Goal: Complete application form: Complete application form

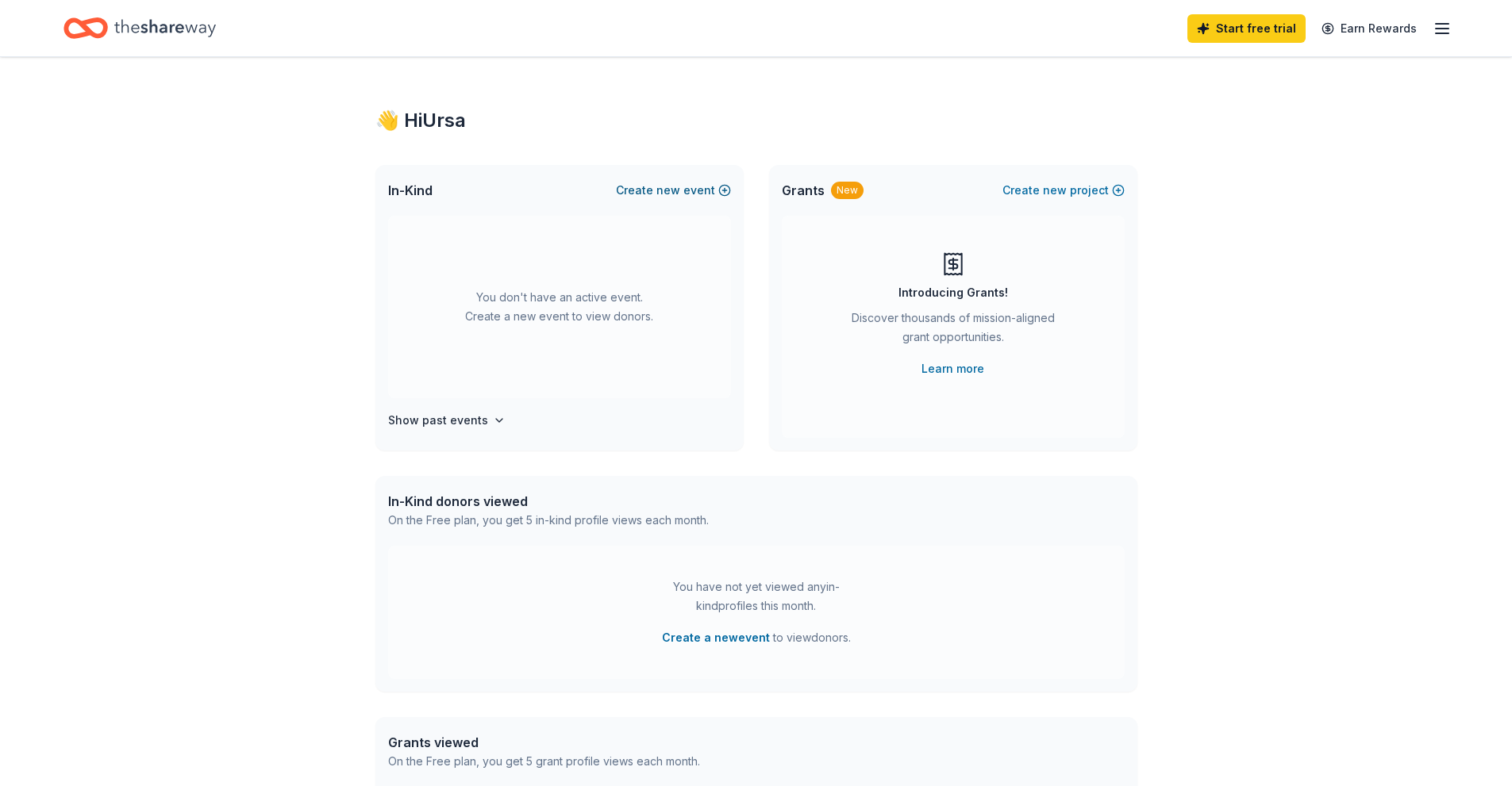
click at [692, 183] on button "Create new event" at bounding box center [674, 190] width 115 height 19
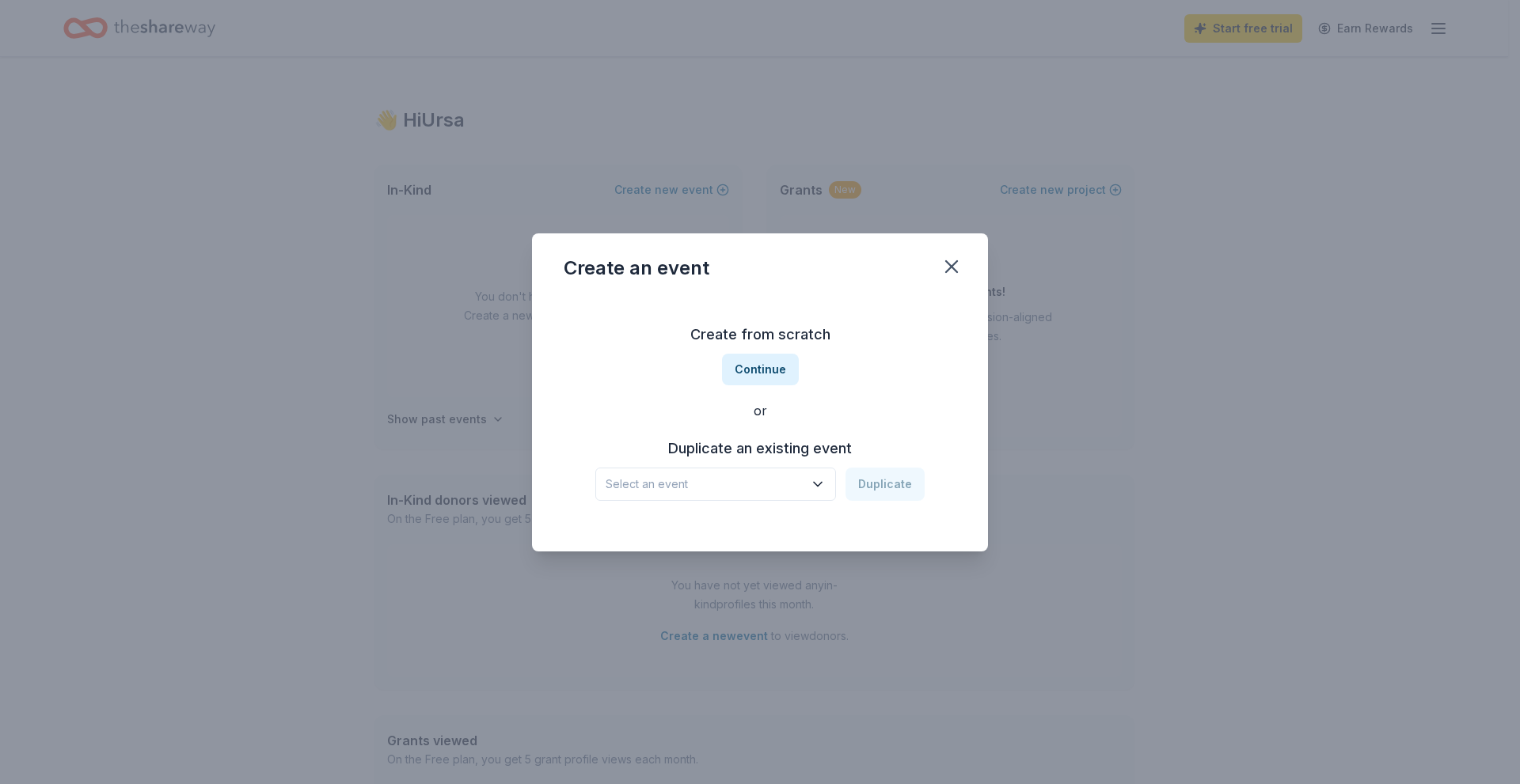
click at [744, 480] on span "Select an event" at bounding box center [704, 483] width 198 height 19
click at [706, 537] on div "Oct 19, 2024 · CA" at bounding box center [685, 545] width 148 height 19
click at [880, 484] on button "Duplicate" at bounding box center [885, 483] width 79 height 33
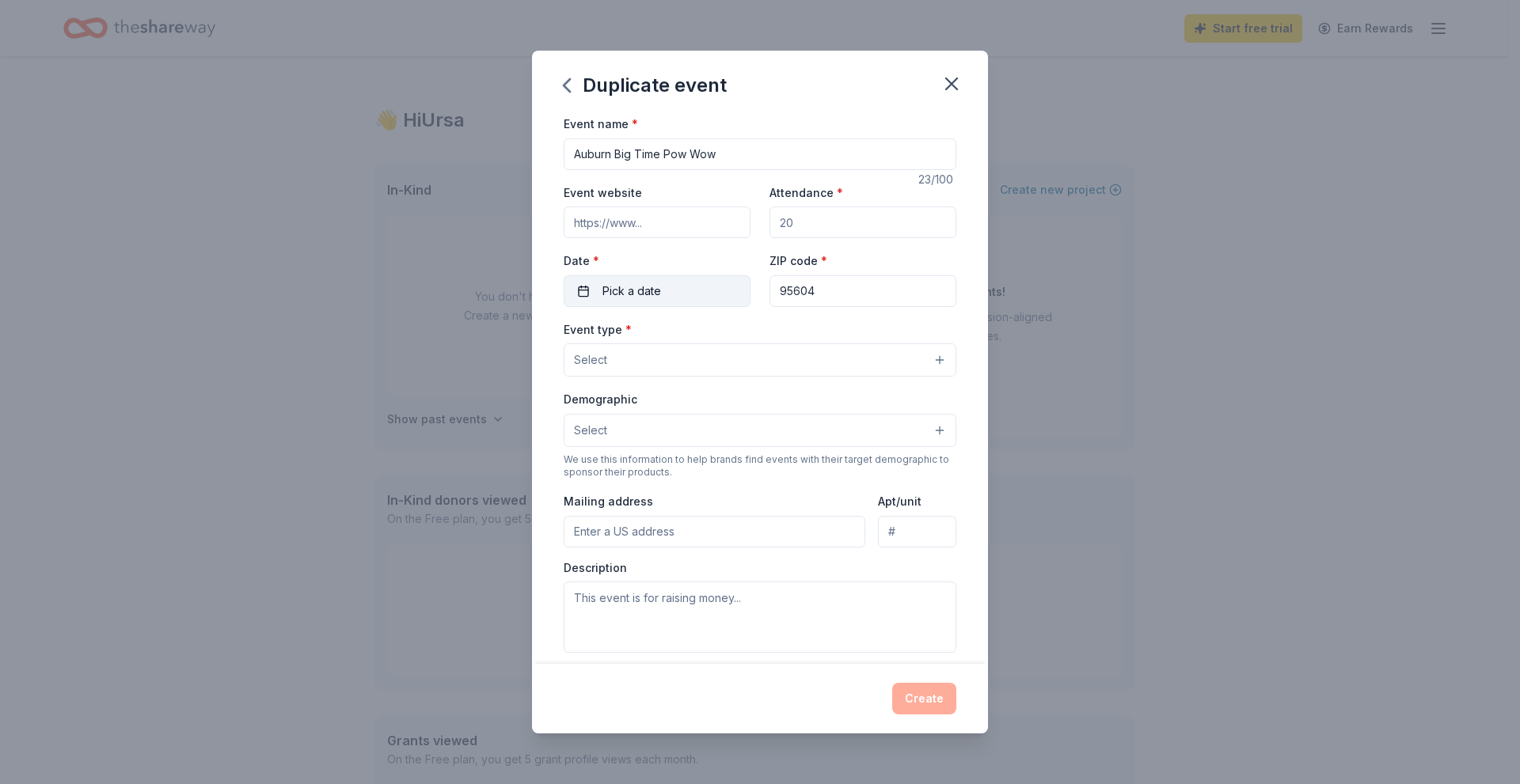
click at [624, 302] on button "Pick a date" at bounding box center [657, 291] width 187 height 32
click at [737, 333] on button "Go to next month" at bounding box center [739, 332] width 22 height 22
click at [736, 333] on button "Go to next month" at bounding box center [739, 332] width 22 height 22
click at [735, 466] on button "18" at bounding box center [739, 461] width 29 height 29
click at [856, 229] on input "Attendance *" at bounding box center [863, 222] width 187 height 32
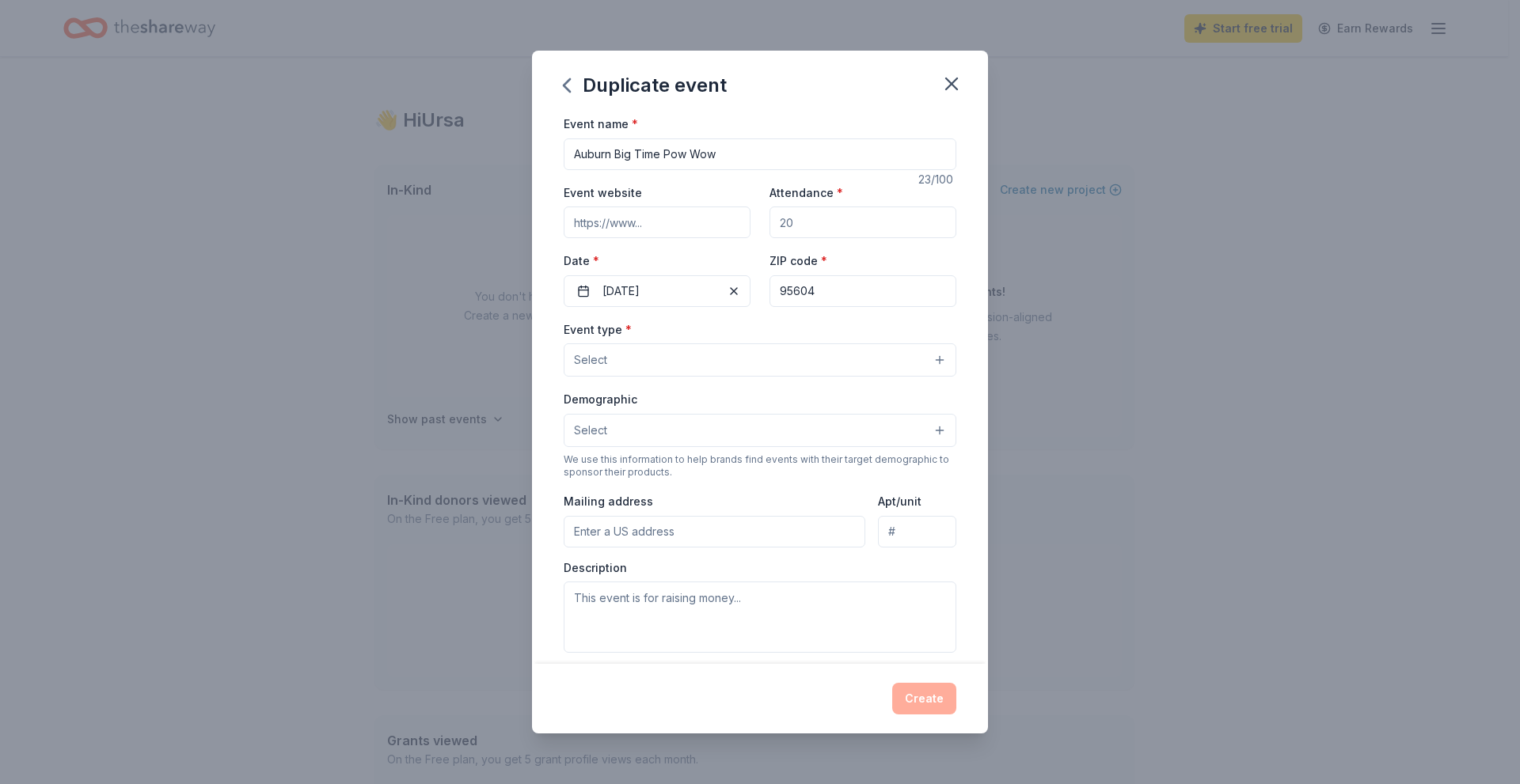
drag, startPoint x: 858, startPoint y: 217, endPoint x: 596, endPoint y: 215, distance: 262.0
click at [596, 215] on div "Event website Attendance * Date * 10/18/2025 ZIP code * 95604" at bounding box center [760, 244] width 392 height 124
click at [680, 438] on button "Select" at bounding box center [760, 430] width 392 height 33
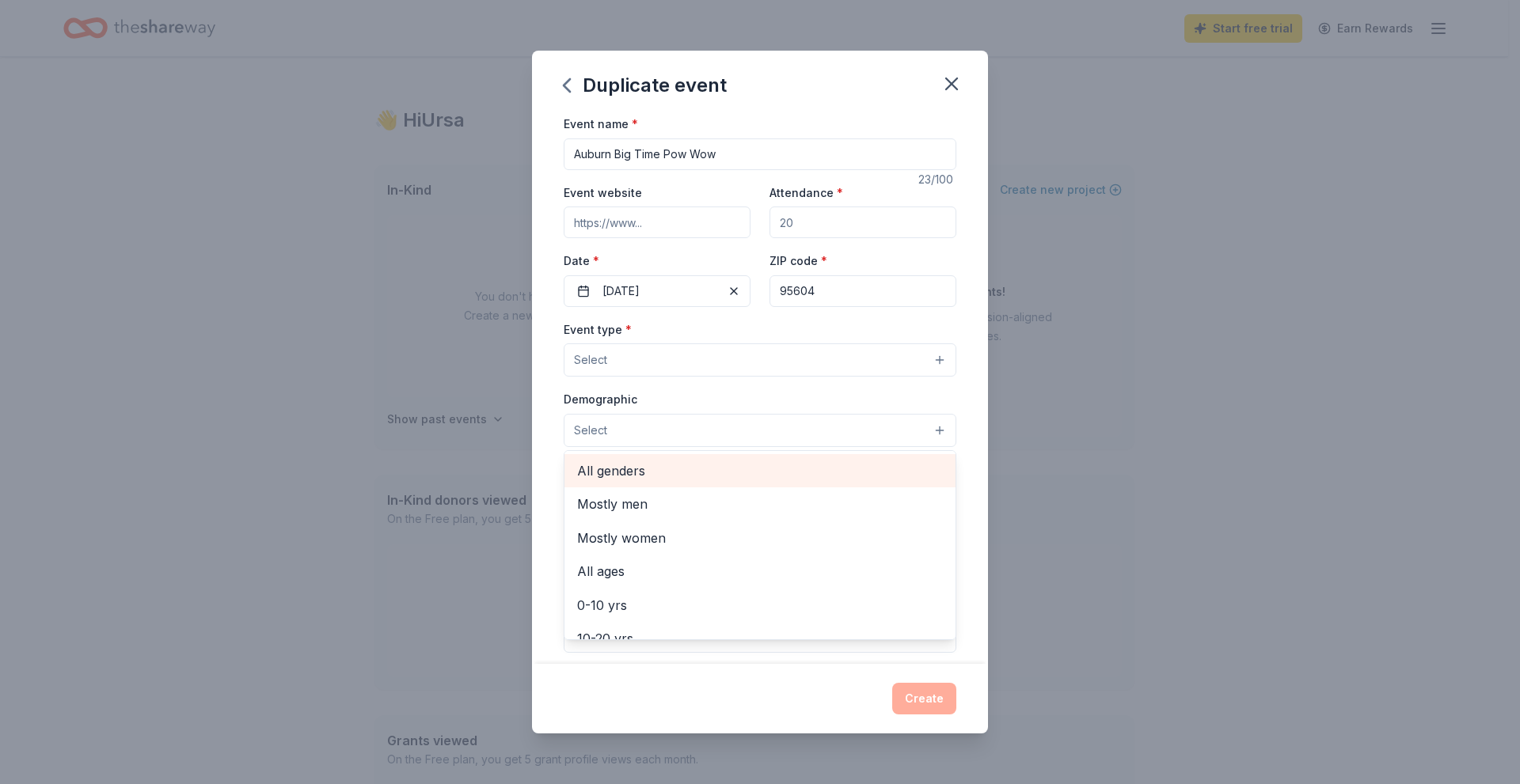
click at [660, 471] on span "All genders" at bounding box center [760, 470] width 365 height 21
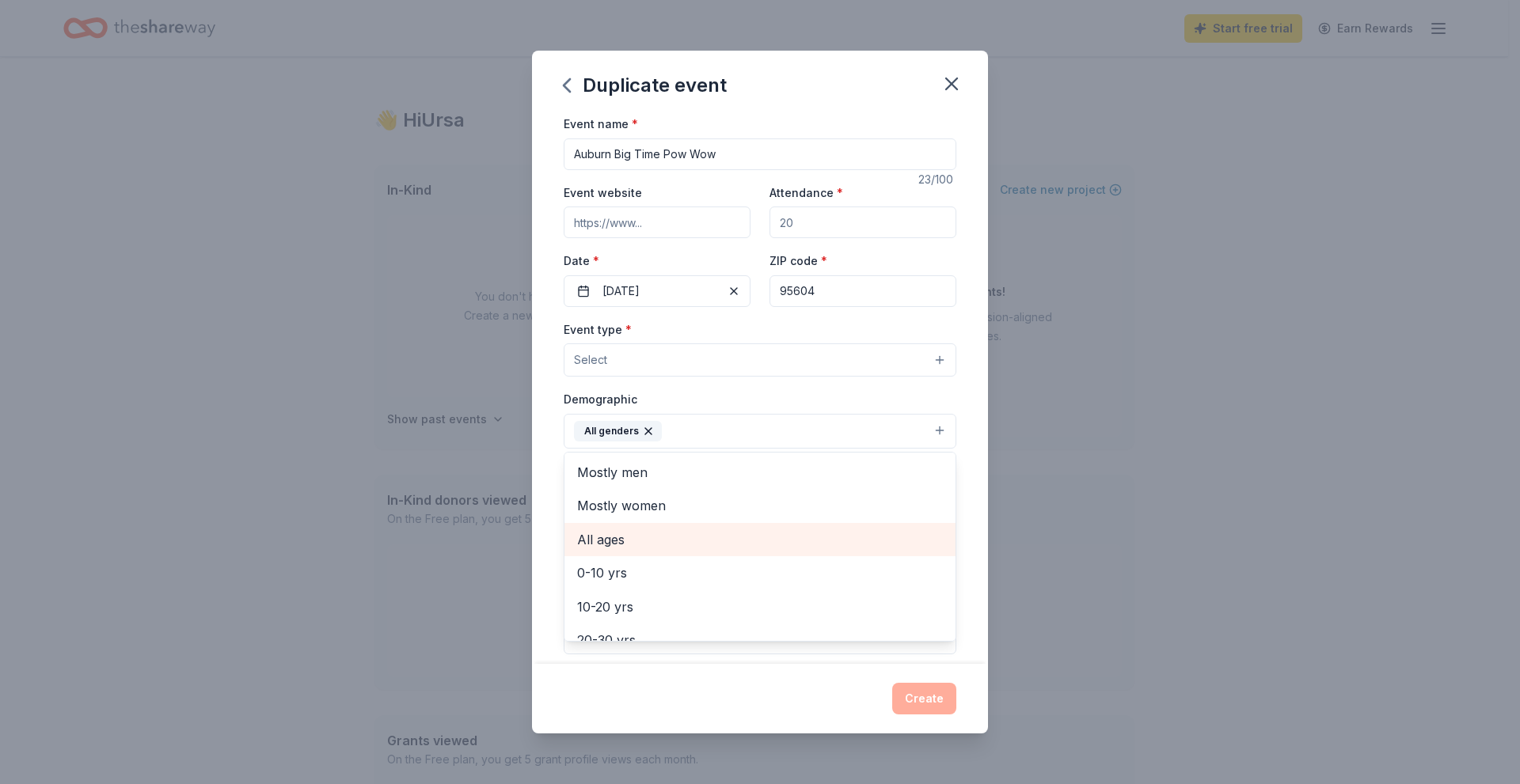
scroll to position [79, 0]
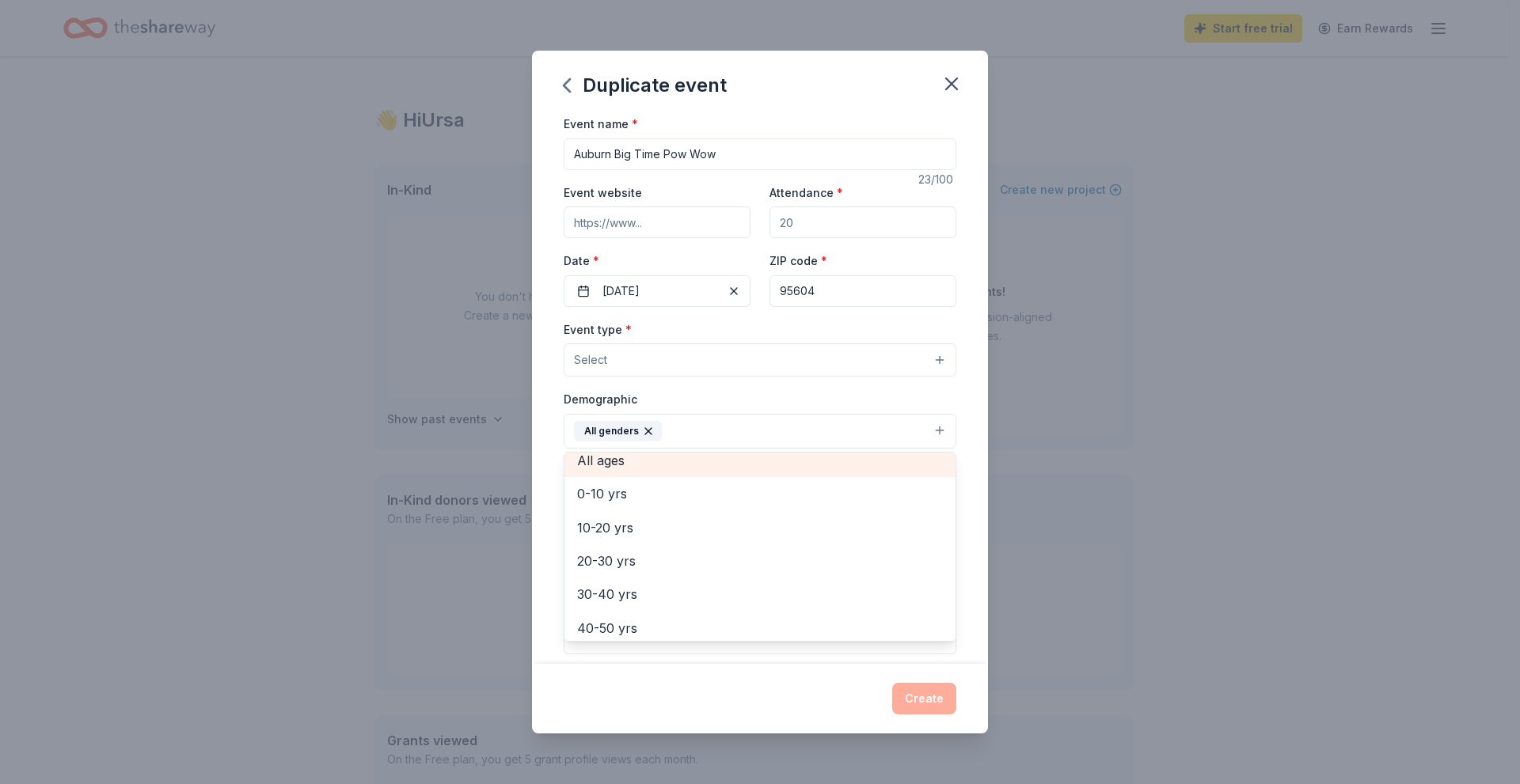
click at [630, 461] on span "All ages" at bounding box center [760, 460] width 365 height 21
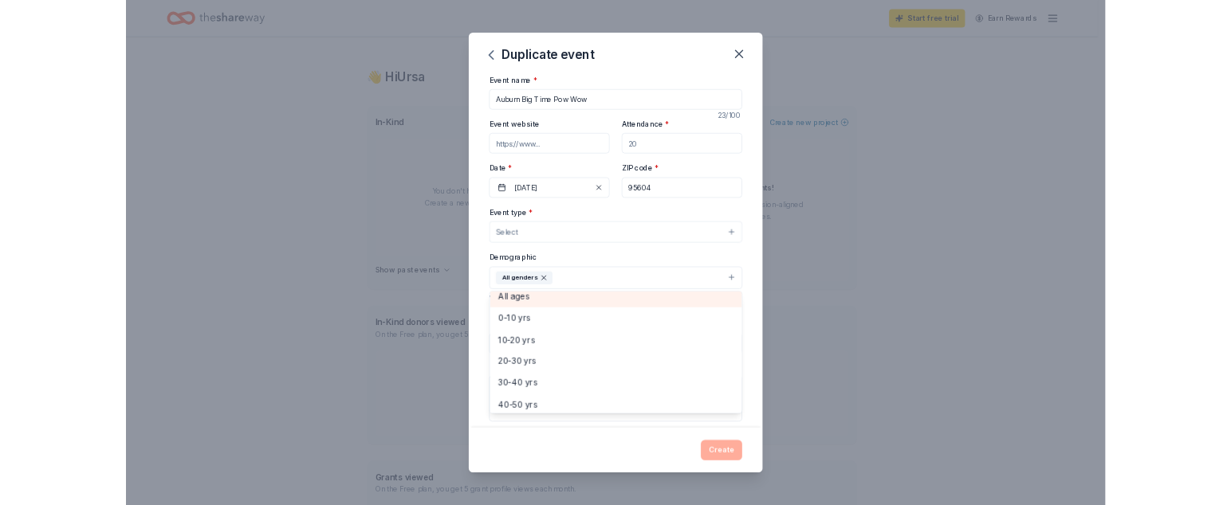
scroll to position [37, 0]
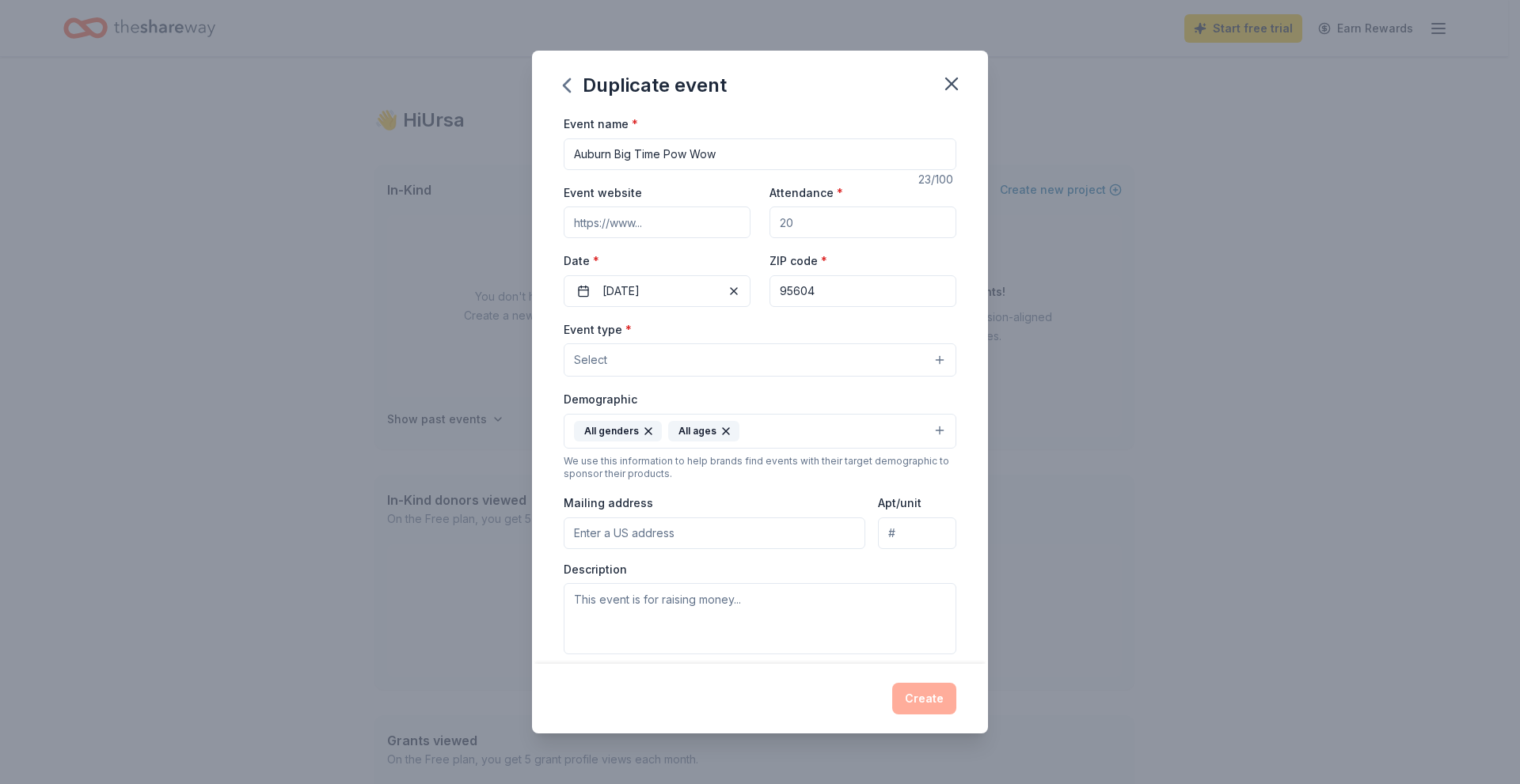
click at [856, 430] on button "All genders All ages" at bounding box center [760, 431] width 392 height 35
click at [740, 532] on input "Mailing address" at bounding box center [715, 533] width 302 height 32
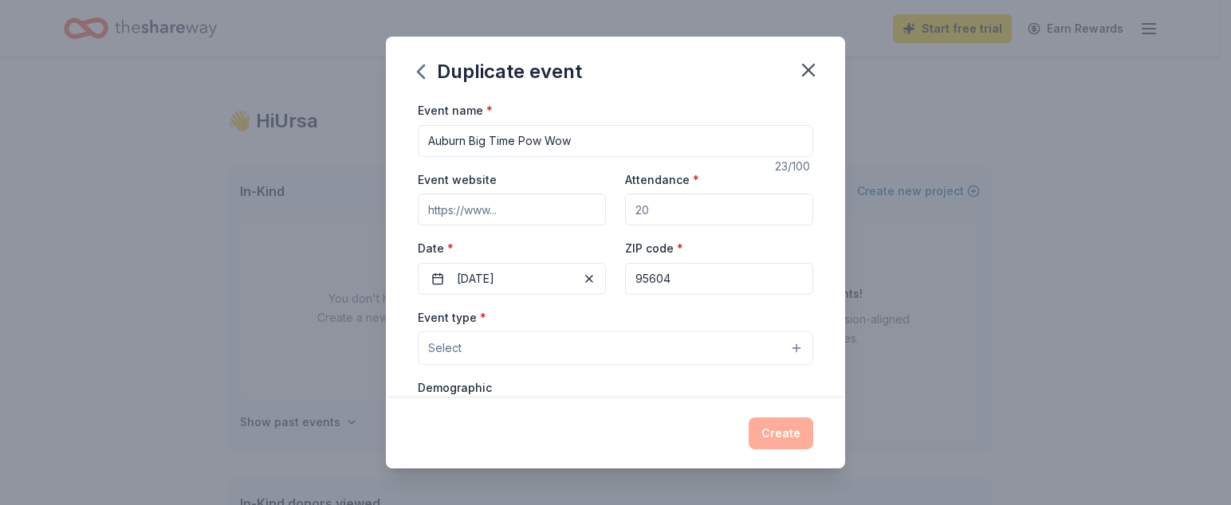
click at [525, 210] on input "Event website" at bounding box center [512, 210] width 188 height 32
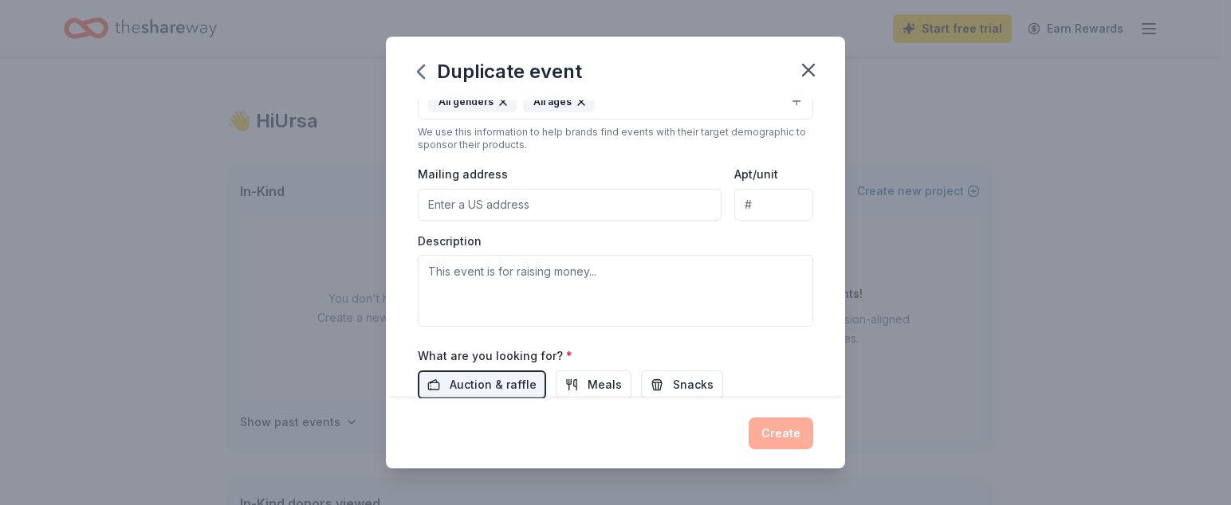
scroll to position [319, 0]
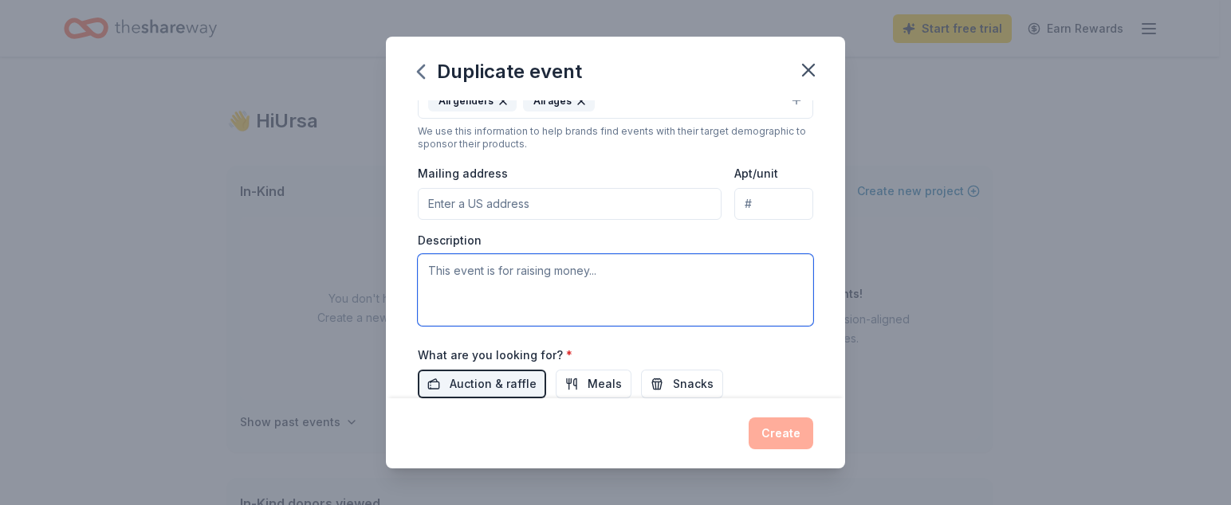
click at [552, 291] on textarea at bounding box center [615, 290] width 395 height 72
type textarea "T"
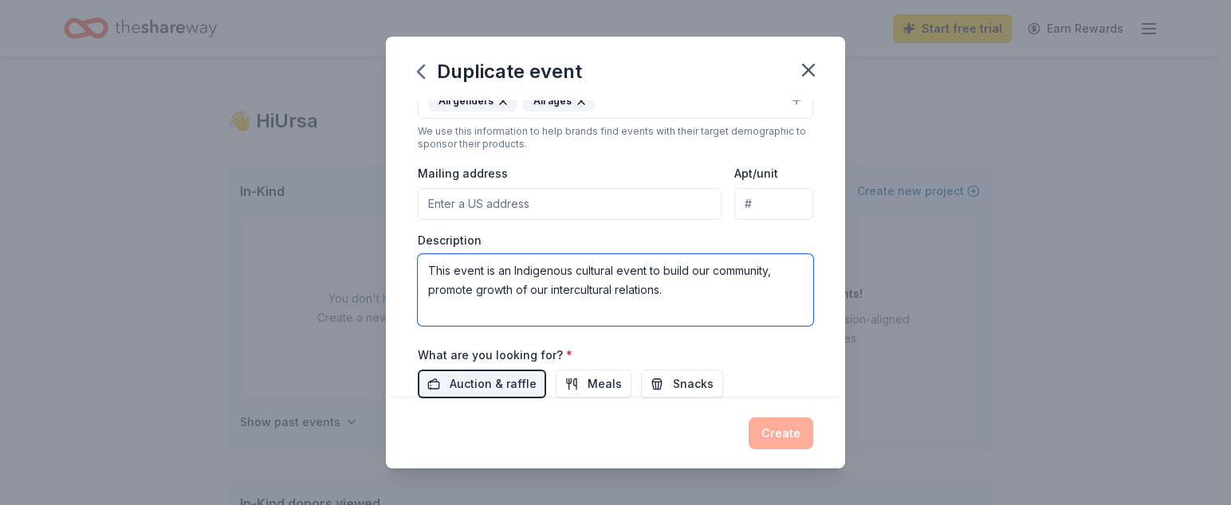
click at [786, 272] on textarea "This event is an Indigenous cultural event to build our community, promote grow…" at bounding box center [615, 290] width 395 height 72
click at [642, 281] on textarea "This event is an Indigenous cultural event to build our community and promote g…" at bounding box center [615, 290] width 395 height 72
drag, startPoint x: 646, startPoint y: 257, endPoint x: 658, endPoint y: 261, distance: 12.9
click at [653, 258] on textarea "This event is an Indigenous cultural event to build our community and promote g…" at bounding box center [615, 290] width 395 height 72
click at [662, 265] on textarea "This event is an Indigenous cultural event to build our community and promote g…" at bounding box center [615, 290] width 395 height 72
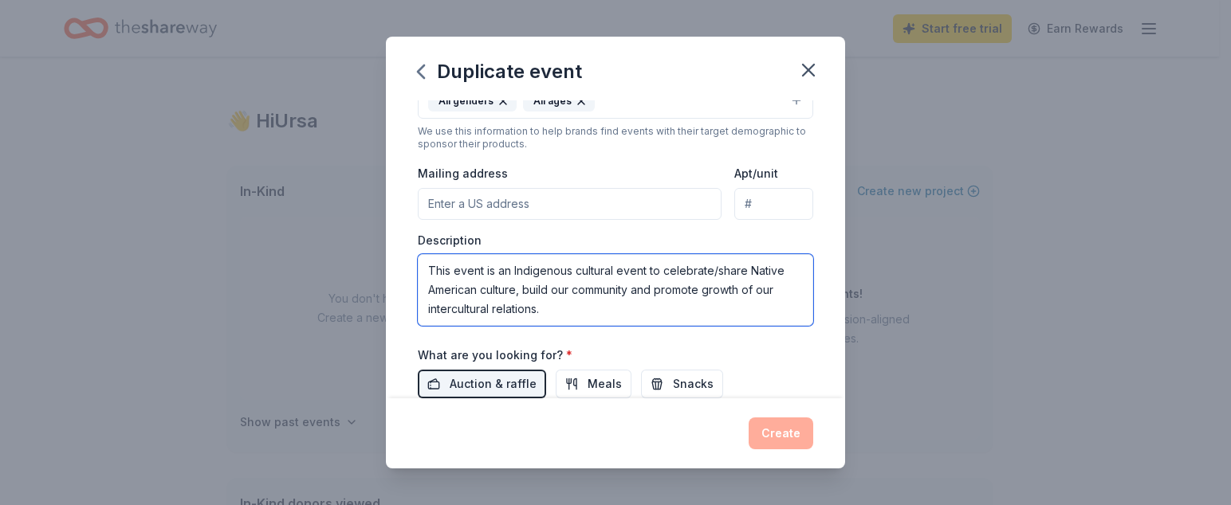
click at [649, 313] on textarea "This event is an Indigenous cultural event to celebrate/share Native American c…" at bounding box center [615, 290] width 395 height 72
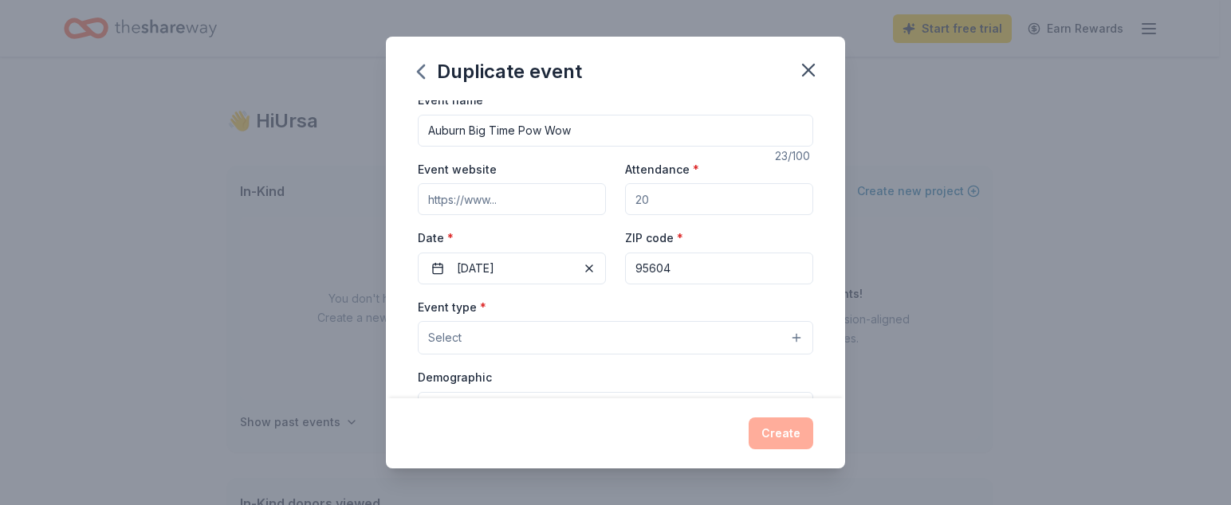
scroll to position [0, 0]
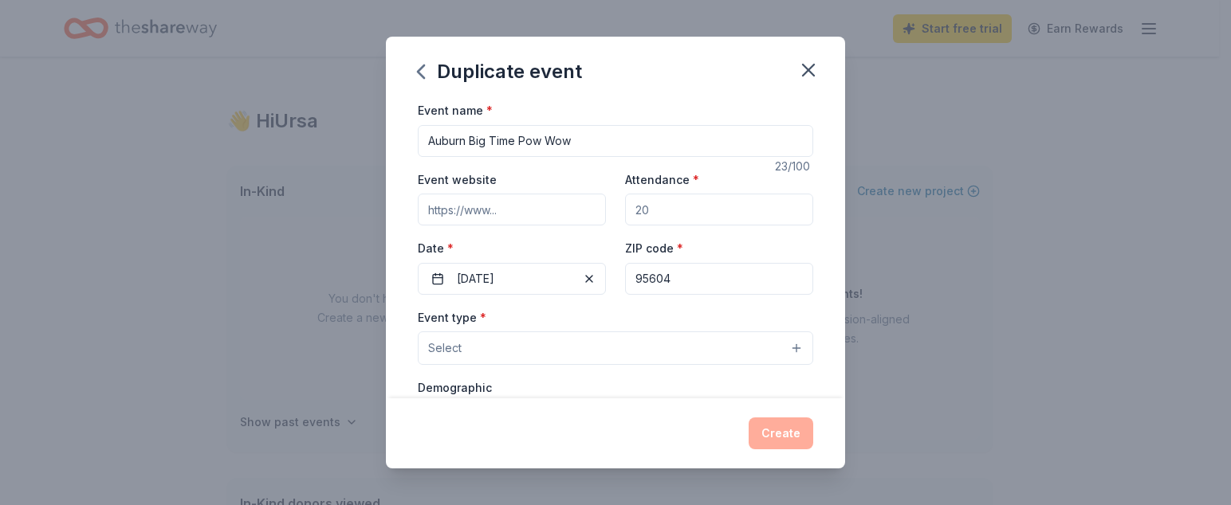
click at [585, 344] on button "Select" at bounding box center [615, 348] width 395 height 33
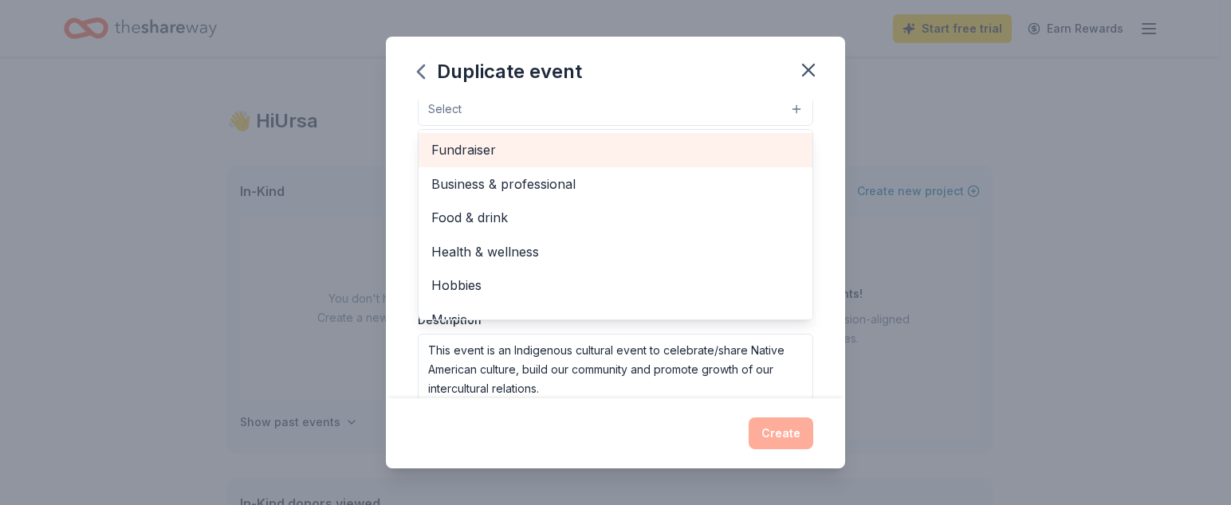
click at [501, 146] on span "Fundraiser" at bounding box center [615, 149] width 368 height 21
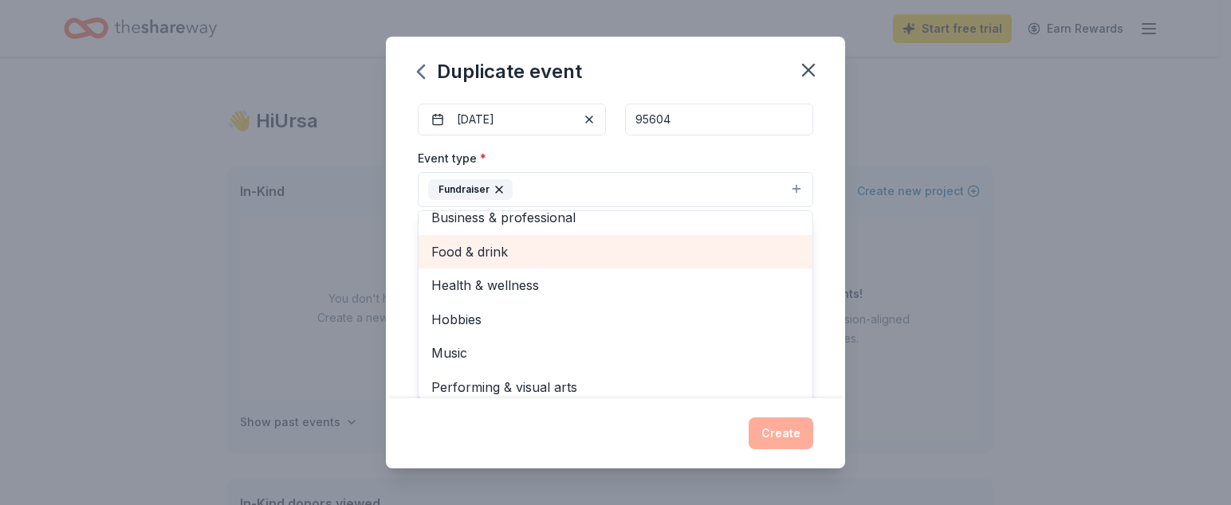
scroll to position [19, 0]
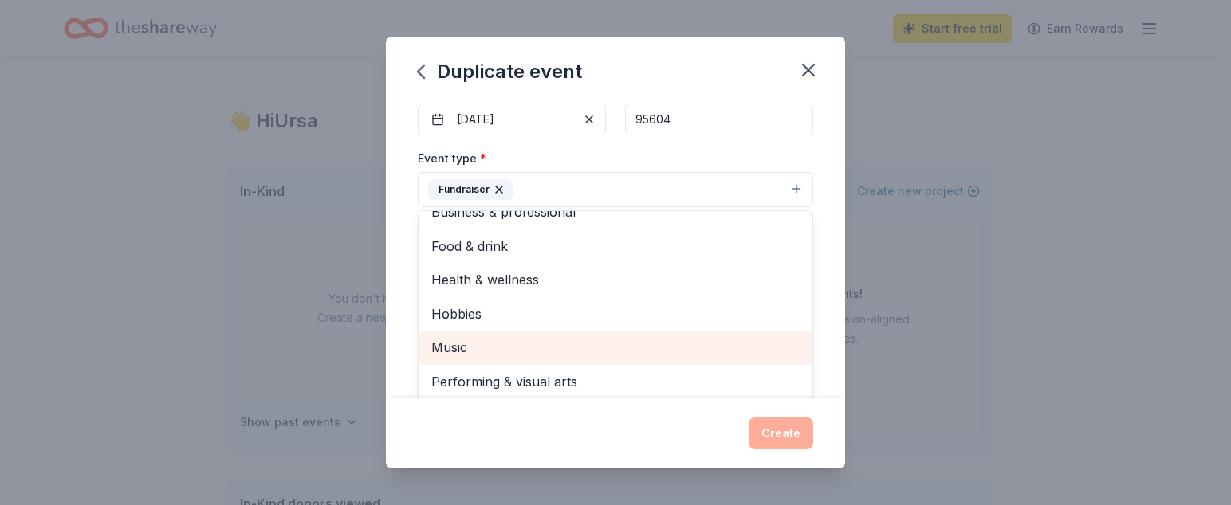
click at [526, 350] on span "Music" at bounding box center [615, 347] width 368 height 21
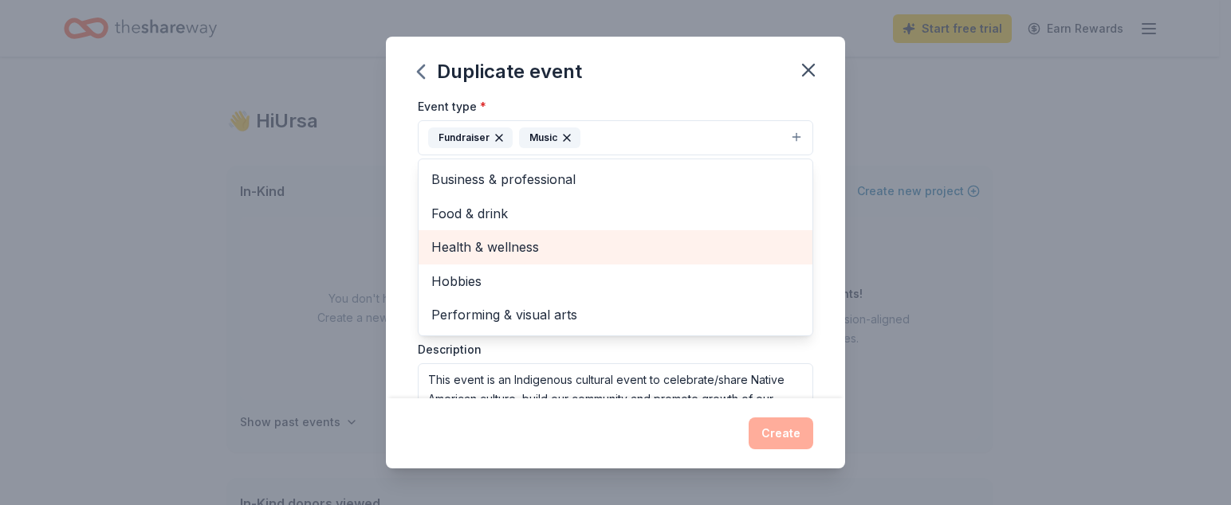
scroll to position [239, 0]
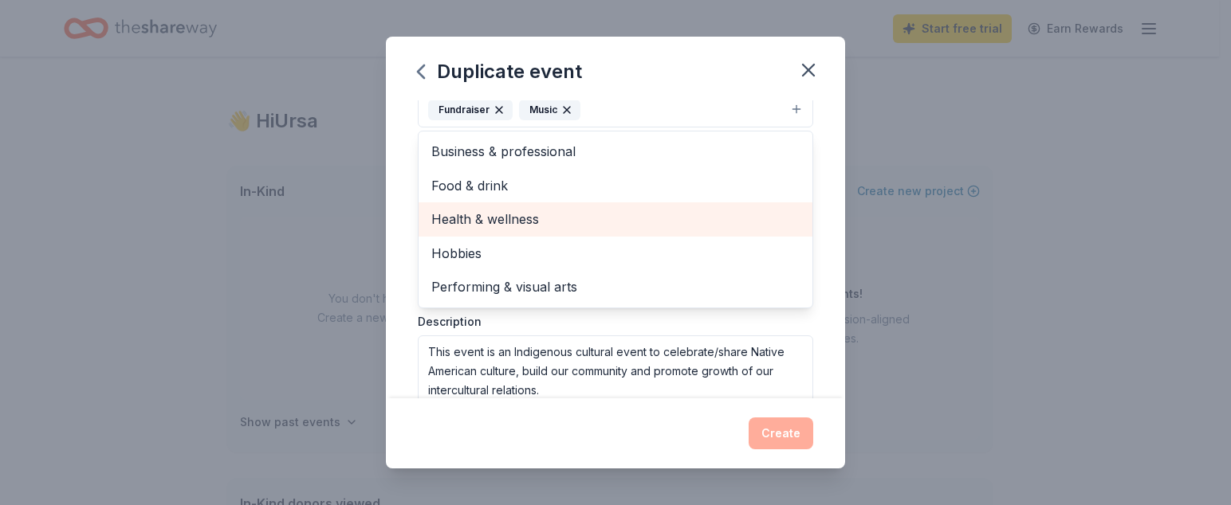
click at [553, 217] on span "Health & wellness" at bounding box center [615, 219] width 368 height 21
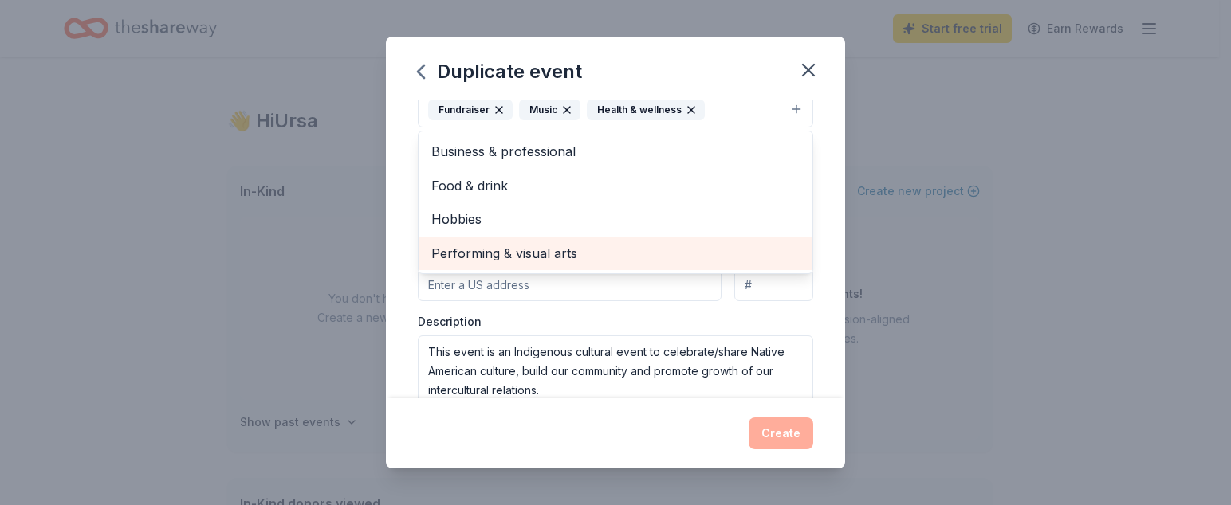
click at [633, 248] on span "Performing & visual arts" at bounding box center [615, 253] width 368 height 21
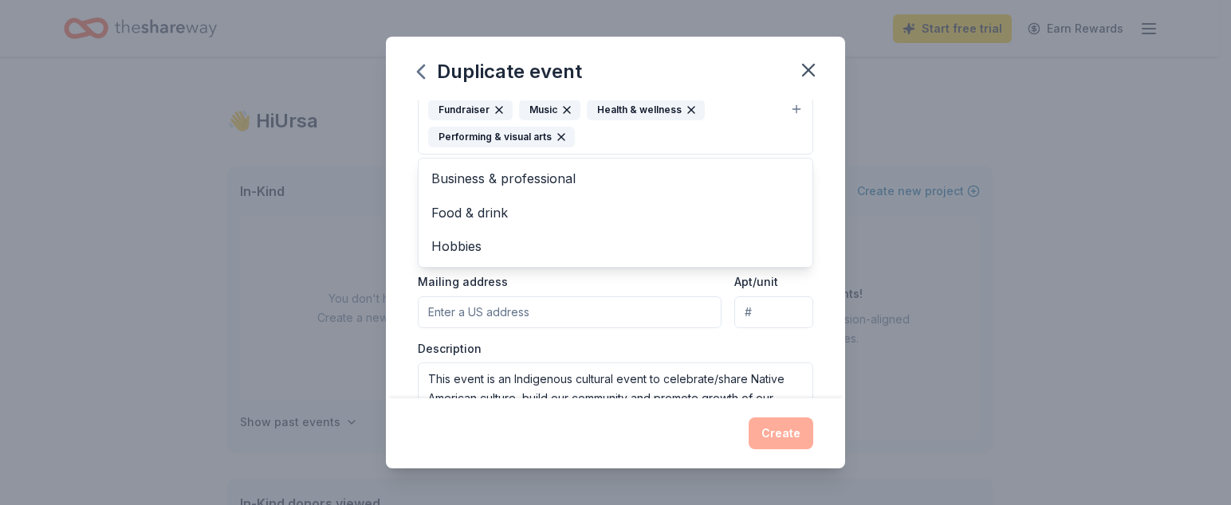
click at [595, 367] on div "Event type * Fundraiser Music Health & wellness Performing & visual arts Busine…" at bounding box center [615, 252] width 395 height 366
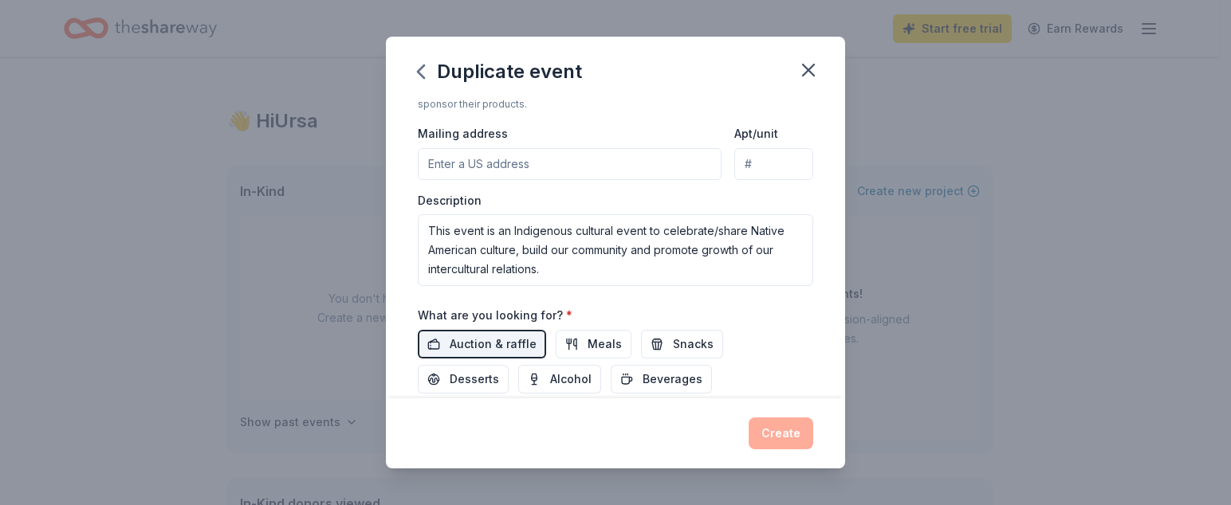
scroll to position [391, 0]
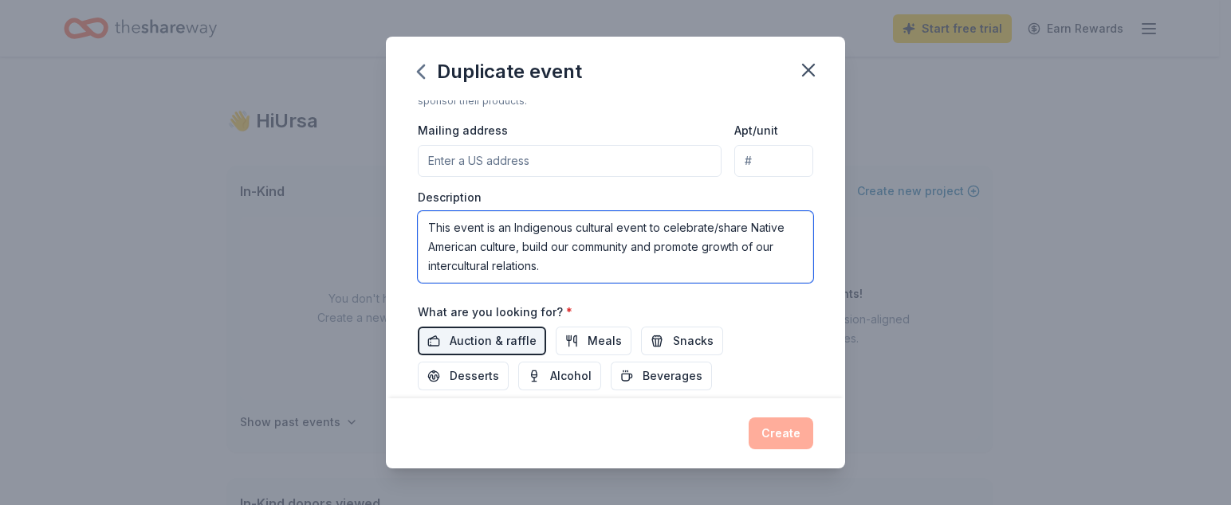
click at [624, 254] on textarea "This event is an Indigenous cultural event to celebrate/share Native American c…" at bounding box center [615, 247] width 395 height 72
click at [607, 268] on textarea "This event is an Indigenous cultural event to celebrate/share Native American c…" at bounding box center [615, 247] width 395 height 72
click at [572, 249] on textarea "This event is an Indigenous cultural event to celebrate/share Native American c…" at bounding box center [615, 247] width 395 height 72
drag, startPoint x: 572, startPoint y: 250, endPoint x: 554, endPoint y: 243, distance: 19.4
click at [554, 243] on textarea "This event is an Indigenous cultural event to celebrate/share Native American c…" at bounding box center [615, 247] width 395 height 72
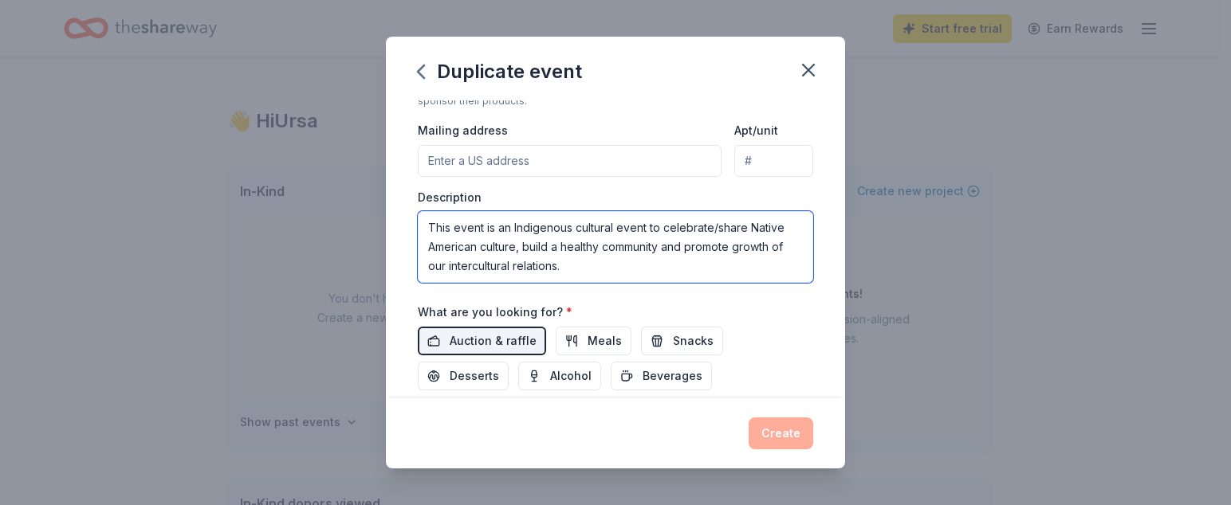
click at [638, 255] on textarea "This event is an Indigenous cultural event to celebrate/share Native American c…" at bounding box center [615, 247] width 395 height 72
click at [635, 281] on textarea "This event is an Indigenous cultural event to celebrate/share Native American c…" at bounding box center [615, 247] width 395 height 72
click at [627, 266] on textarea "This event is an Indigenous cultural event to celebrate/share Native American c…" at bounding box center [615, 247] width 395 height 72
drag, startPoint x: 601, startPoint y: 248, endPoint x: 561, endPoint y: 246, distance: 39.9
click at [561, 246] on textarea "This event is an Indigenous cultural event to celebrate/share Native American c…" at bounding box center [615, 247] width 395 height 72
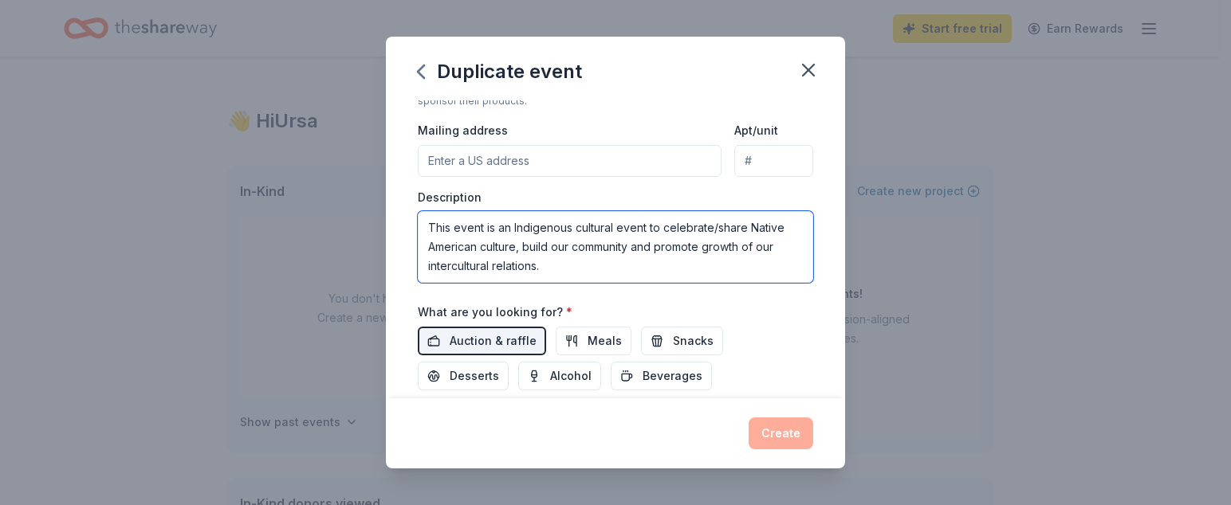
click at [705, 257] on textarea "This event is an Indigenous cultural event to celebrate/share Native American c…" at bounding box center [615, 247] width 395 height 72
click at [522, 250] on textarea "This event is an Indigenous cultural event to celebrate/share Native American c…" at bounding box center [615, 247] width 395 height 72
click at [587, 251] on textarea "This event is an Indigenous cultural event to celebrate/share Native American c…" at bounding box center [615, 247] width 395 height 72
click at [572, 248] on textarea "This event is an Indigenous cultural event to celebrate/share Native American c…" at bounding box center [615, 247] width 395 height 72
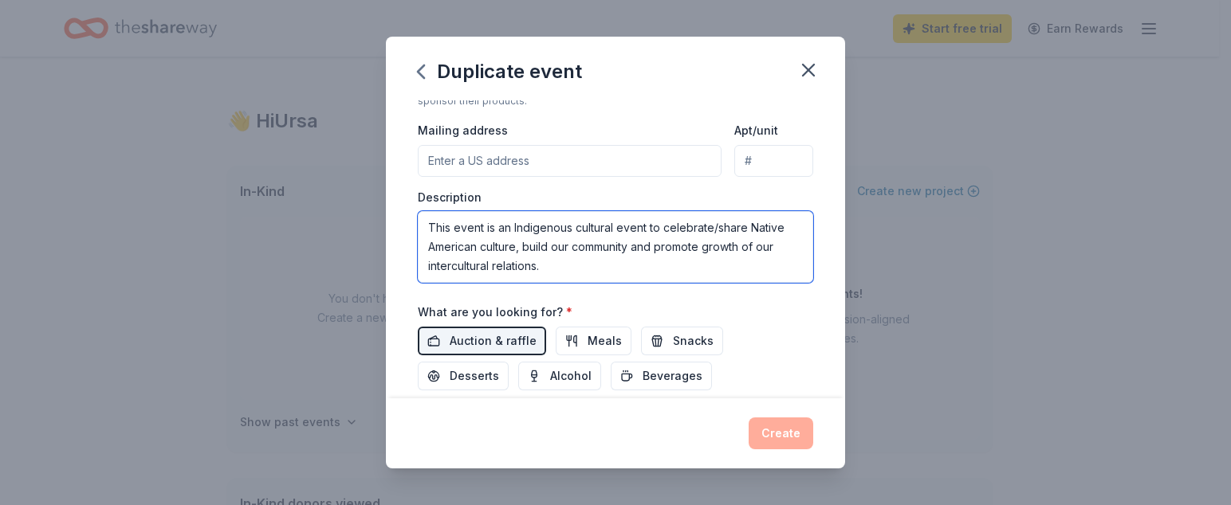
click at [523, 248] on textarea "This event is an Indigenous cultural event to celebrate/share Native American c…" at bounding box center [615, 247] width 395 height 72
click at [567, 249] on textarea "This event is an Indigenous cultural event to celebrate/share Native American c…" at bounding box center [615, 247] width 395 height 72
click at [572, 250] on textarea "This event is an Indigenous cultural event to celebrate/share Native American c…" at bounding box center [615, 247] width 395 height 72
drag, startPoint x: 572, startPoint y: 250, endPoint x: 524, endPoint y: 249, distance: 47.8
click at [524, 249] on textarea "This event is an Indigenous cultural event to celebrate/share Native American c…" at bounding box center [615, 247] width 395 height 72
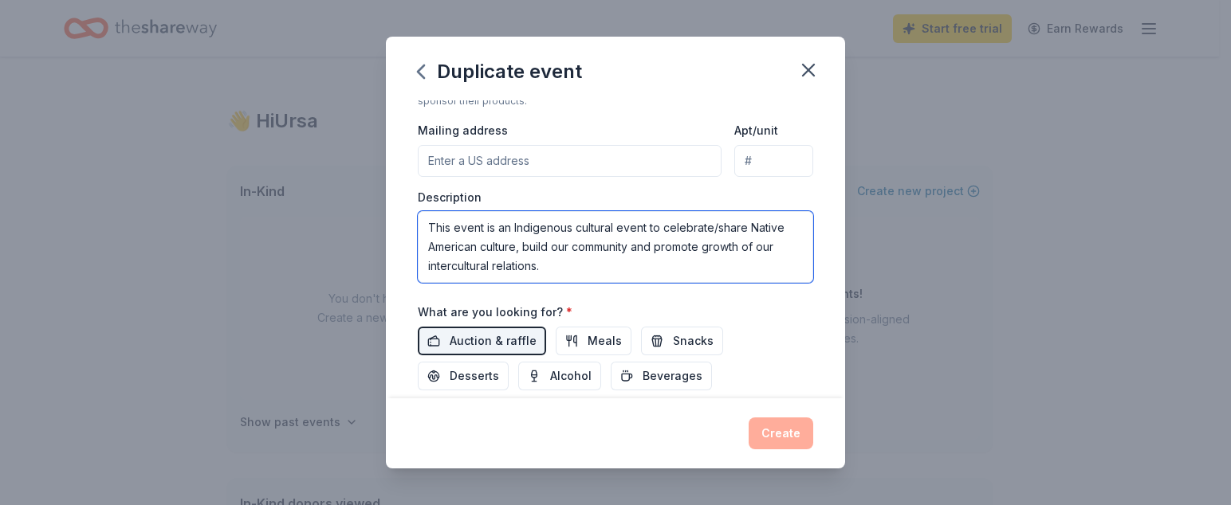
click at [568, 256] on textarea "This event is an Indigenous cultural event to celebrate/share Native American c…" at bounding box center [615, 247] width 395 height 72
drag, startPoint x: 573, startPoint y: 247, endPoint x: 556, endPoint y: 247, distance: 17.5
click at [556, 247] on textarea "This event is an Indigenous cultural event to celebrate/share Native American c…" at bounding box center [615, 247] width 395 height 72
click at [627, 261] on textarea "This event is an Indigenous cultural event to celebrate/share Native American c…" at bounding box center [615, 247] width 395 height 72
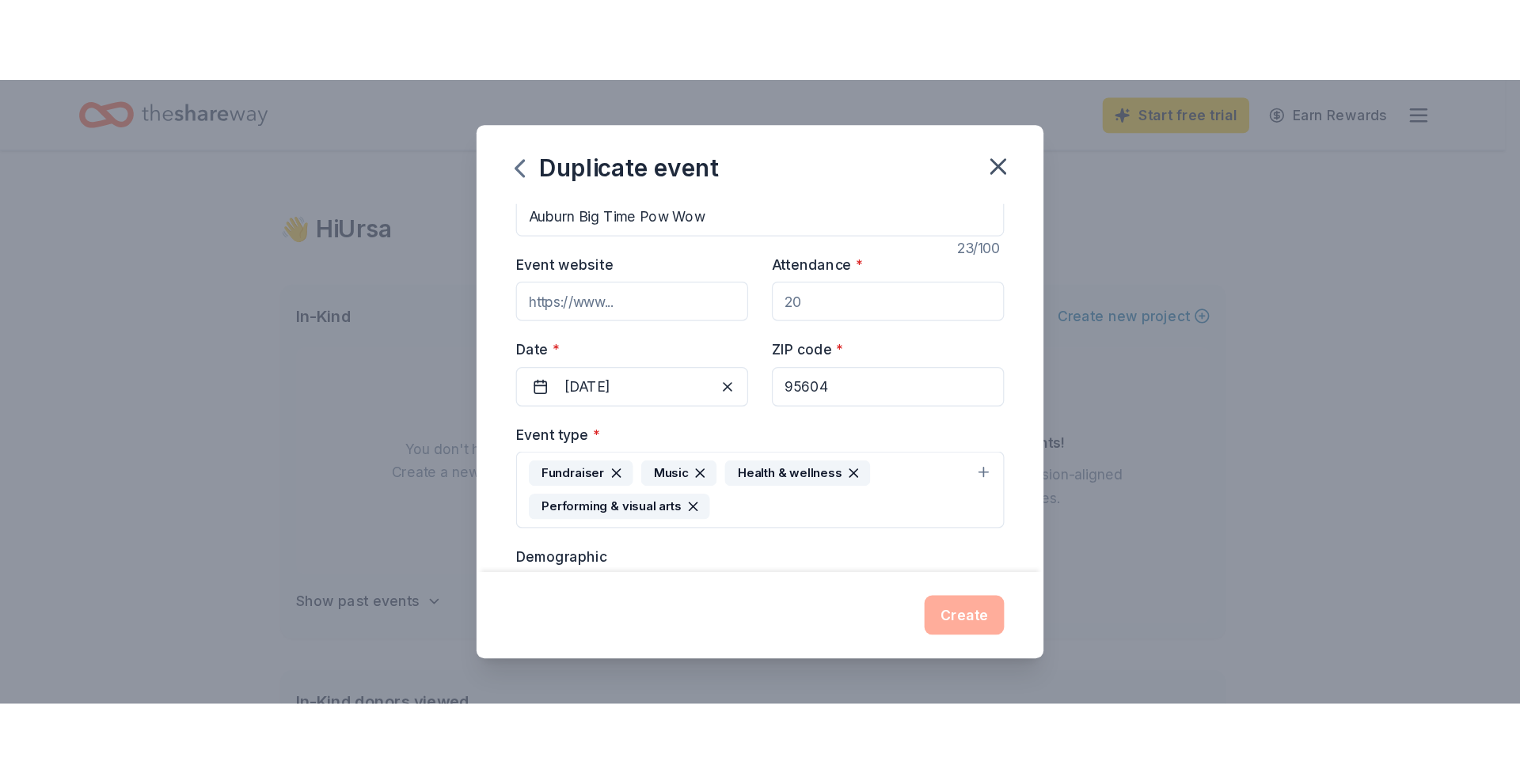
scroll to position [0, 0]
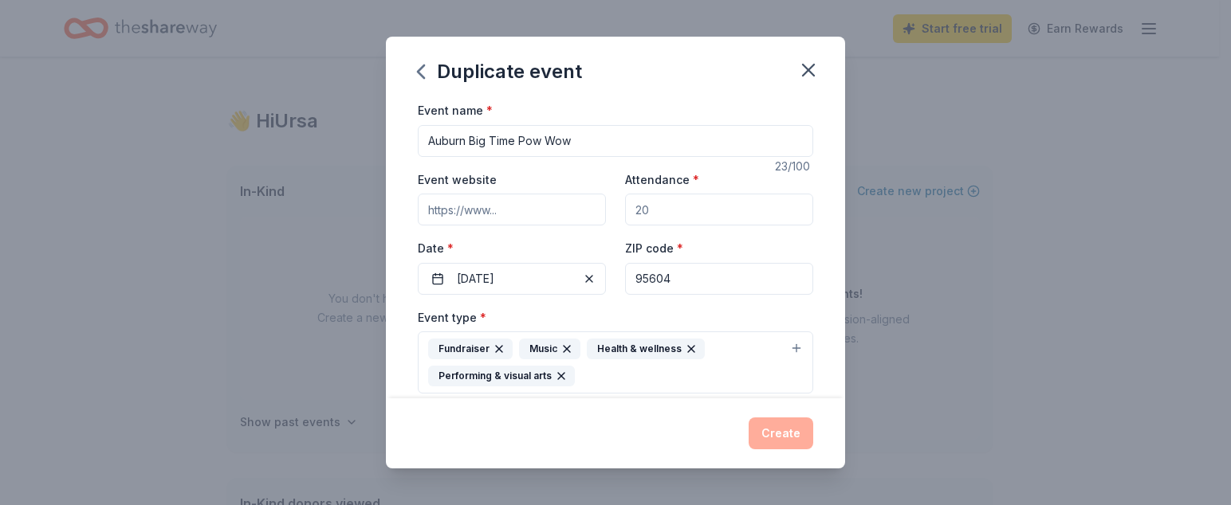
type textarea "This event is an Indigenous cultural event to celebrate/share Native American c…"
click at [521, 204] on input "Event website" at bounding box center [512, 210] width 188 height 32
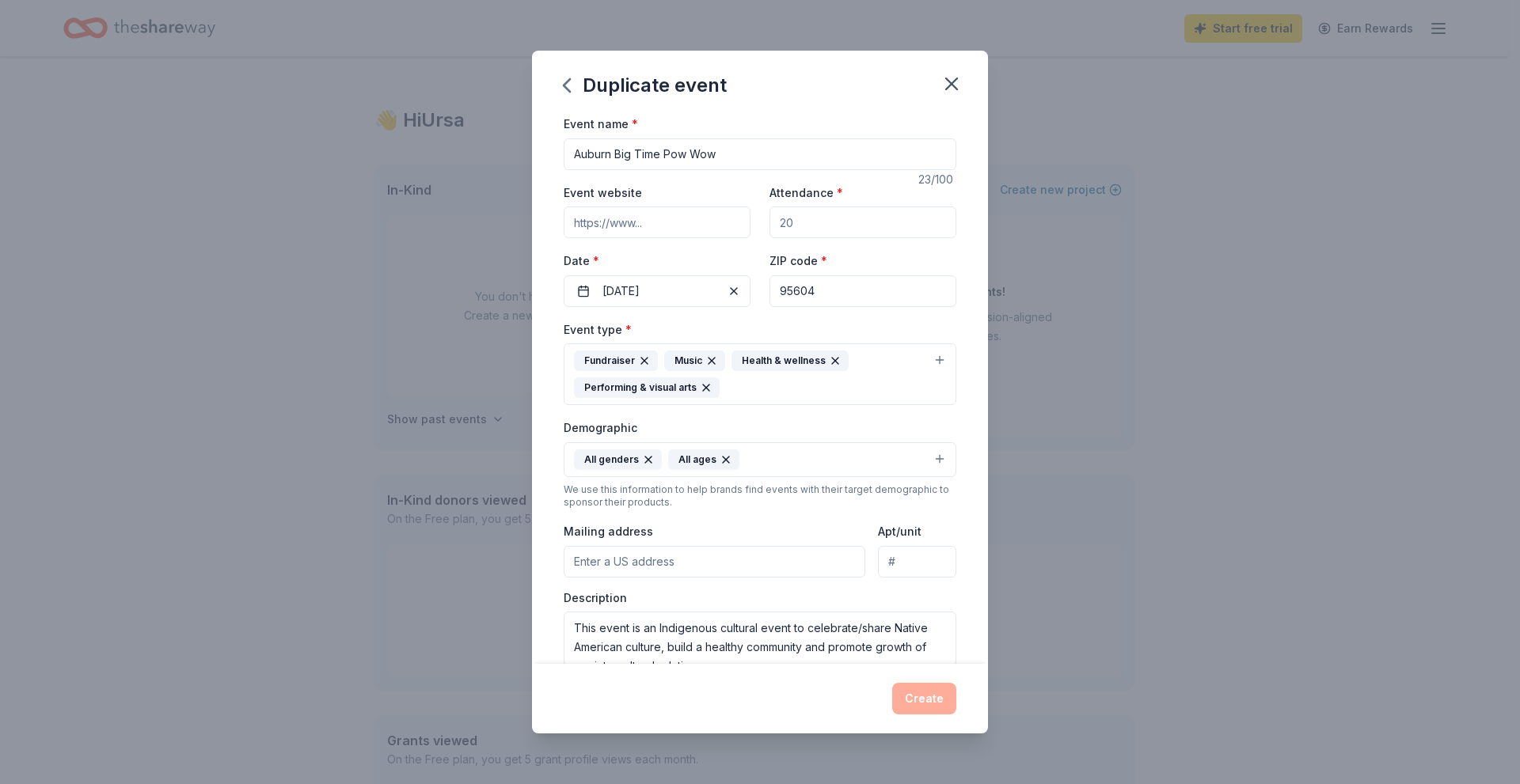
click at [652, 224] on input "Event website" at bounding box center [657, 222] width 187 height 32
paste input "https://www.sierranativealliance.org/"
type input "https://www.sierranativealliance.org/"
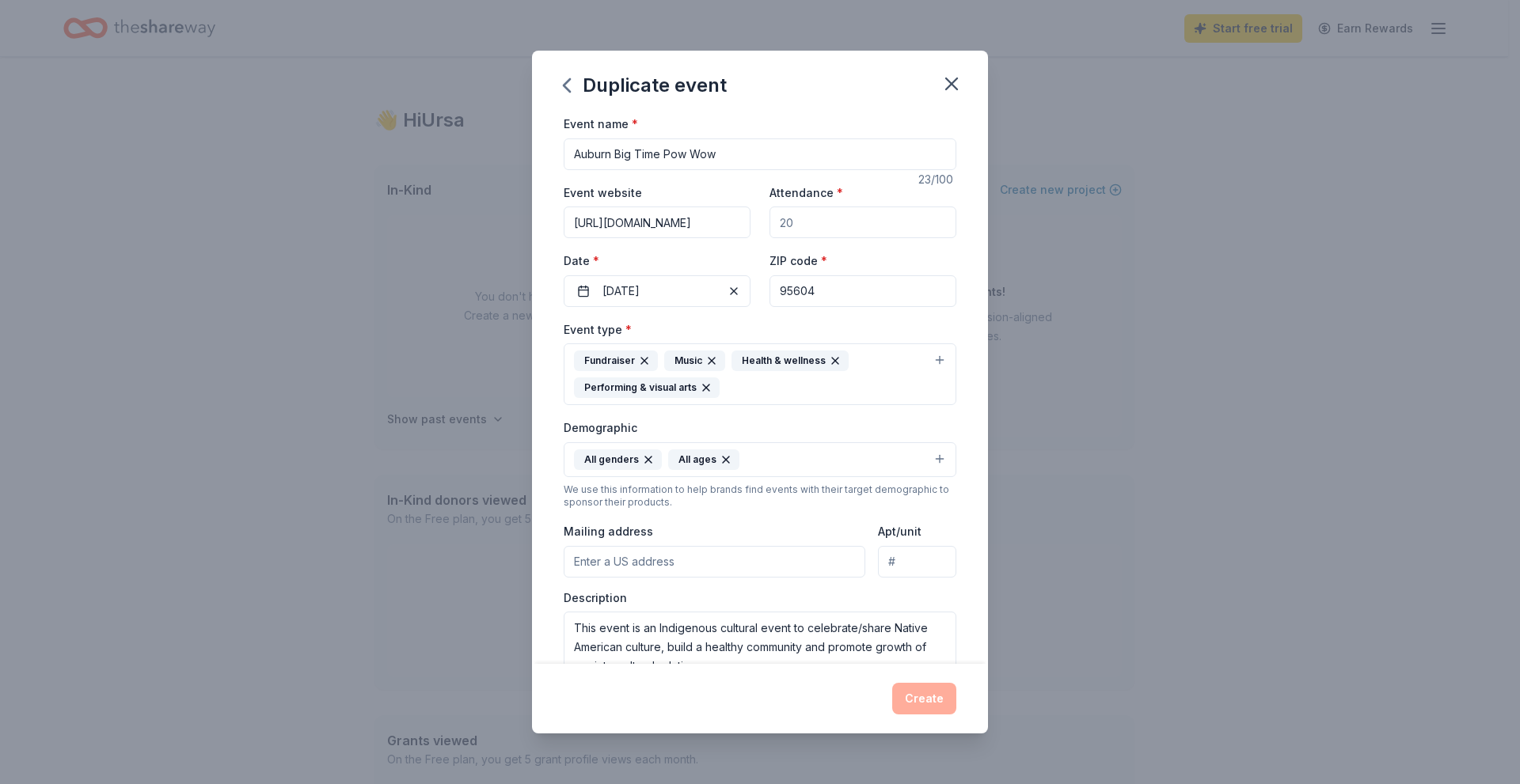
click at [830, 218] on input "Attendance *" at bounding box center [863, 222] width 187 height 32
type input "3000"
click at [837, 279] on input "95604" at bounding box center [863, 291] width 187 height 32
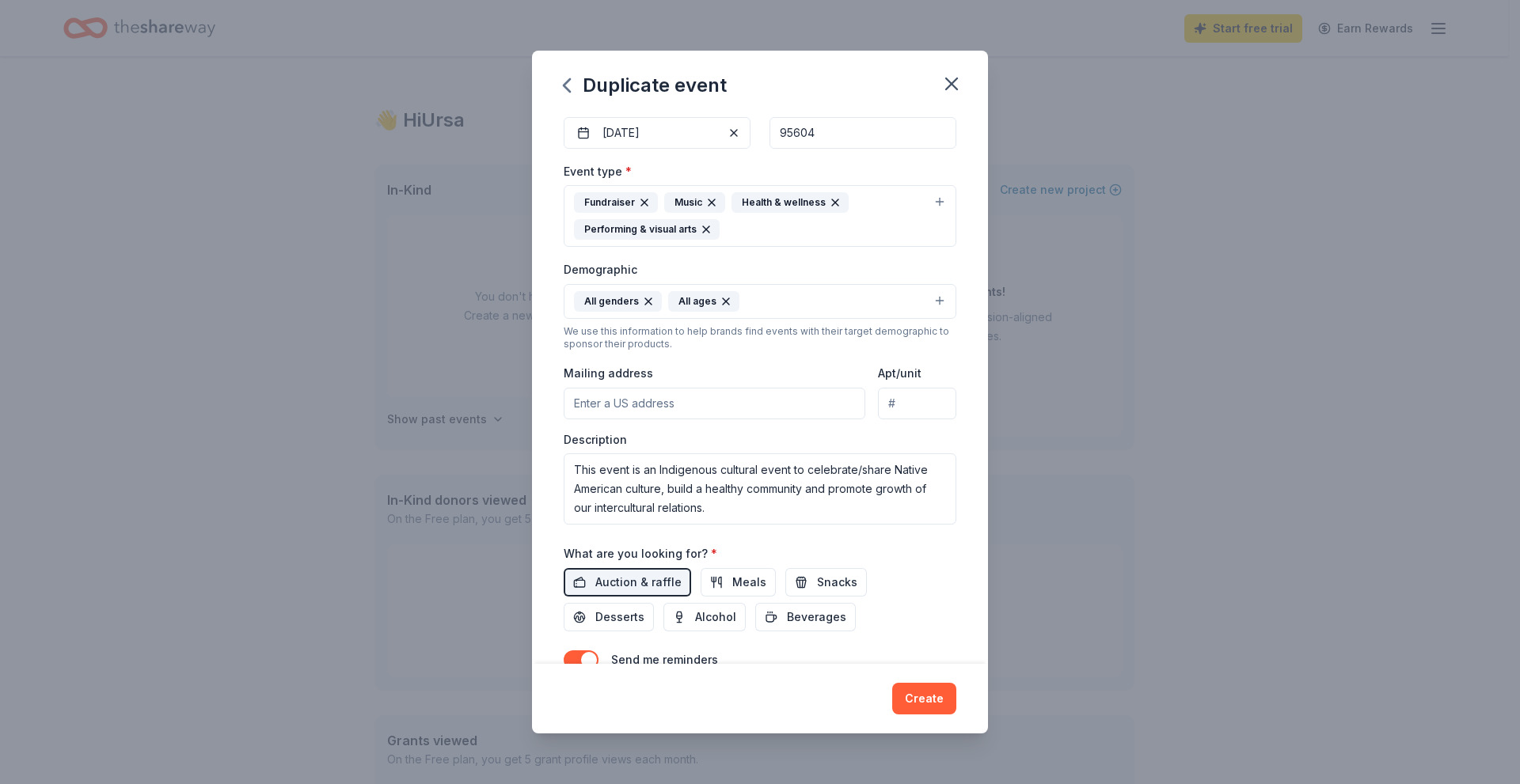
click at [785, 411] on input "Mailing address" at bounding box center [715, 404] width 302 height 32
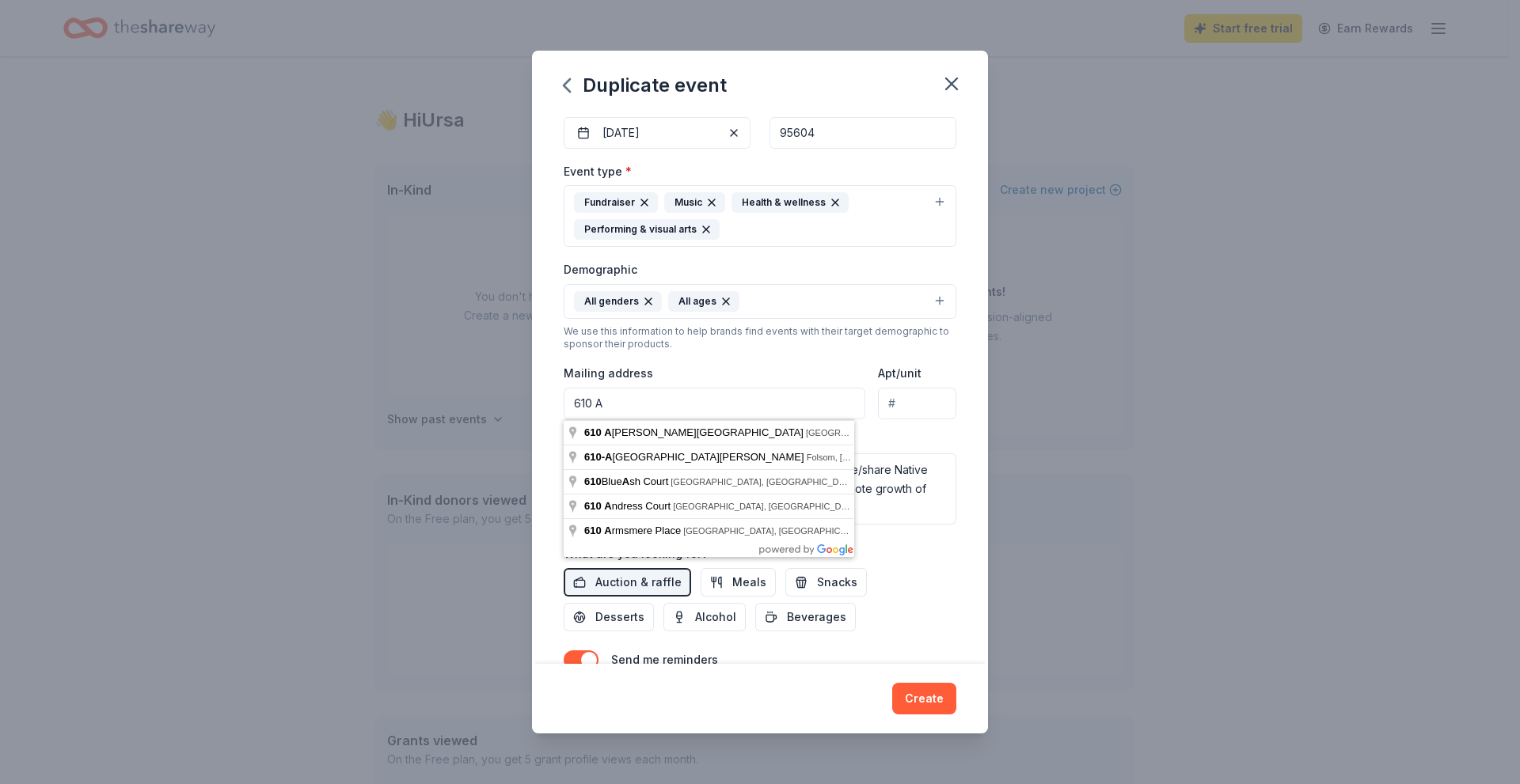
drag, startPoint x: 686, startPoint y: 400, endPoint x: 295, endPoint y: 372, distance: 392.0
click at [295, 372] on div "Duplicate event Event name * Auburn Big Time Pow Wow 23 /100 Event website http…" at bounding box center [760, 392] width 1520 height 784
type input "p"
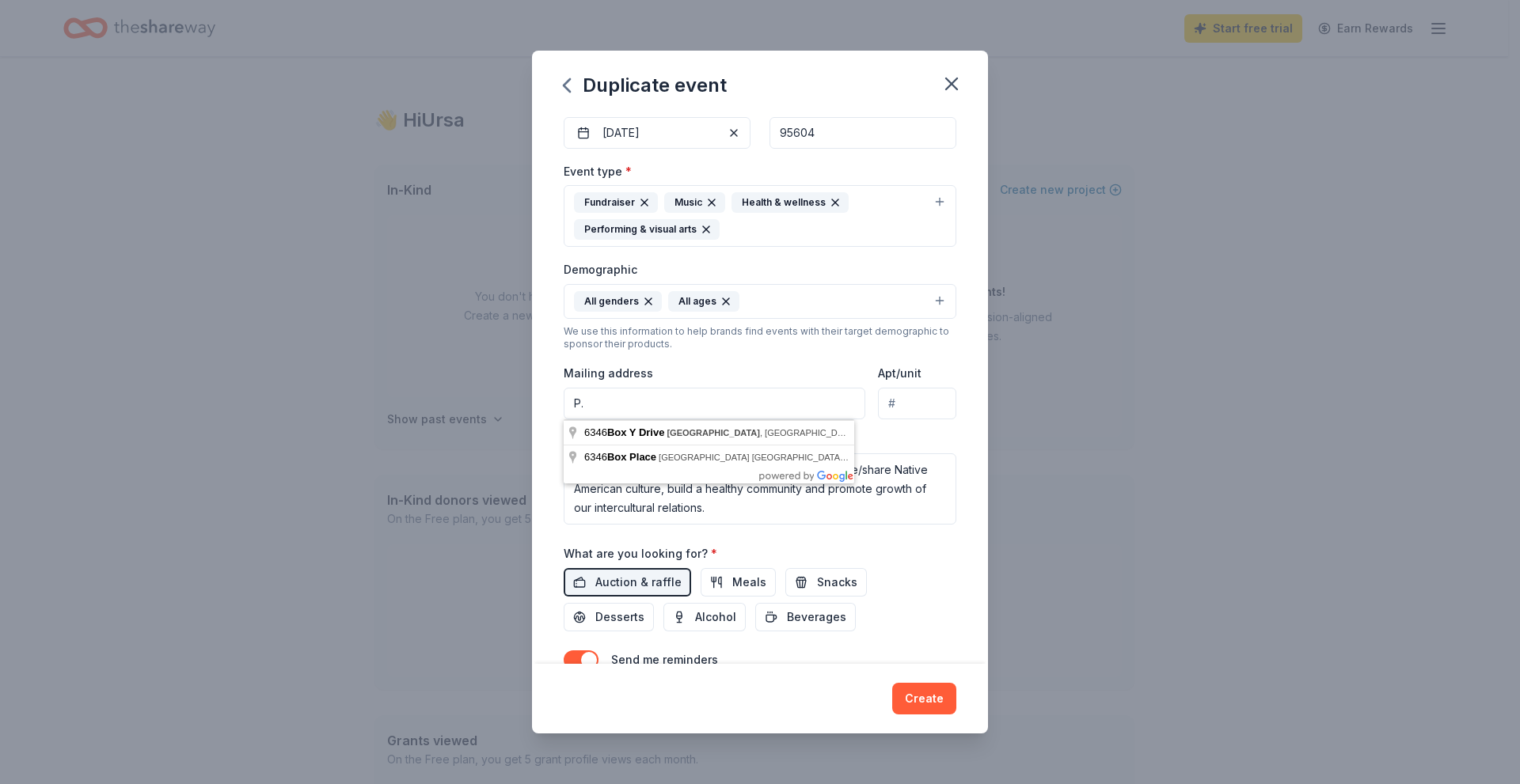
type input "P"
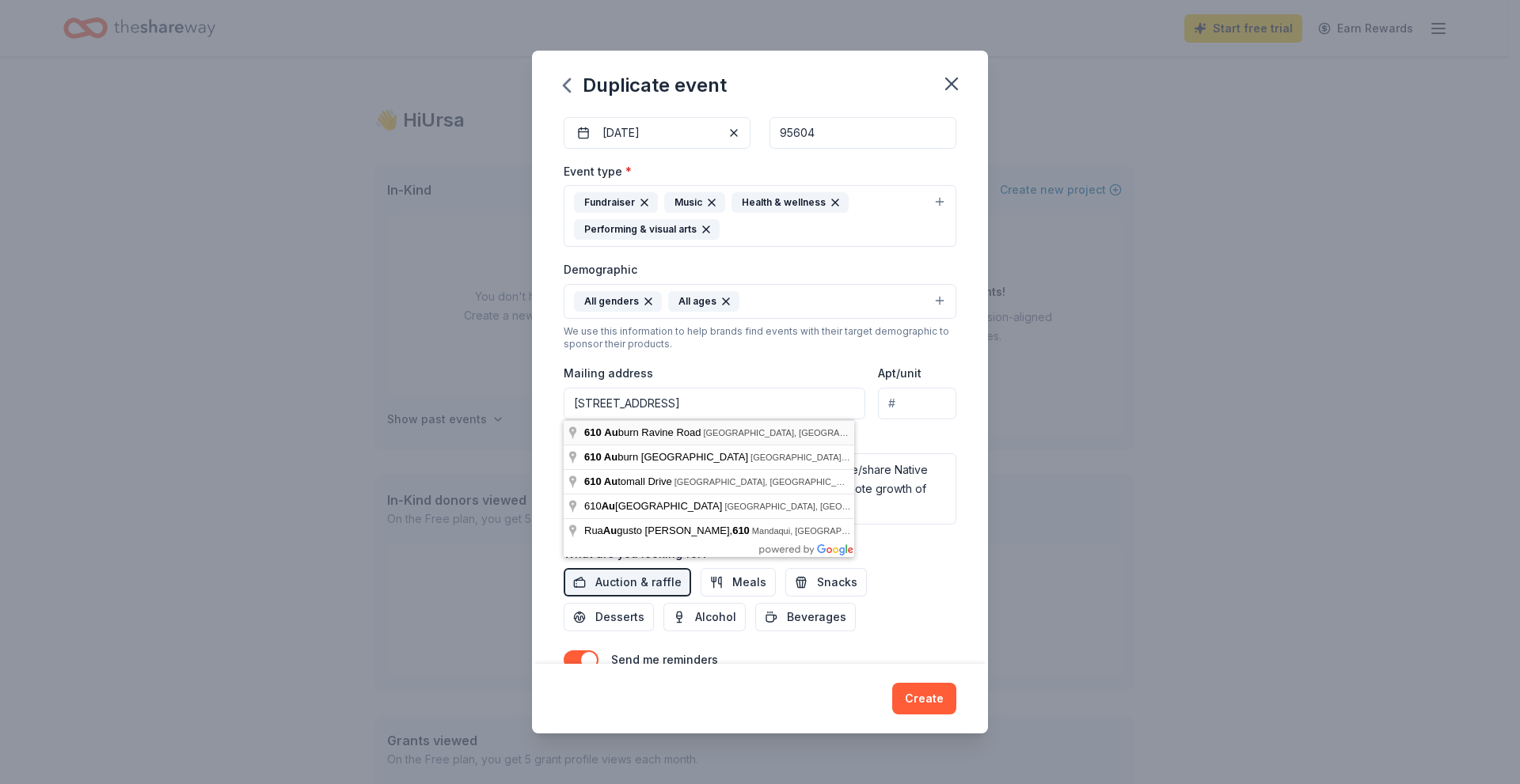
type input "610 Auburn Ravine Road, Auburn, CA, 95603"
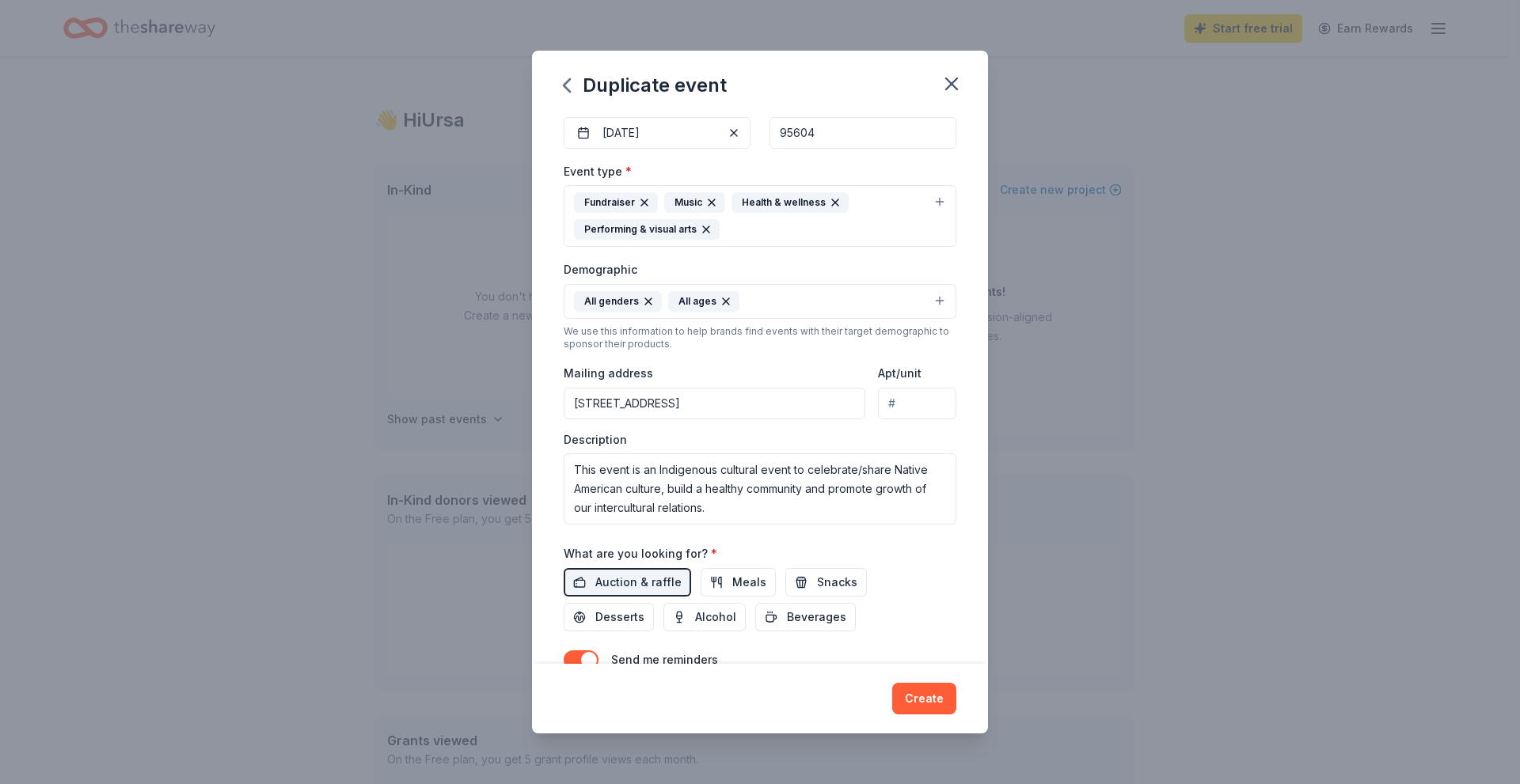
click at [896, 404] on input "Apt/unit" at bounding box center [916, 404] width 78 height 32
type input "G"
click at [903, 548] on div "What are you looking for? * Auction & raffle Meals Snacks Desserts Alcohol Beve…" at bounding box center [760, 588] width 392 height 87
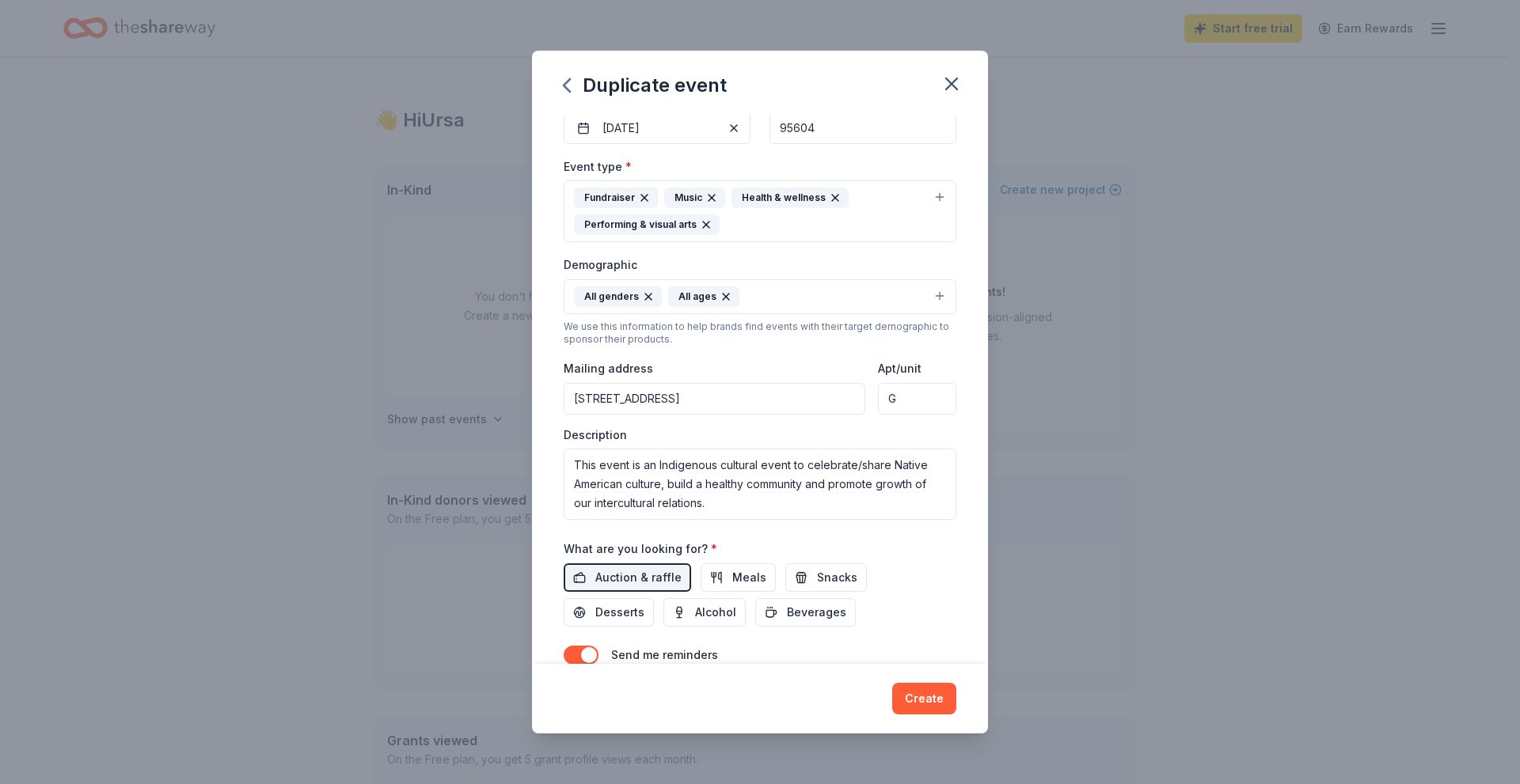
scroll to position [0, 0]
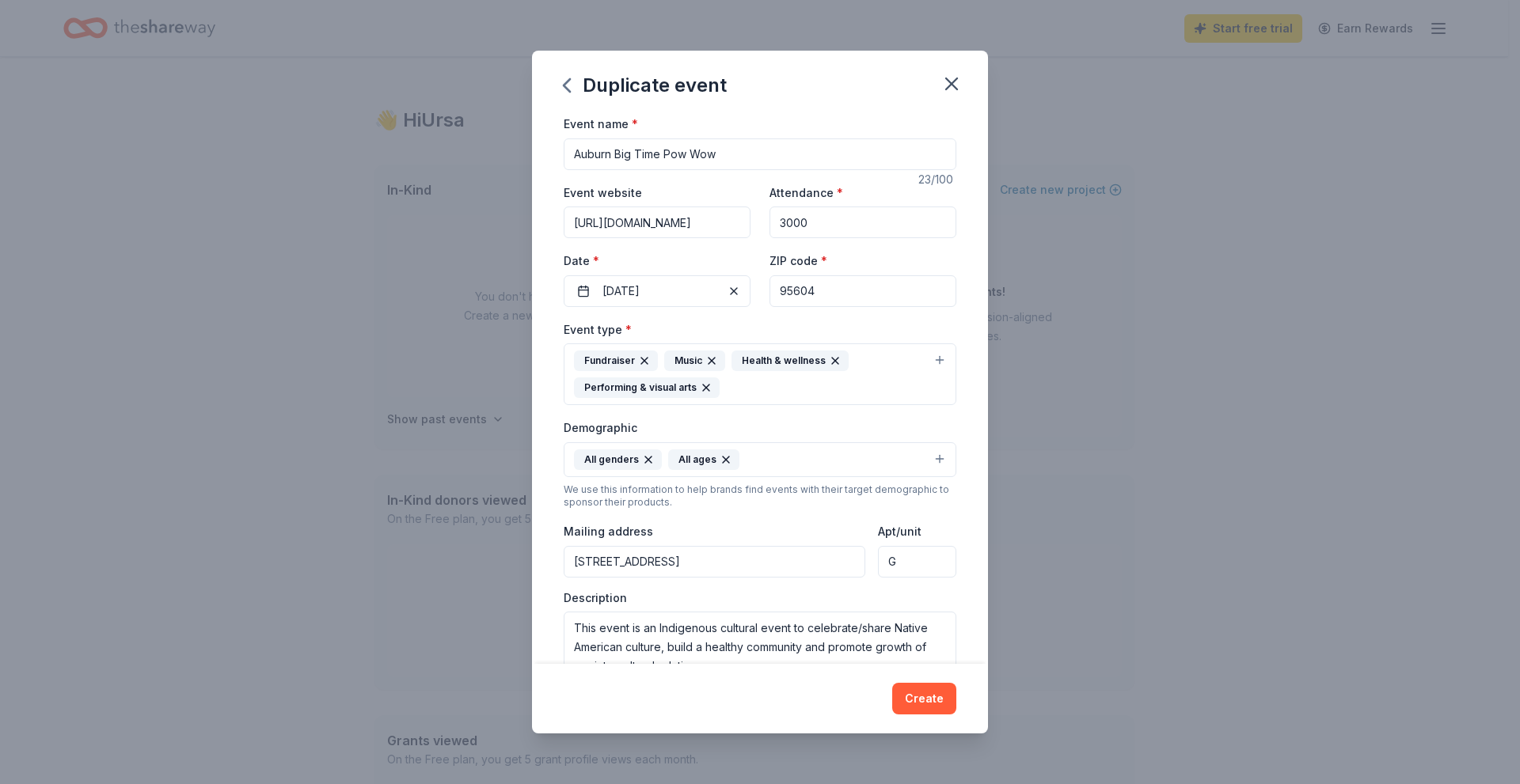
click at [757, 387] on div "Fundraiser Music Health & wellness Performing & visual arts" at bounding box center [751, 374] width 353 height 48
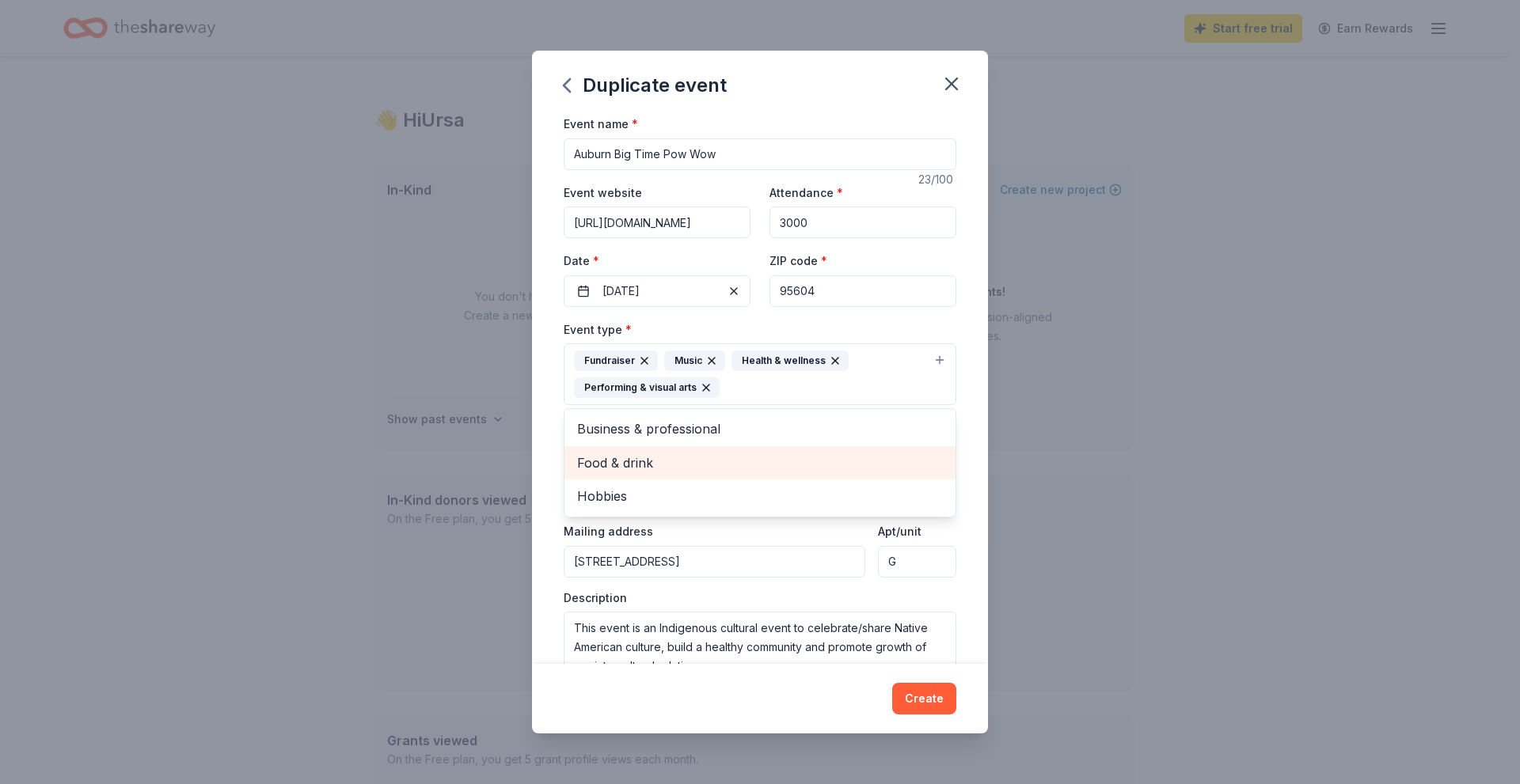
click at [697, 459] on span "Food & drink" at bounding box center [760, 462] width 365 height 21
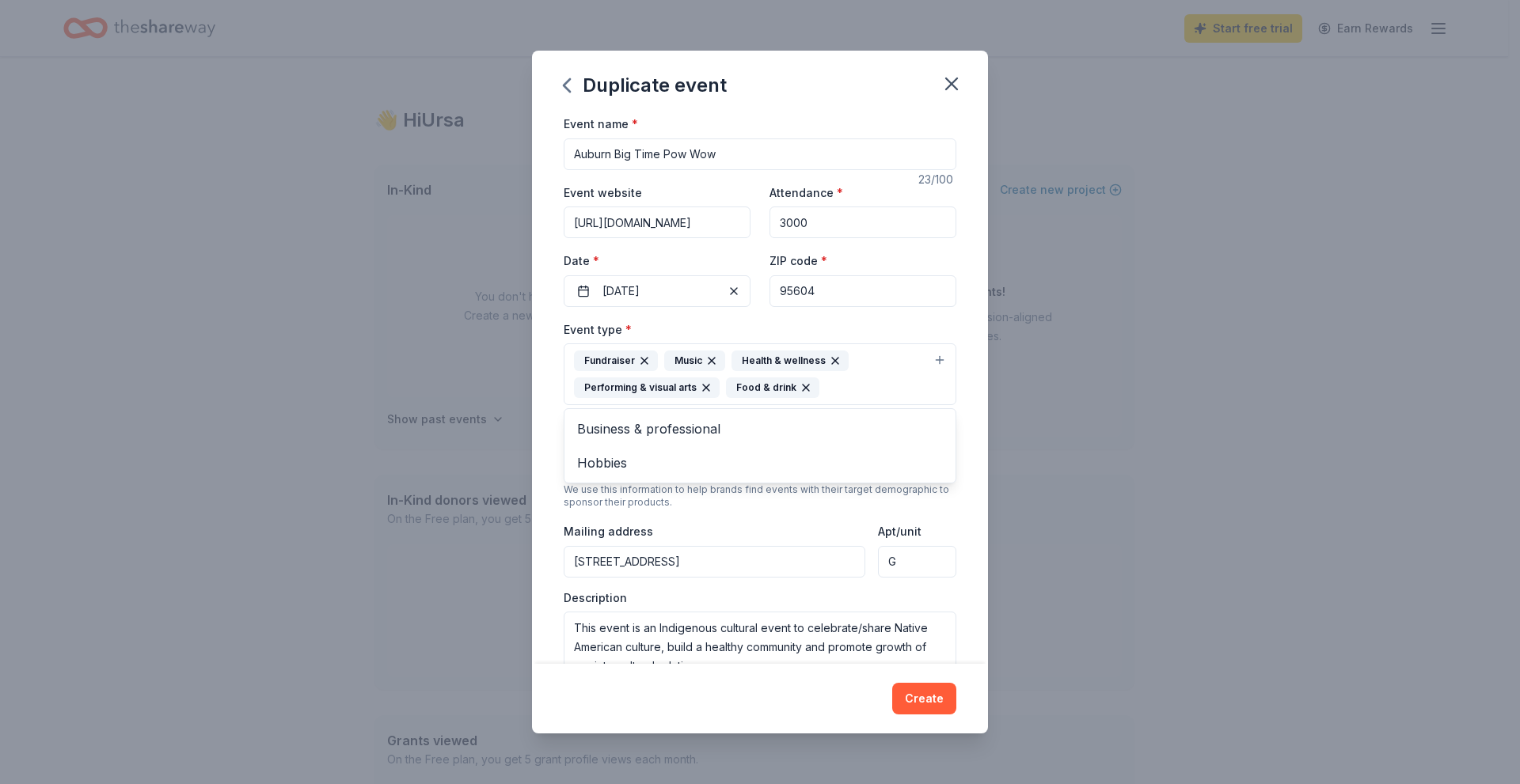
click at [922, 313] on div "Event name * Auburn Big Time Pow Wow 23 /100 Event website https://www.sierrana…" at bounding box center [760, 494] width 392 height 761
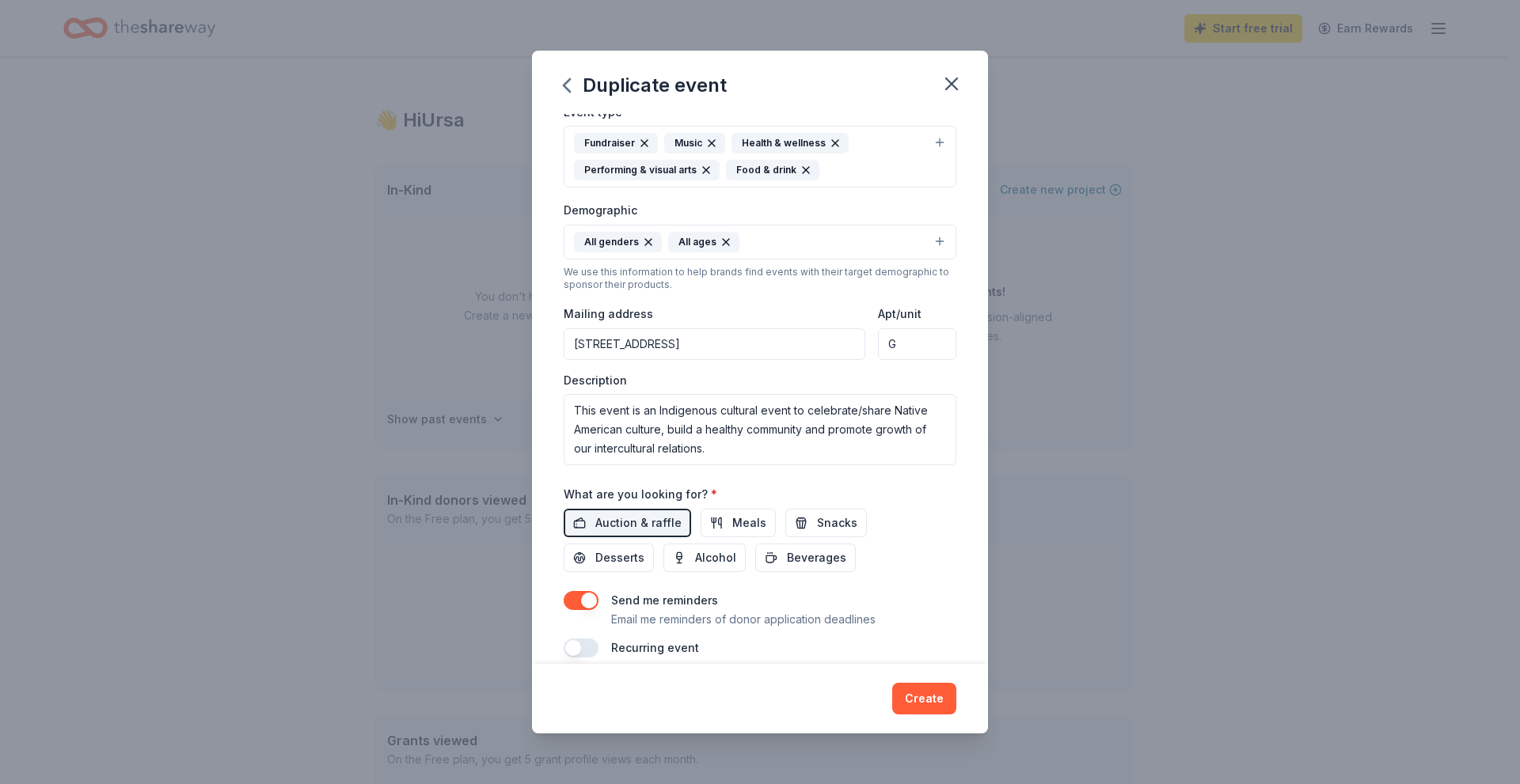
scroll to position [237, 0]
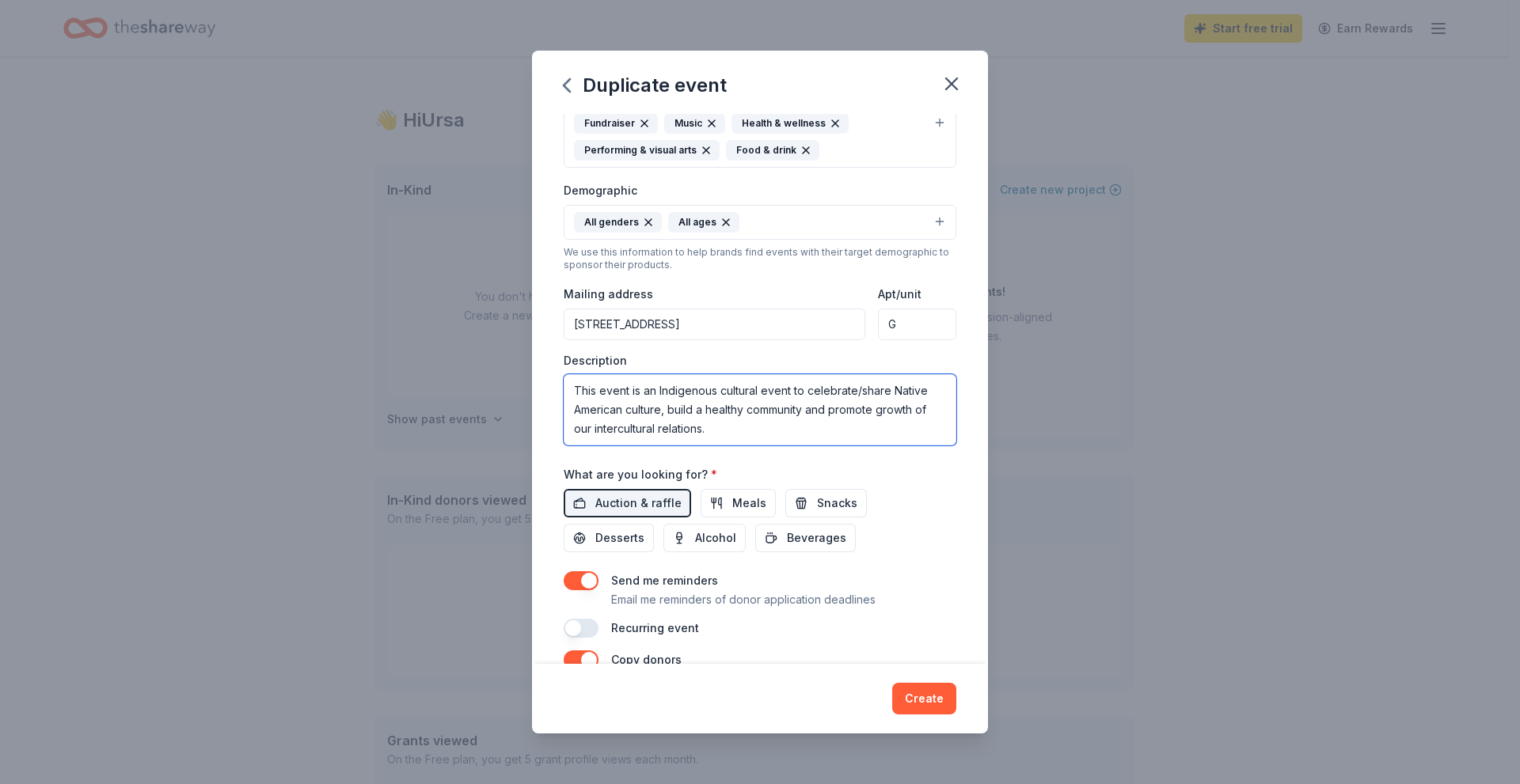
click at [658, 391] on textarea "This event is an Indigenous cultural event to celebrate/share Native American c…" at bounding box center [760, 410] width 392 height 71
click at [772, 430] on textarea "This event is an Indigenous cultural event to celebrate/share Native American c…" at bounding box center [760, 410] width 392 height 71
click at [657, 391] on textarea "This event is an Indigenous cultural event to celebrate/share Native American c…" at bounding box center [760, 410] width 392 height 71
click at [642, 392] on textarea "This event is an Indigenous cultural event to celebrate/share Native American c…" at bounding box center [760, 410] width 392 height 71
click at [653, 392] on textarea "This event is an Indigenous cultural event to celebrate/share Native American c…" at bounding box center [760, 410] width 392 height 71
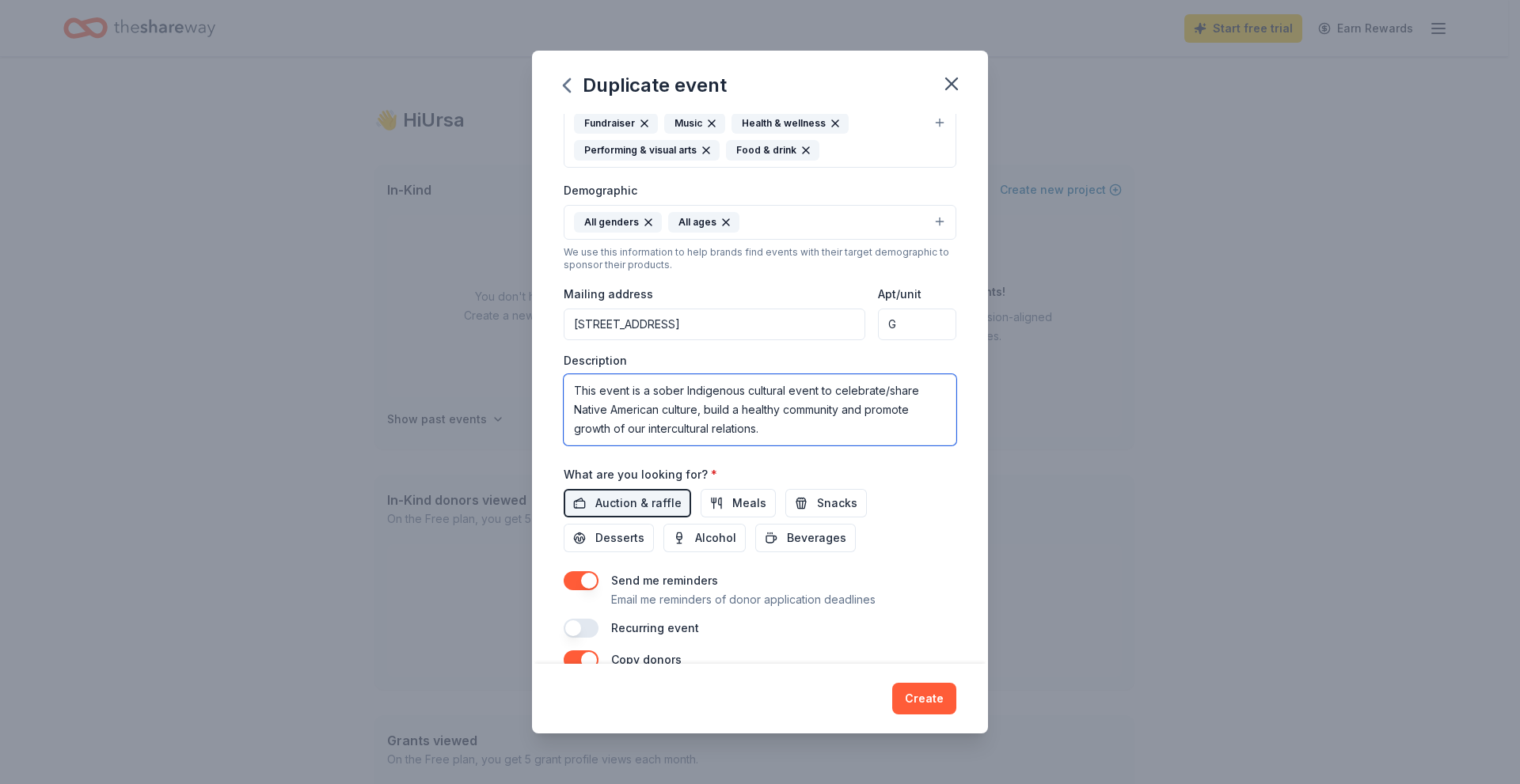
click at [858, 416] on textarea "This event is a sober Indigenous cultural event to celebrate/share Native Ameri…" at bounding box center [760, 410] width 392 height 71
click at [829, 427] on textarea "This event is a sober Indigenous cultural event to celebrate/share Native Ameri…" at bounding box center [760, 410] width 392 height 71
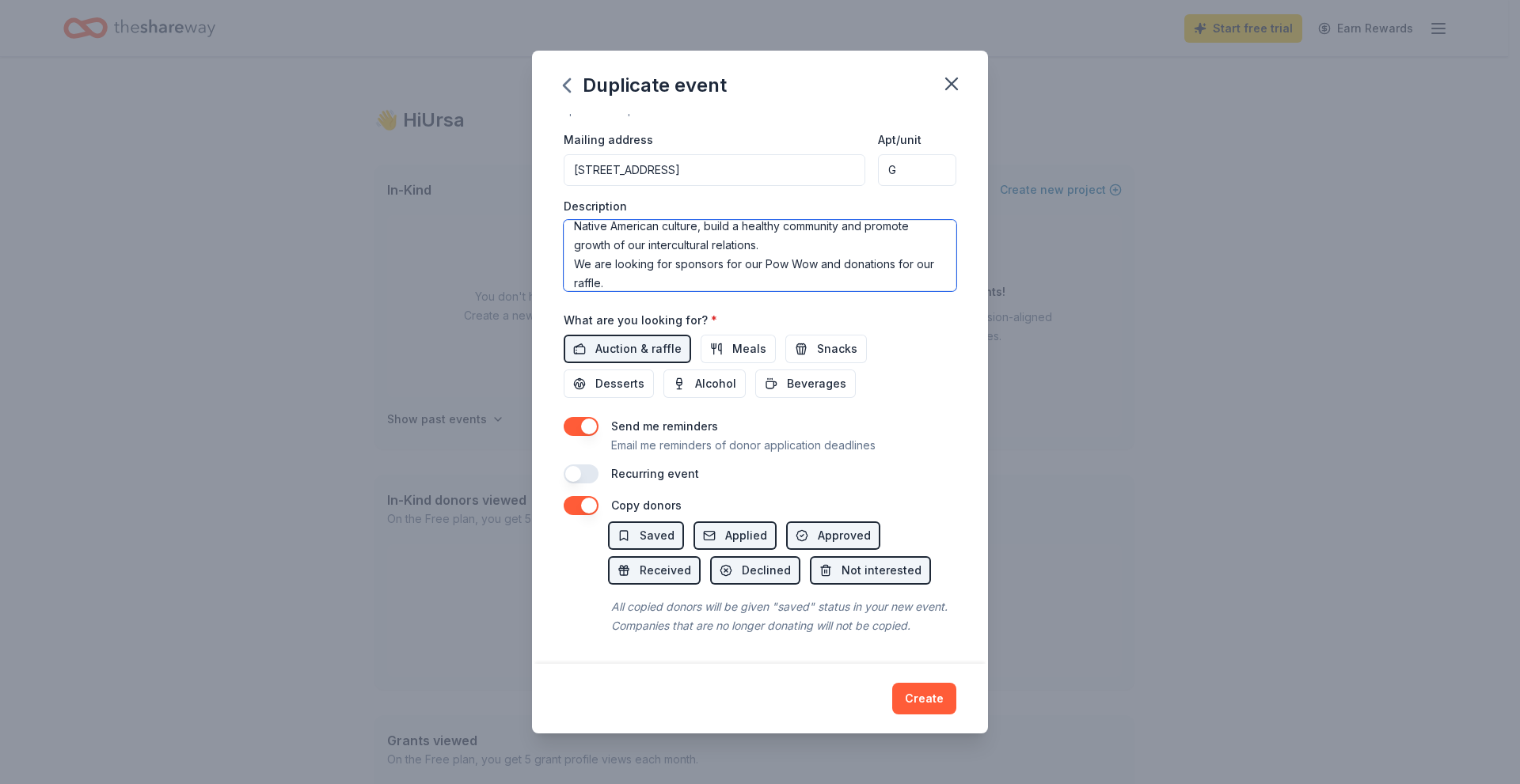
scroll to position [49, 0]
click at [771, 220] on textarea "This event is a sober Indigenous cultural event to celebrate/share Native Ameri…" at bounding box center [760, 256] width 392 height 71
click at [729, 234] on textarea "This event is a sober Indigenous cultural event to celebrate/share Native Ameri…" at bounding box center [760, 256] width 392 height 71
click at [761, 220] on textarea "This event is a sober Indigenous cultural event to celebrate/share Native Ameri…" at bounding box center [760, 256] width 392 height 71
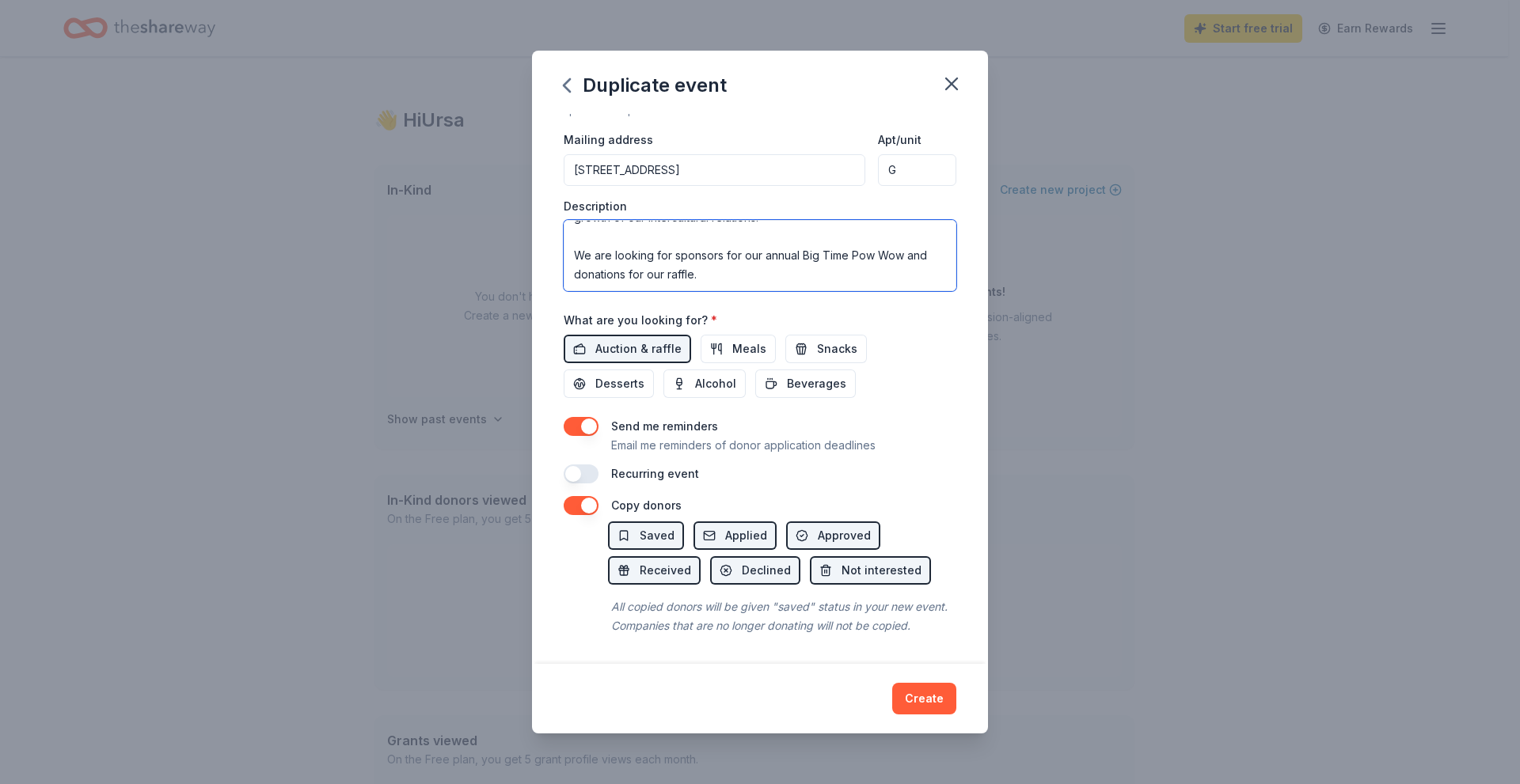
click at [792, 255] on textarea "This event is a sober Indigenous cultural event to celebrate/share Native Ameri…" at bounding box center [760, 256] width 392 height 71
click at [788, 234] on textarea "This event is a sober Indigenous cultural event to celebrate/share Native Ameri…" at bounding box center [760, 256] width 392 height 71
drag, startPoint x: 666, startPoint y: 234, endPoint x: 701, endPoint y: 273, distance: 52.4
click at [669, 240] on textarea "This event is a sober Indigenous cultural event to celebrate/share Native Ameri…" at bounding box center [760, 256] width 392 height 71
click at [740, 243] on textarea "This event is a sober Indigenous cultural event to celebrate/share Native Ameri…" at bounding box center [760, 256] width 392 height 71
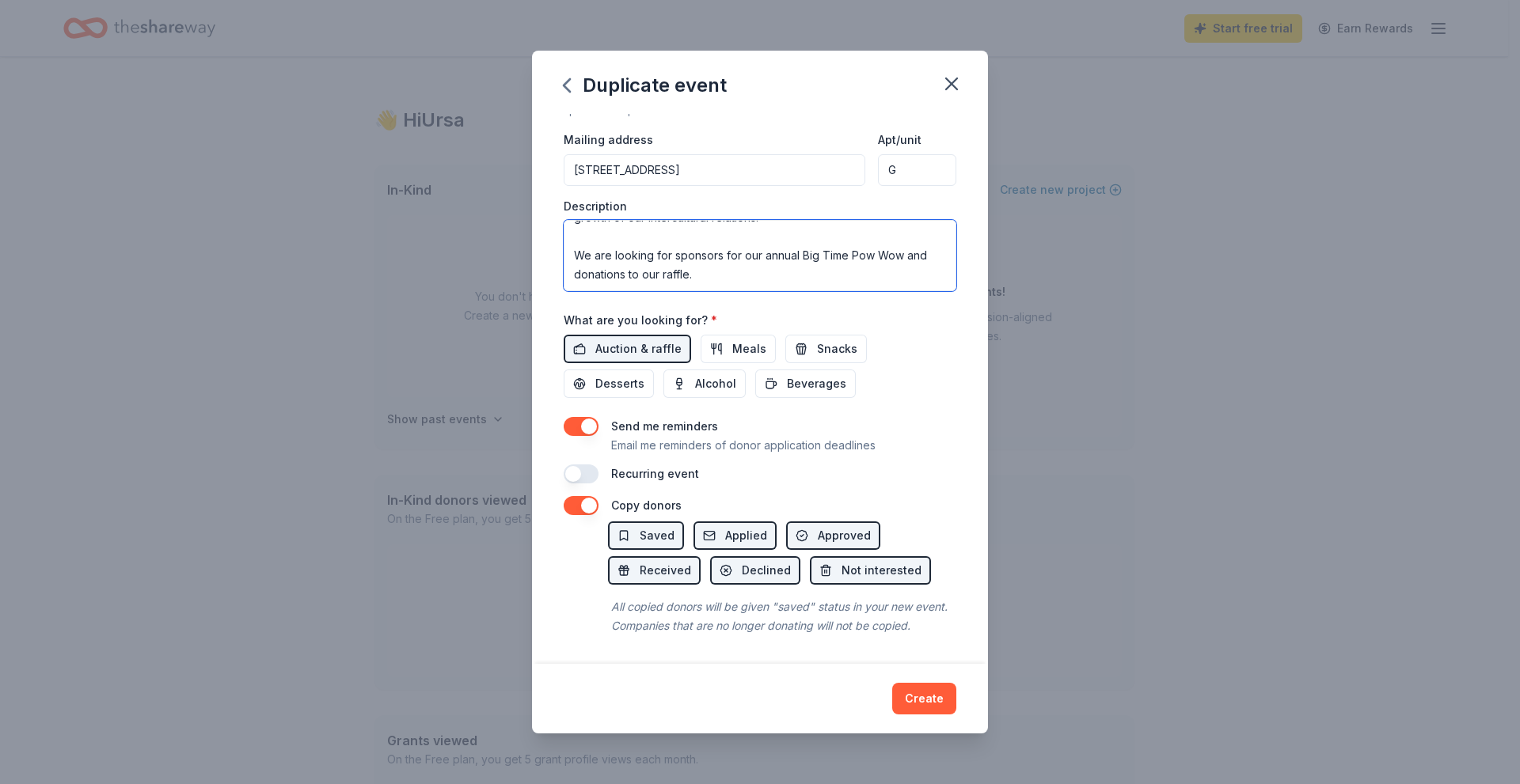
click at [645, 243] on textarea "This event is a sober Indigenous cultural event to celebrate/share Native Ameri…" at bounding box center [760, 256] width 392 height 71
click at [730, 245] on textarea "This event is a sober Indigenous cultural event to celebrate/share Native Ameri…" at bounding box center [760, 256] width 392 height 71
click at [798, 239] on textarea "This event is a sober Indigenous cultural event to celebrate/share Native Ameri…" at bounding box center [760, 256] width 392 height 71
click at [810, 244] on textarea "This event is a sober Indigenous cultural event to celebrate/share Native Ameri…" at bounding box center [760, 256] width 392 height 71
click at [803, 239] on textarea "This event is a sober Indigenous cultural event to celebrate/share Native Ameri…" at bounding box center [760, 256] width 392 height 71
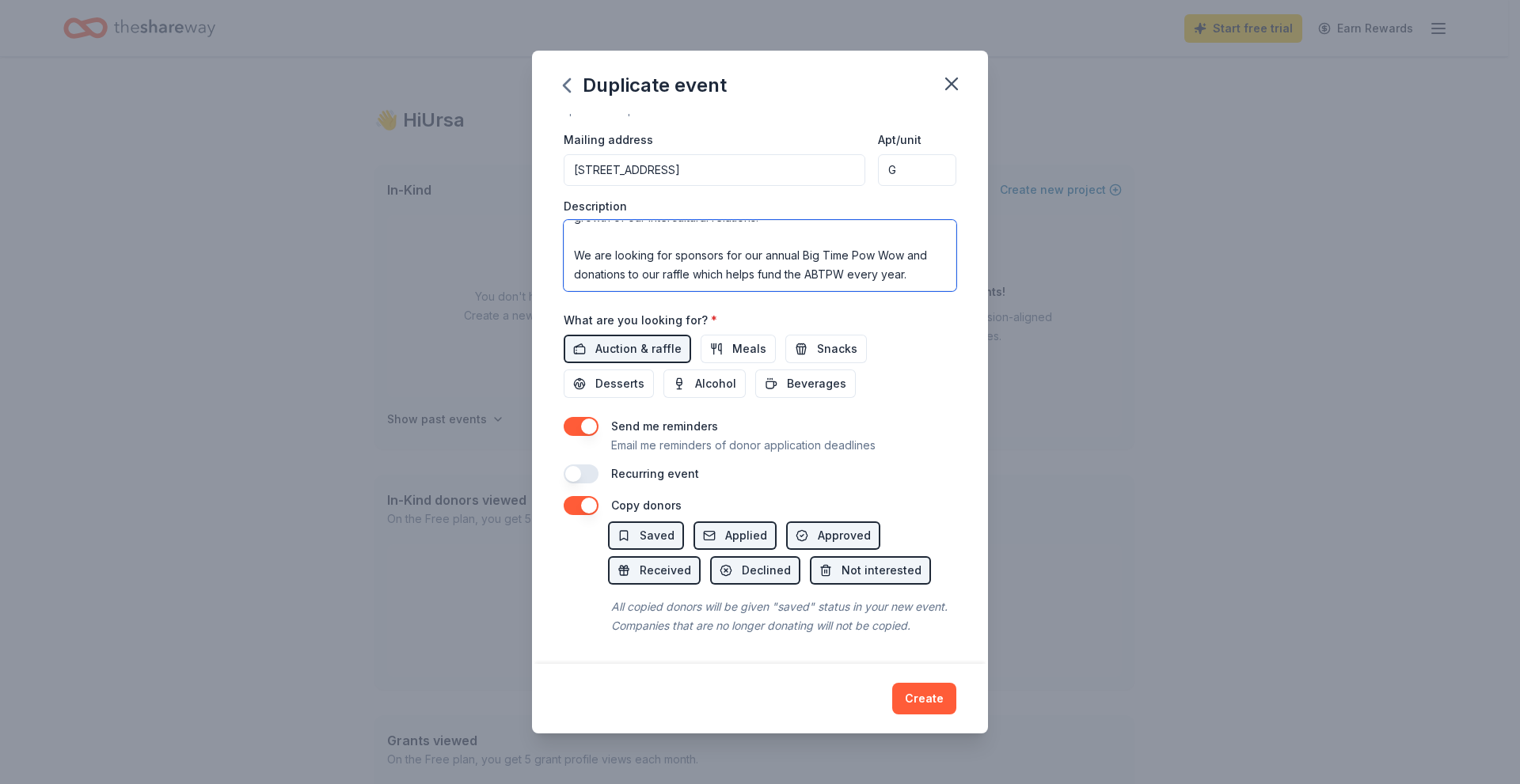
click at [782, 237] on textarea "This event is a sober Indigenous cultural event to celebrate/share Native Ameri…" at bounding box center [760, 256] width 392 height 71
click at [803, 242] on textarea "This event is a sober Indigenous cultural event to celebrate/share Native Ameri…" at bounding box center [760, 256] width 392 height 71
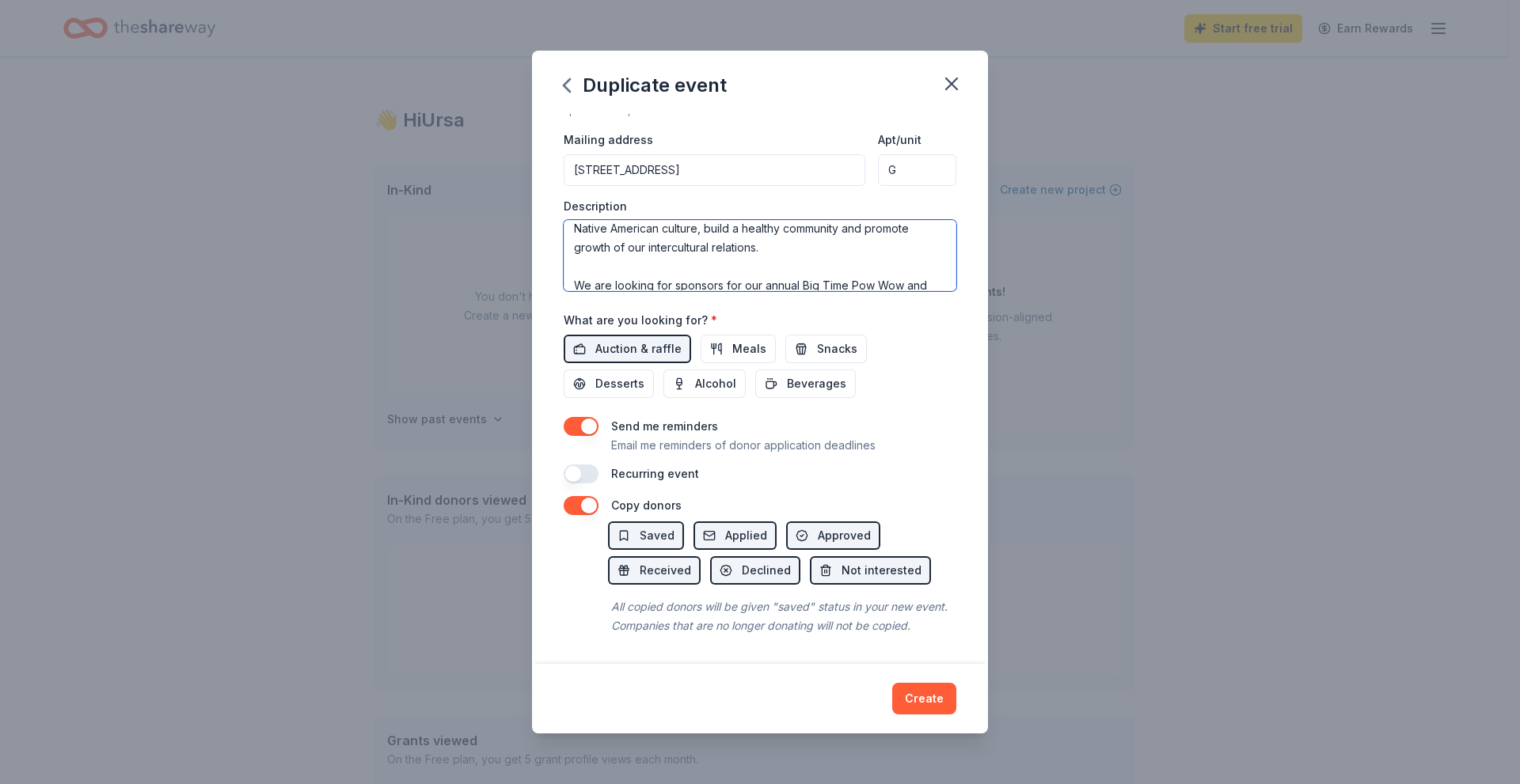
scroll to position [0, 0]
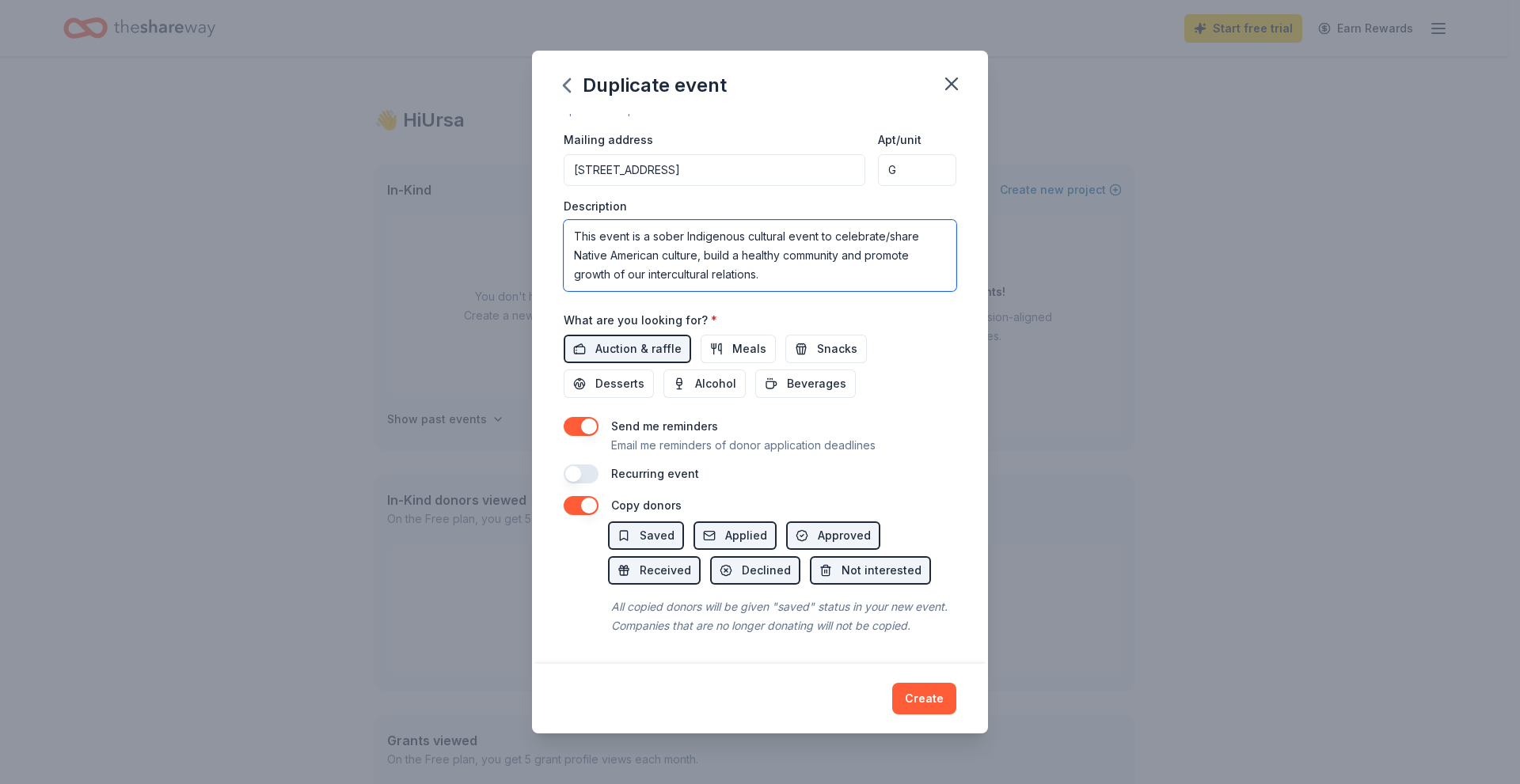
click at [653, 220] on textarea "This event is a sober Indigenous cultural event to celebrate/share Native Ameri…" at bounding box center [760, 256] width 392 height 71
click at [763, 244] on textarea "This event is a free sober Indigenous cultural event to celebrate/share Native …" at bounding box center [760, 256] width 392 height 71
click at [676, 223] on textarea "This event is a free sober Indigenous cultural event to celebrate/share Native …" at bounding box center [760, 256] width 392 height 71
click at [671, 220] on textarea "This event is a free sober Indigenous cultural event to celebrate/share Native …" at bounding box center [760, 256] width 392 height 71
click at [709, 226] on textarea "This event is a free, sober Indigenous cultural event to celebrate/share Native…" at bounding box center [760, 256] width 392 height 71
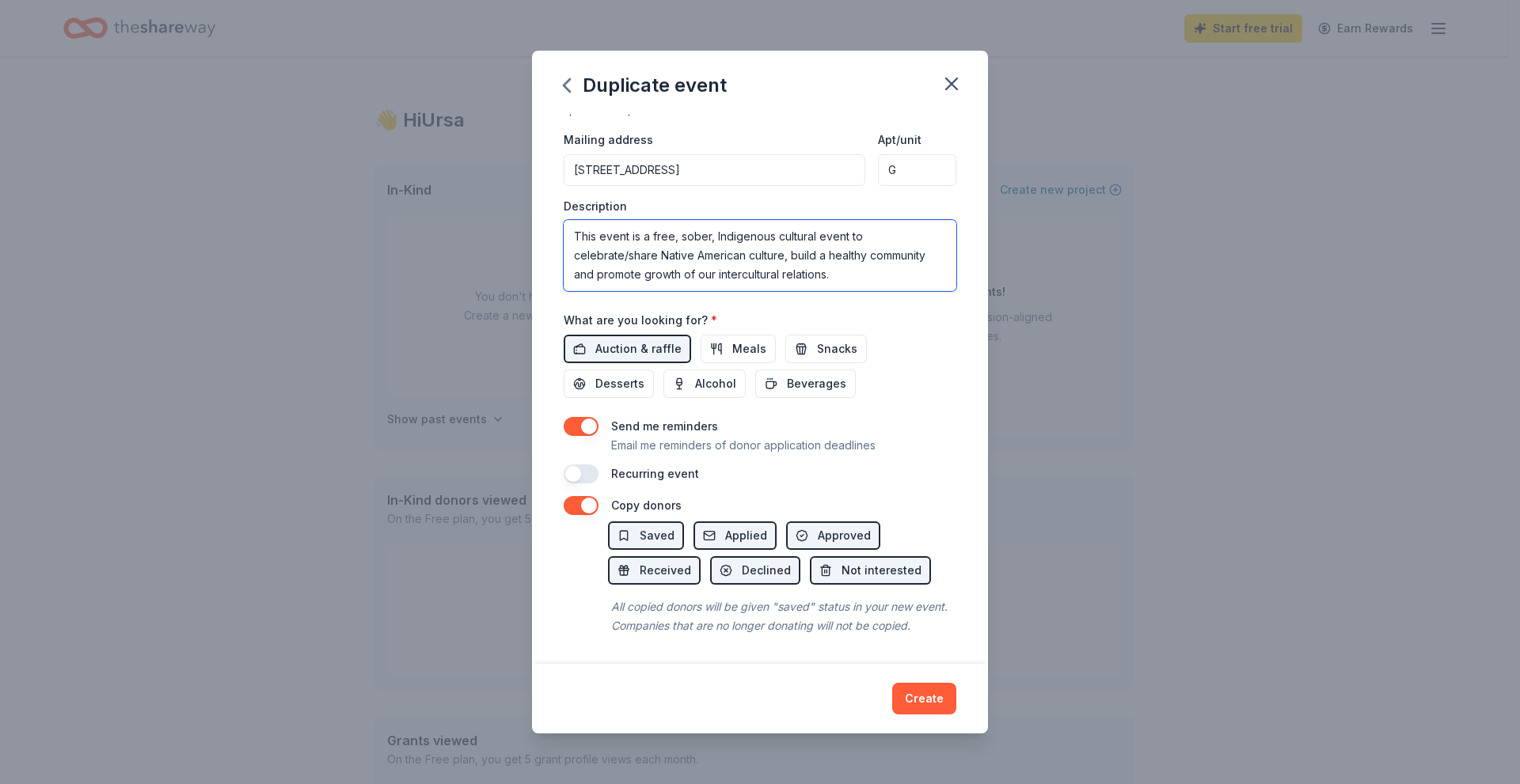
click at [782, 250] on textarea "This event is a free, sober, Indigenous cultural event to celebrate/share Nativ…" at bounding box center [760, 256] width 392 height 71
drag, startPoint x: 627, startPoint y: 218, endPoint x: 565, endPoint y: 221, distance: 62.1
click at [565, 221] on textarea "This event is a free, sober, Indigenous cultural event to celebrate/share Nativ…" at bounding box center [760, 256] width 392 height 71
click at [783, 234] on textarea "The Auburn Big Time Pow Wow (ABTPW) is a free, sober, Indigenous cultural event…" at bounding box center [760, 256] width 392 height 71
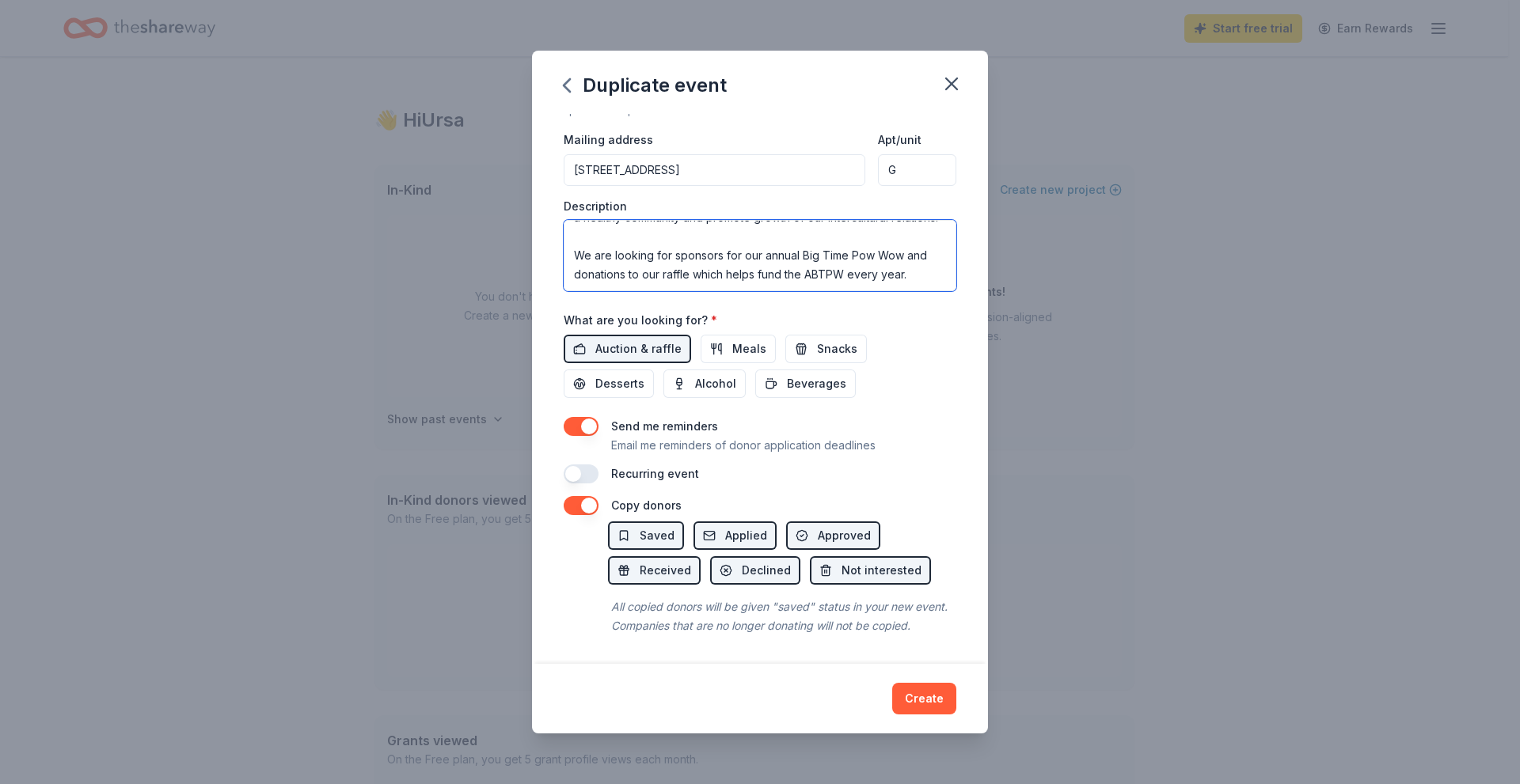
click at [785, 236] on textarea "The Auburn Big Time Pow Wow (ABTPW) is a free, sober, Indigenous cultural event…" at bounding box center [760, 256] width 392 height 71
click at [807, 220] on textarea "The Auburn Big Time Pow Wow (ABTPW) is a free, sober, Indigenous cultural event…" at bounding box center [760, 256] width 392 height 71
click at [778, 224] on textarea "The Auburn Big Time Pow Wow (ABTPW) is a free, sober, Indigenous cultural event…" at bounding box center [760, 256] width 392 height 71
click at [838, 244] on textarea "The Auburn Big Time Pow Wow (ABTPW) is a free, sober, Indigenous cultural event…" at bounding box center [760, 256] width 392 height 71
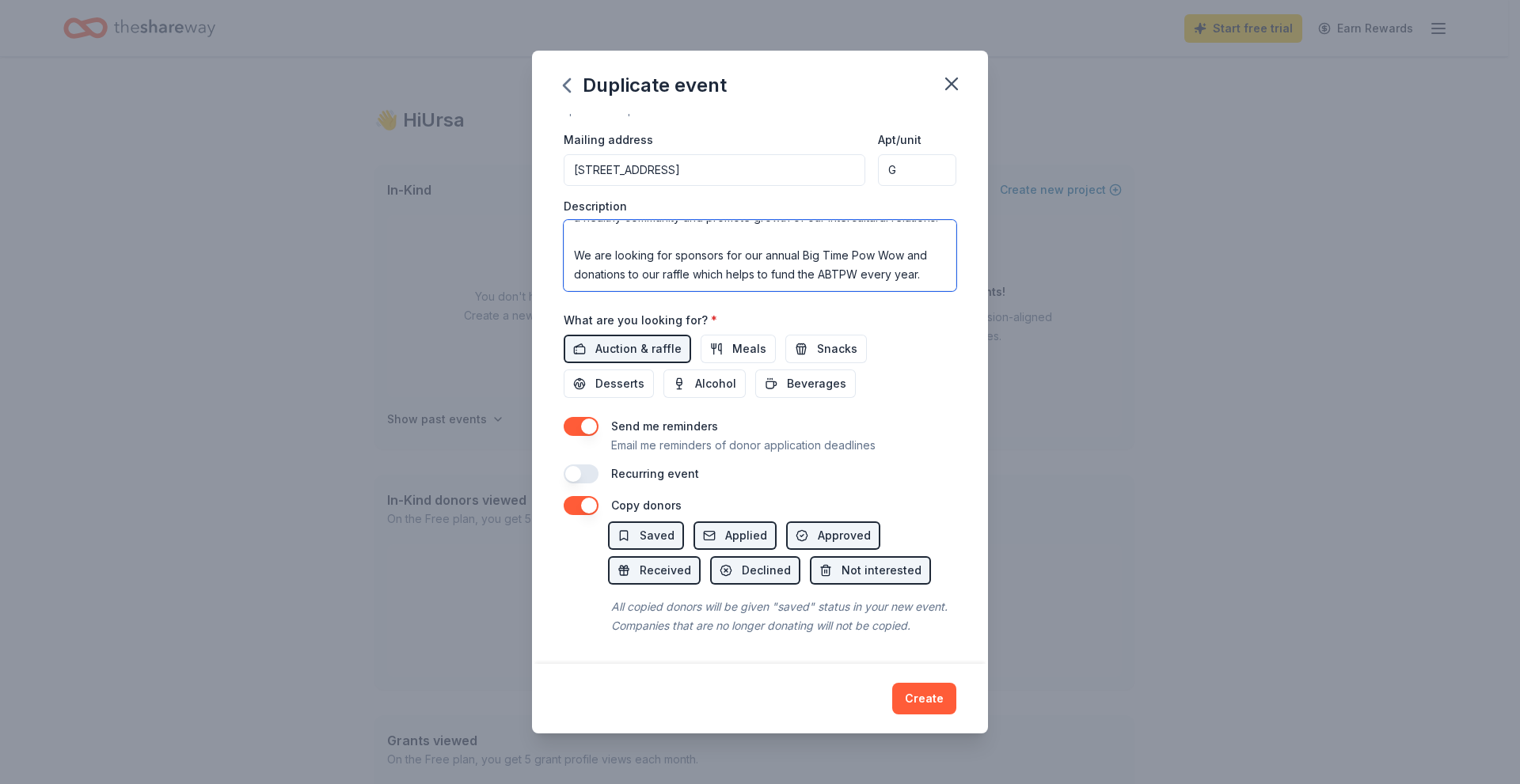
click at [721, 220] on textarea "The Auburn Big Time Pow Wow (ABTPW) is a free, sober, Indigenous cultural event…" at bounding box center [760, 256] width 392 height 71
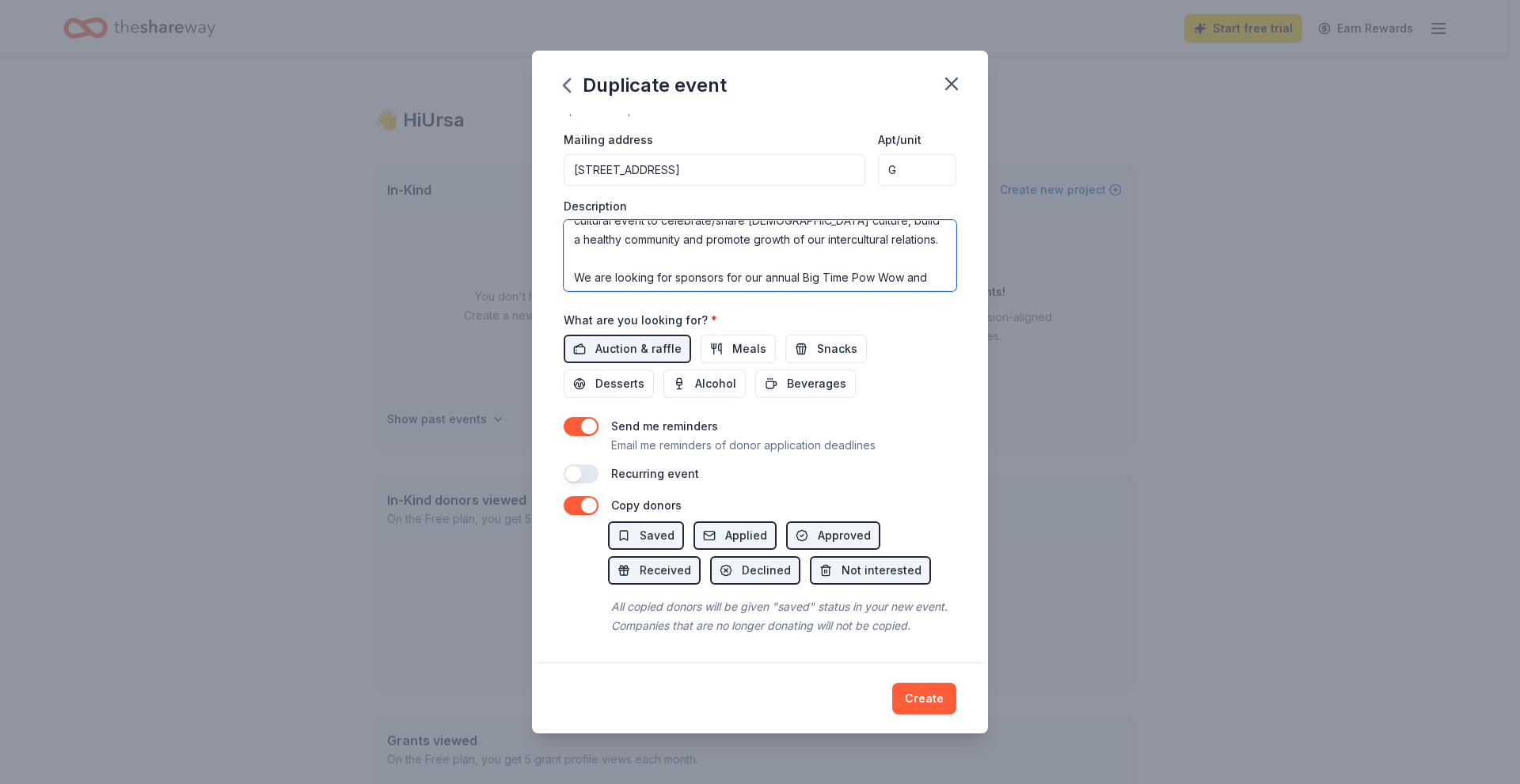
click at [705, 234] on textarea "The Auburn Big Time Pow Wow (ABTPW) is a free, sober, Indigenous cultural event…" at bounding box center [760, 256] width 392 height 71
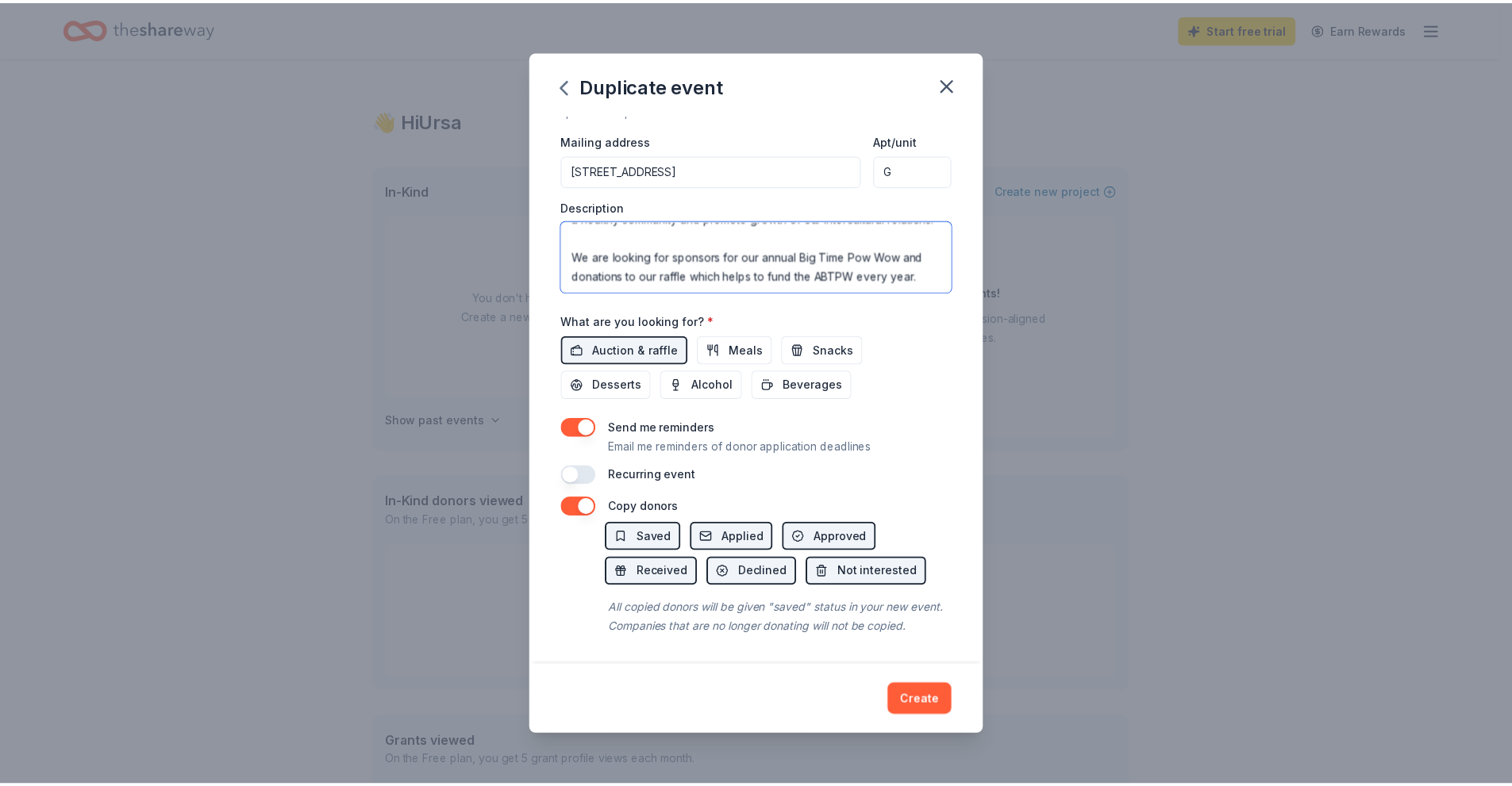
scroll to position [114, 0]
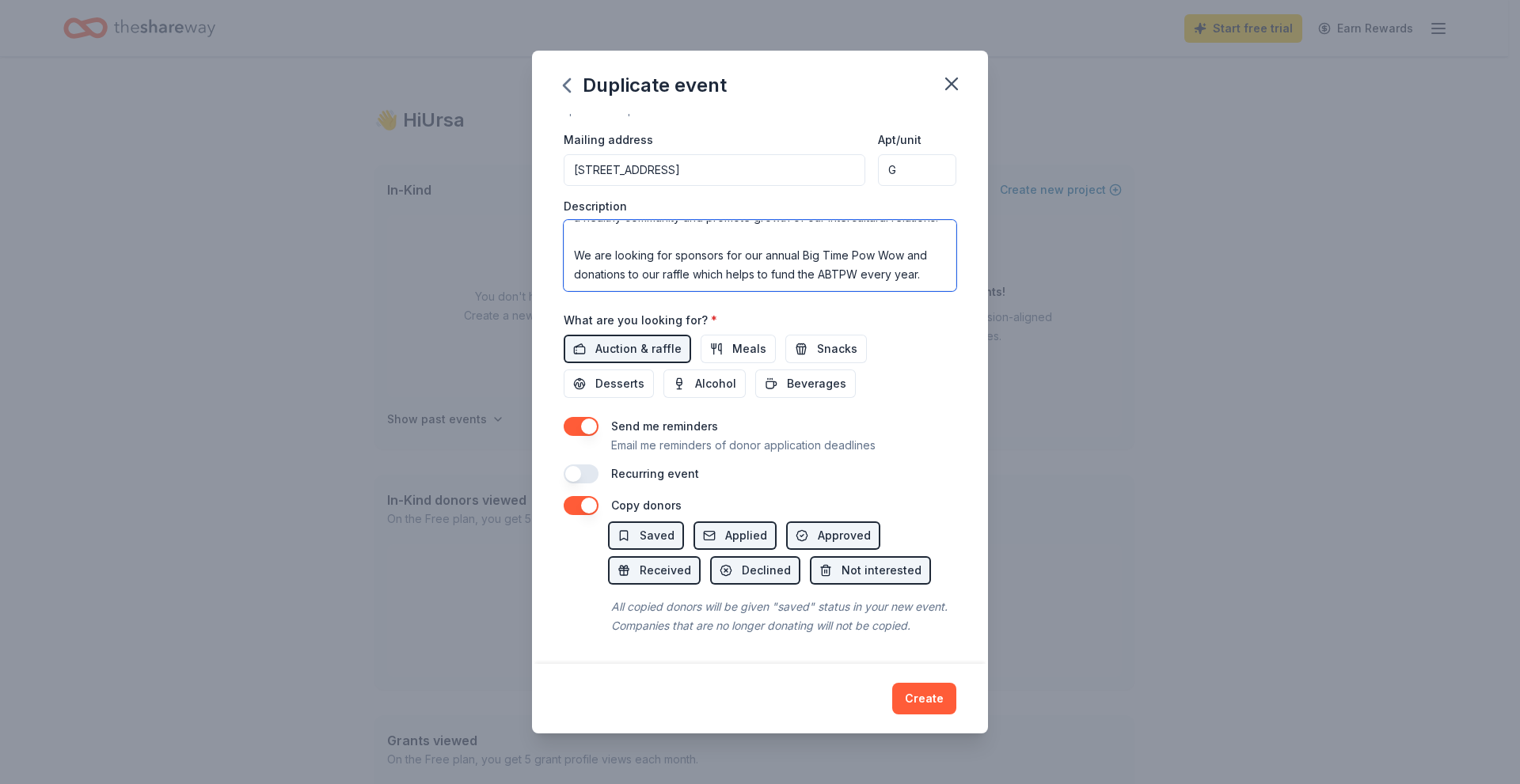
click at [752, 233] on textarea "The Auburn Big Time Pow Wow (ABTPW) is a free, sober, Indigenous cultural event…" at bounding box center [760, 256] width 392 height 71
type textarea "The Auburn Big Time Pow Wow (ABTPW) is a free, sober, Indigenous cultural event…"
click at [916, 705] on button "Create" at bounding box center [923, 699] width 65 height 32
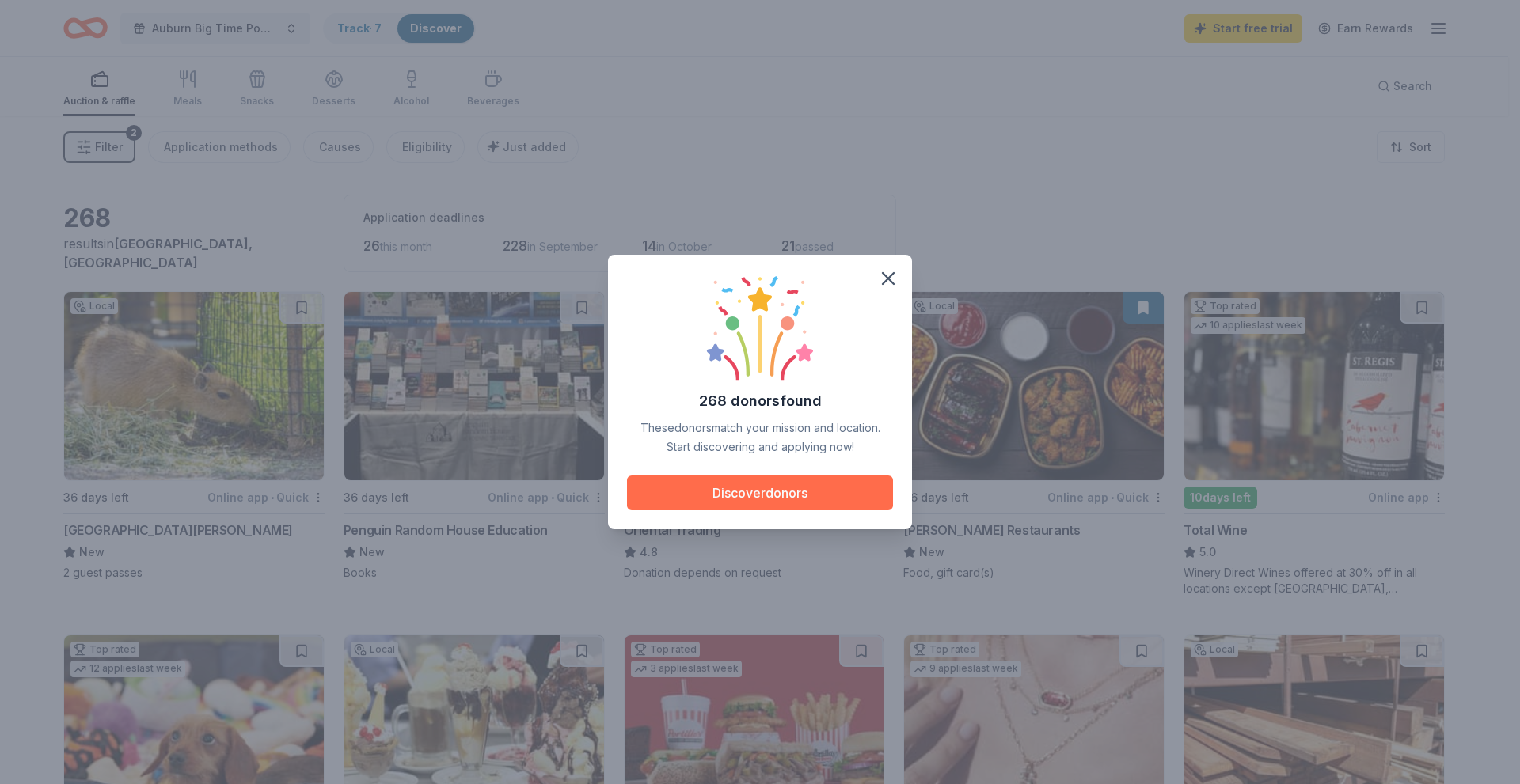
click at [803, 493] on button "Discover donors" at bounding box center [760, 492] width 266 height 35
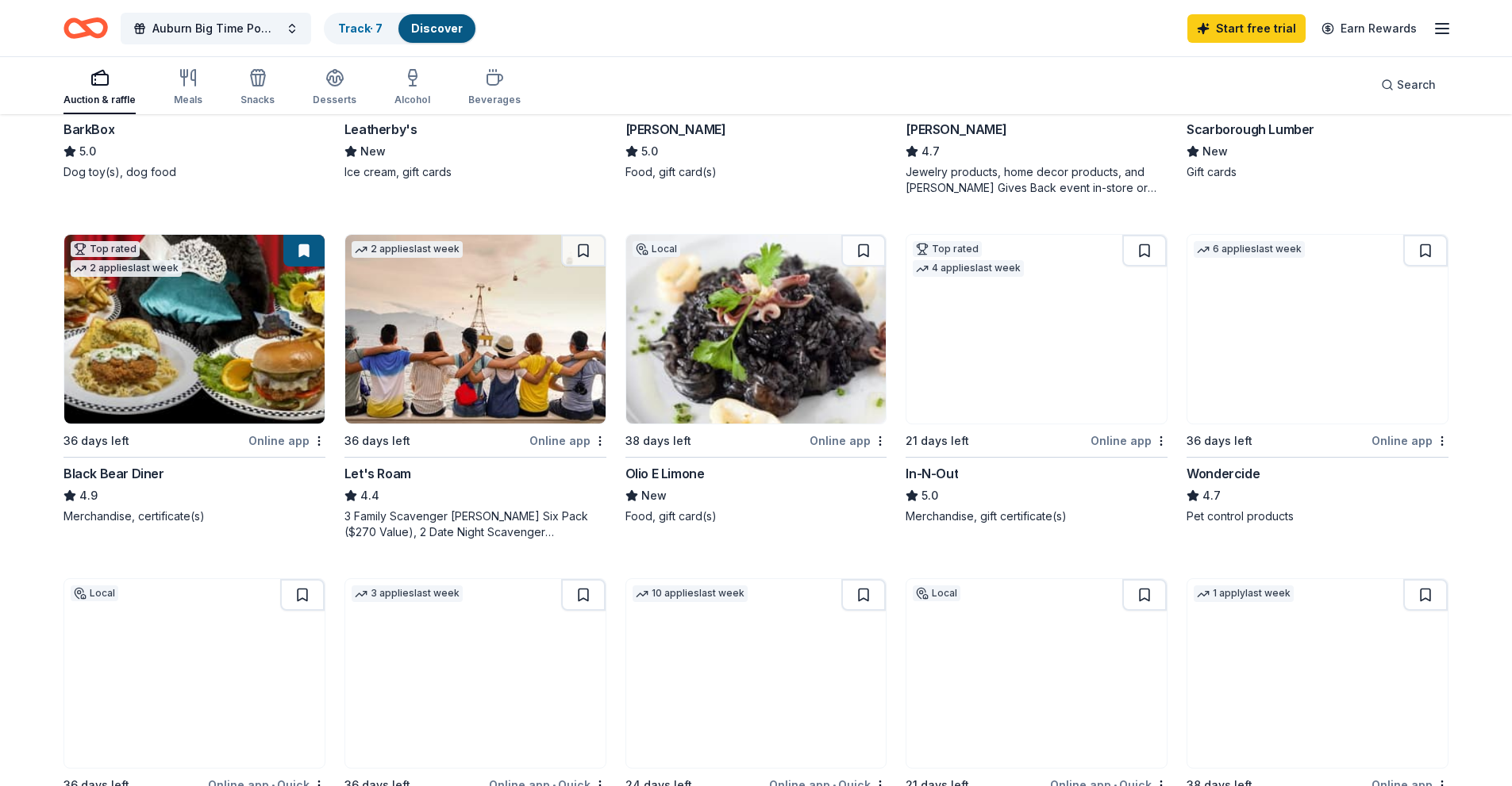
scroll to position [713, 0]
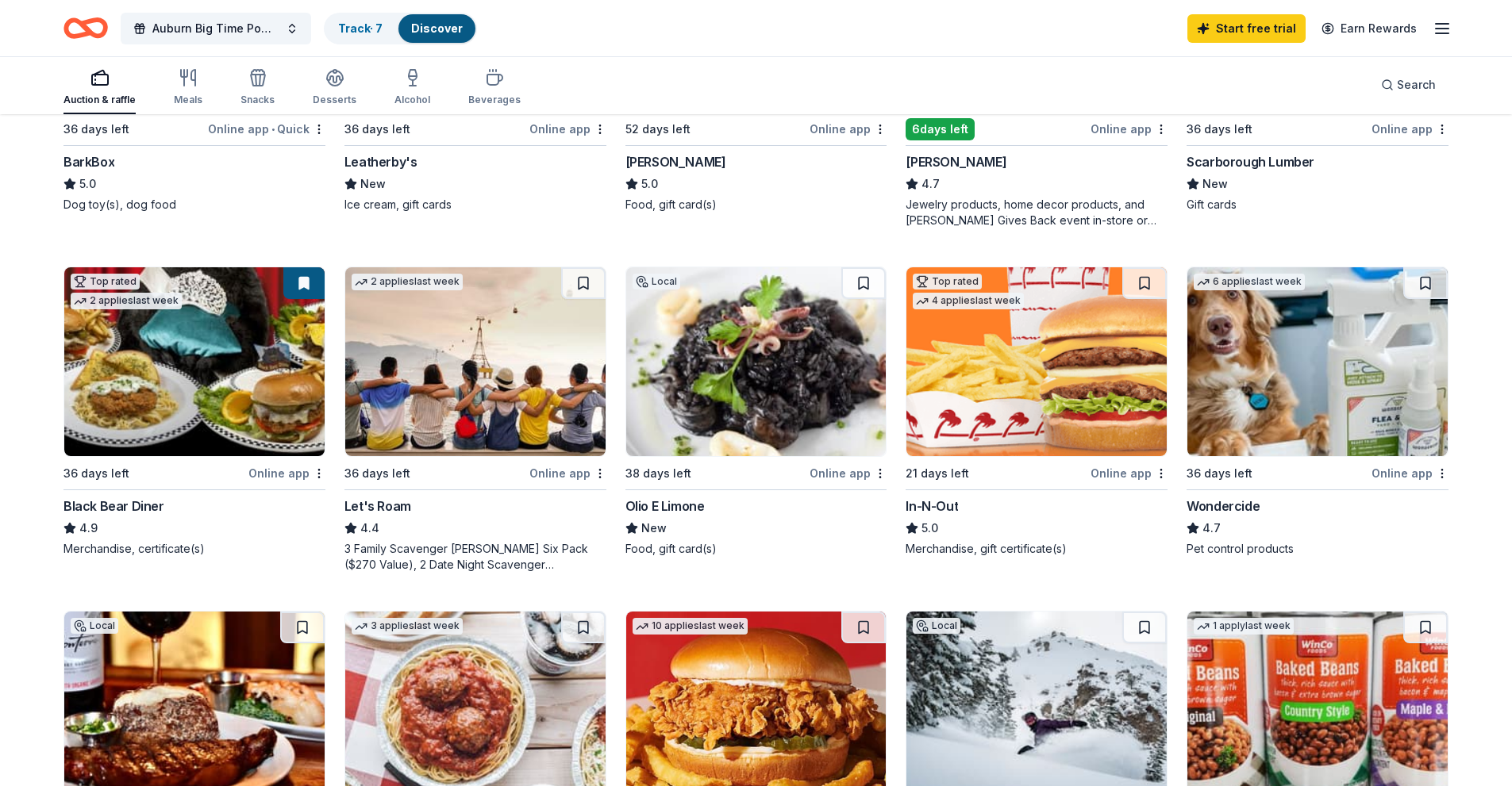
click at [1015, 410] on img at bounding box center [1035, 362] width 260 height 189
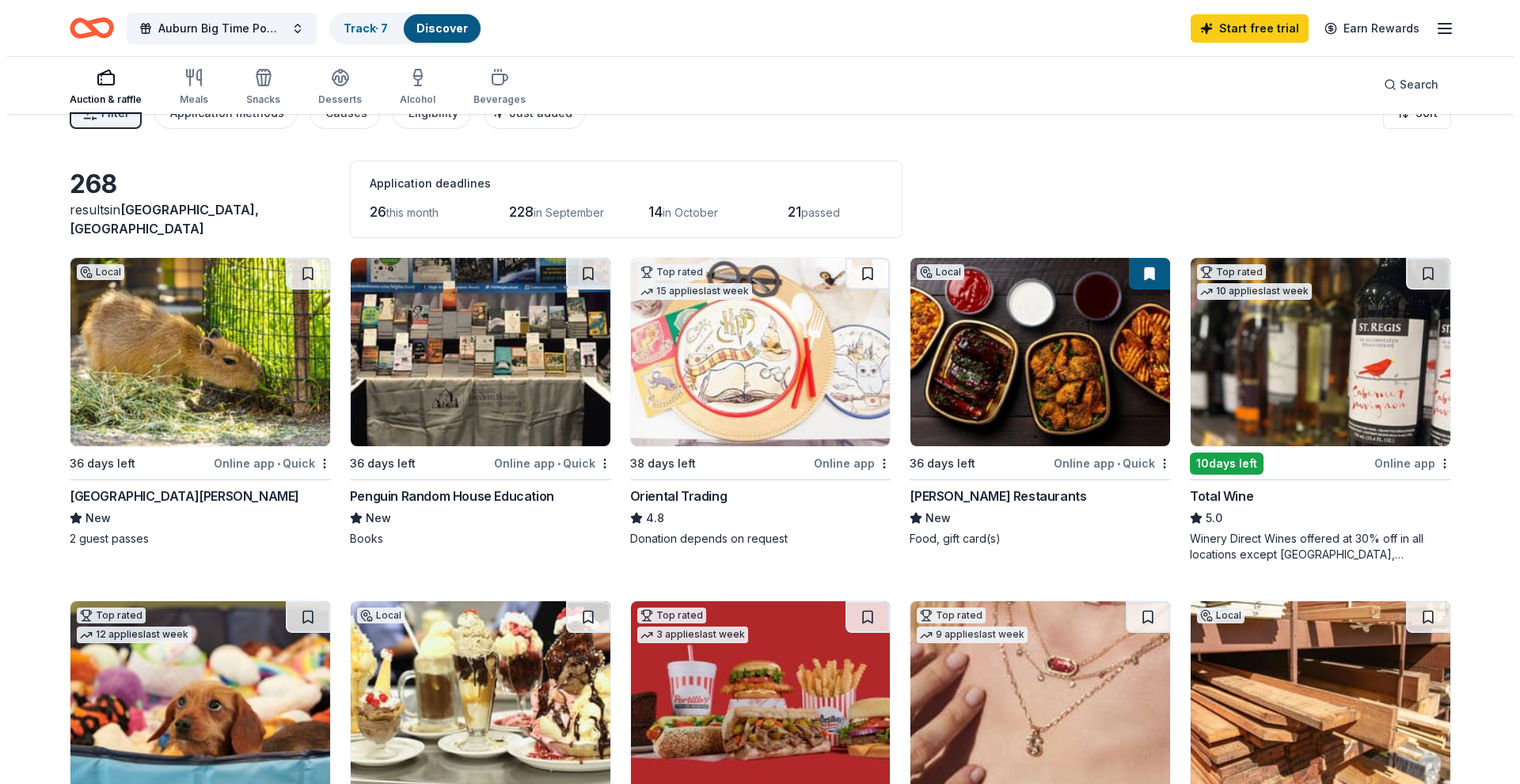
scroll to position [0, 0]
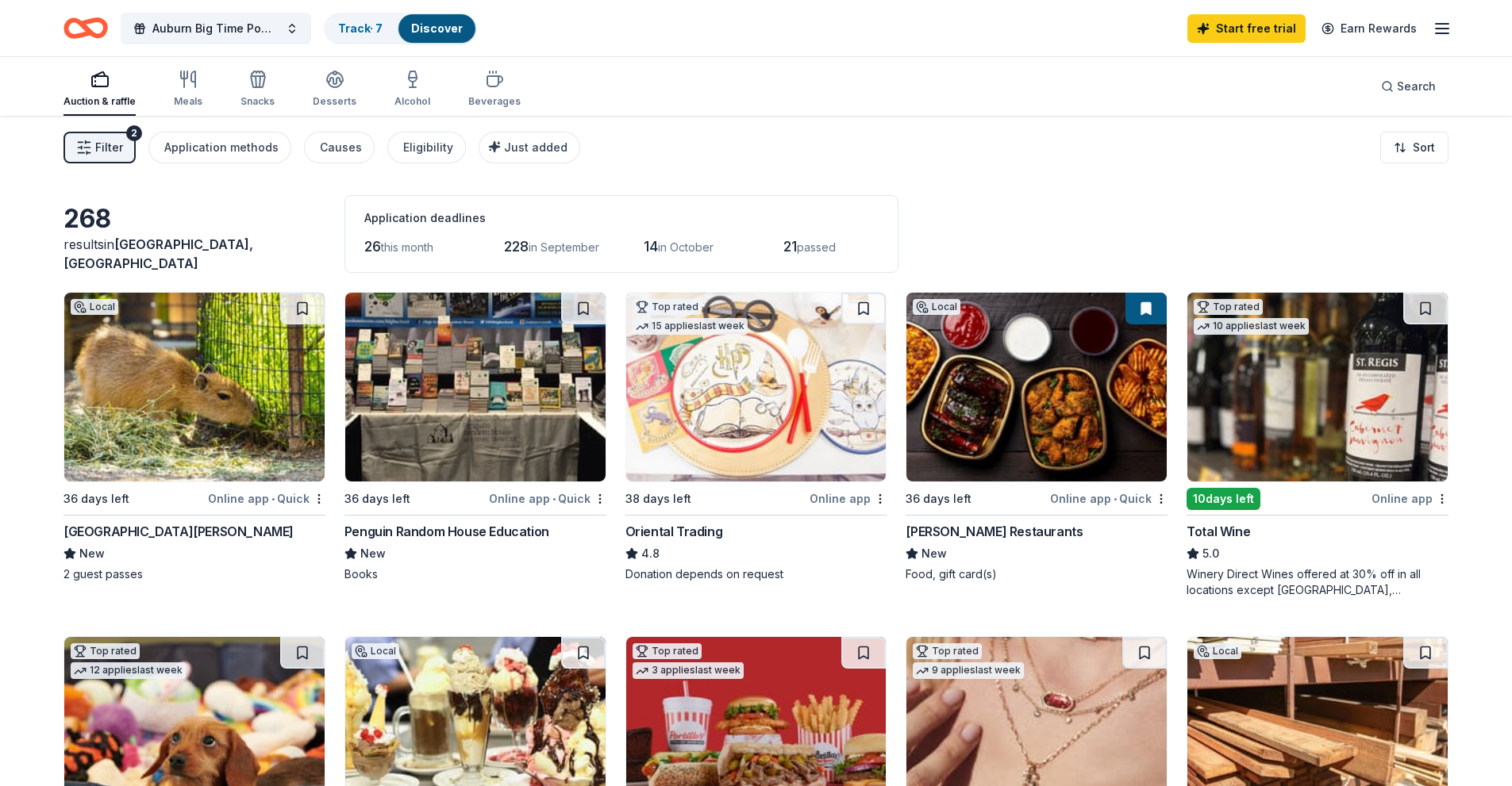
click at [92, 139] on button "Filter 2" at bounding box center [100, 147] width 73 height 32
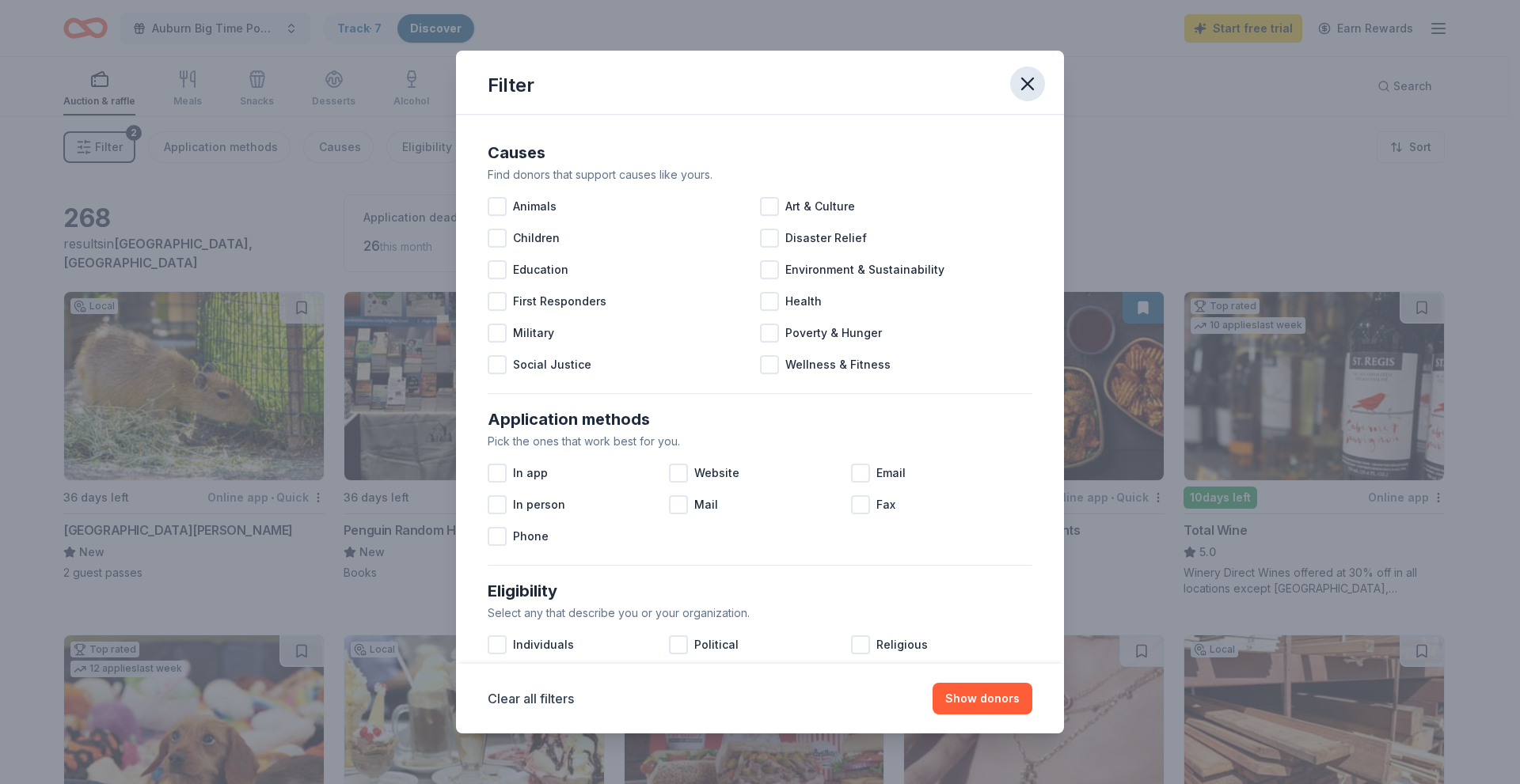
click at [1035, 86] on icon "button" at bounding box center [1028, 83] width 22 height 22
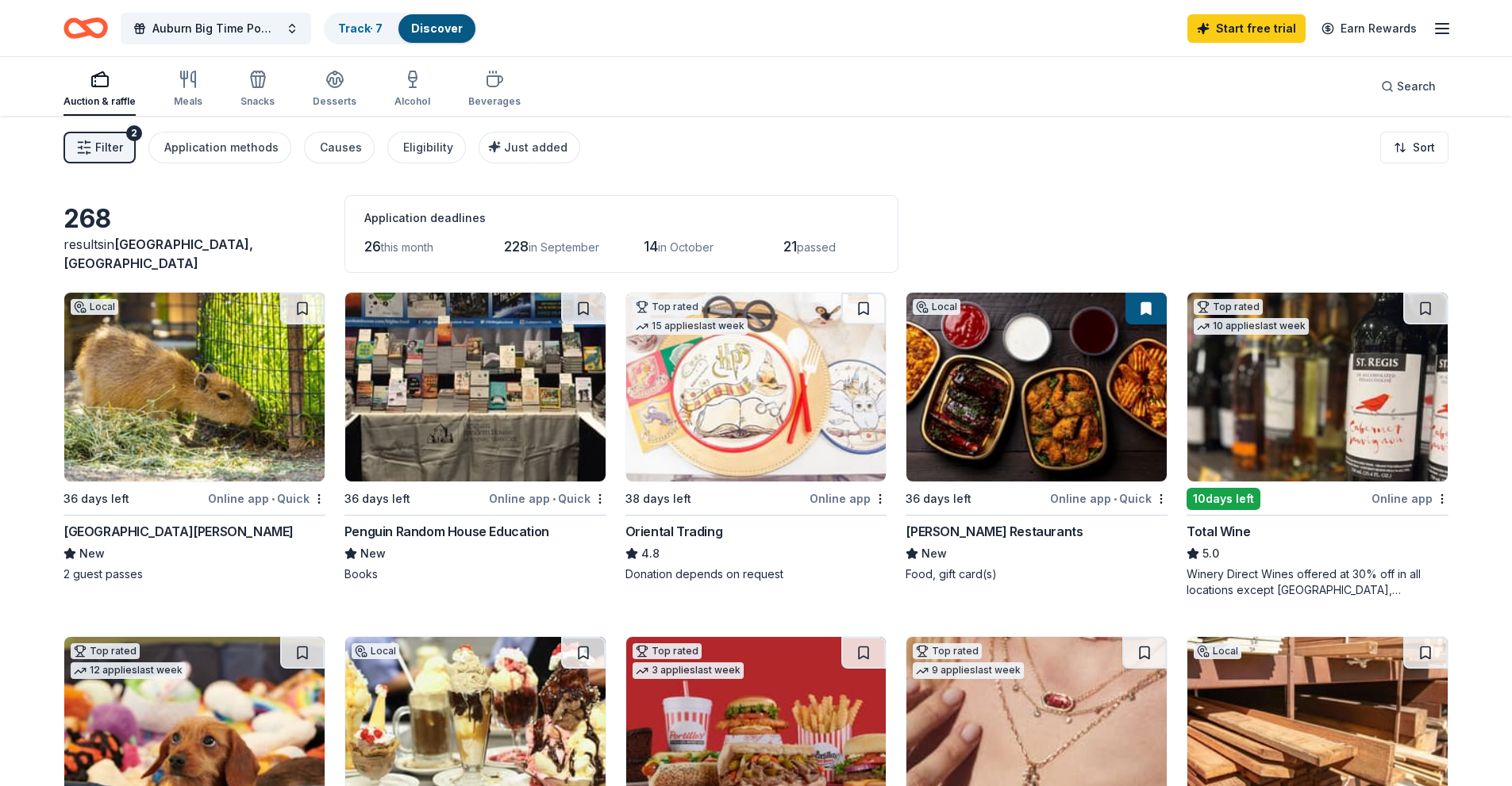
drag, startPoint x: 191, startPoint y: 385, endPoint x: 18, endPoint y: 512, distance: 214.6
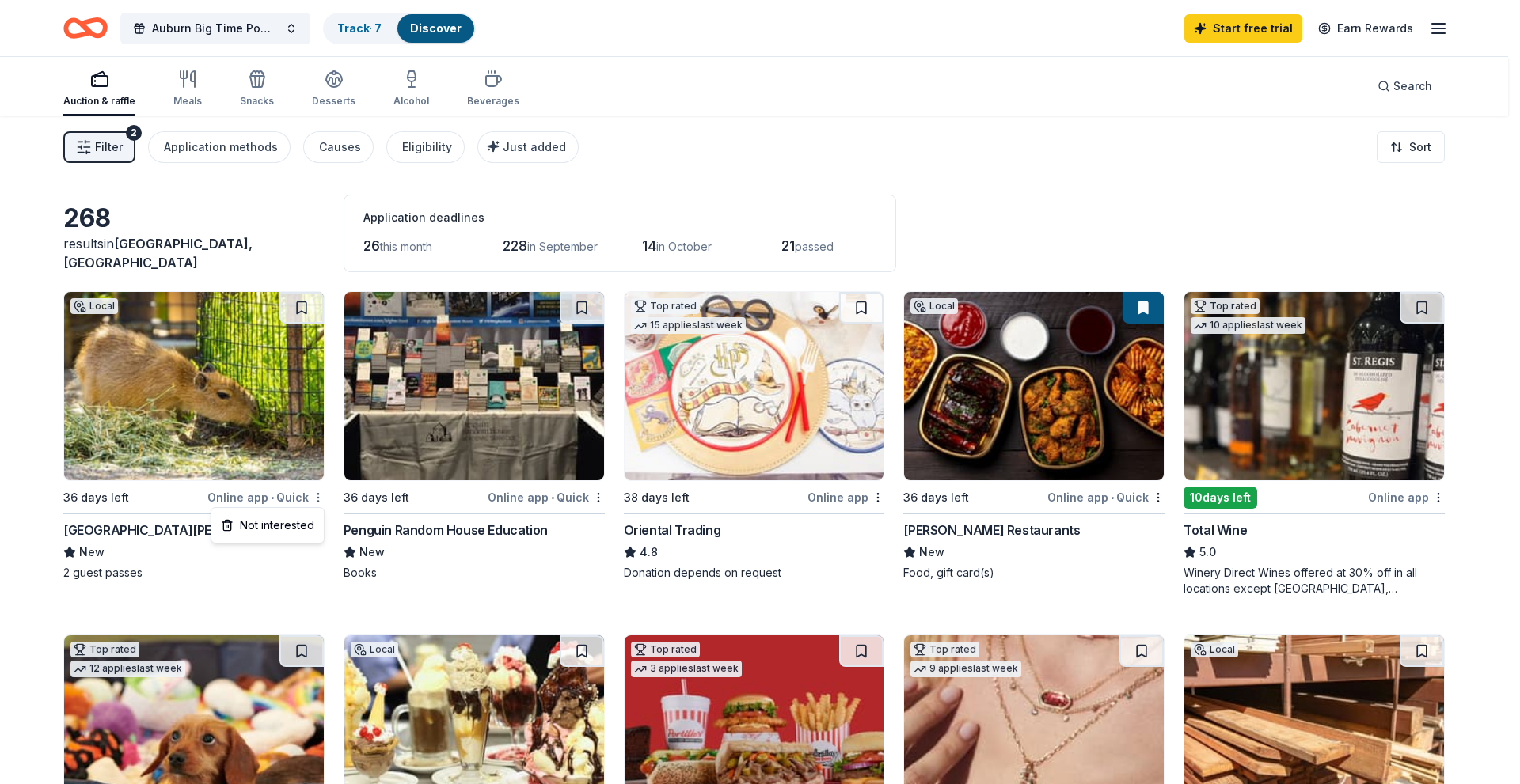
click at [322, 494] on html "Auburn Big Time Pow Wow Track · 7 Discover Start free trial Earn Rewards Auctio…" at bounding box center [760, 392] width 1520 height 784
click at [293, 526] on div "Not interested" at bounding box center [267, 525] width 106 height 29
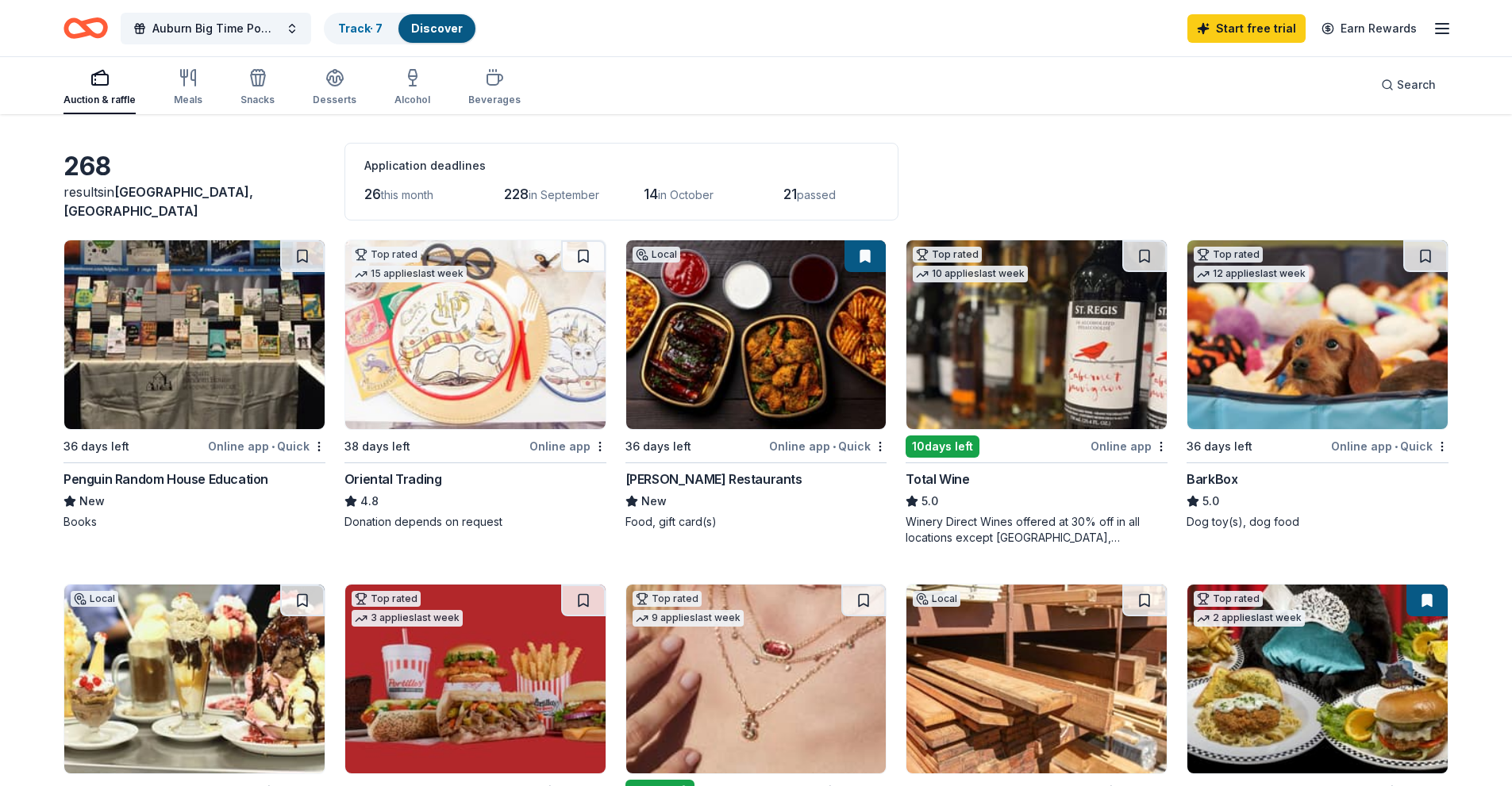
scroll to position [80, 0]
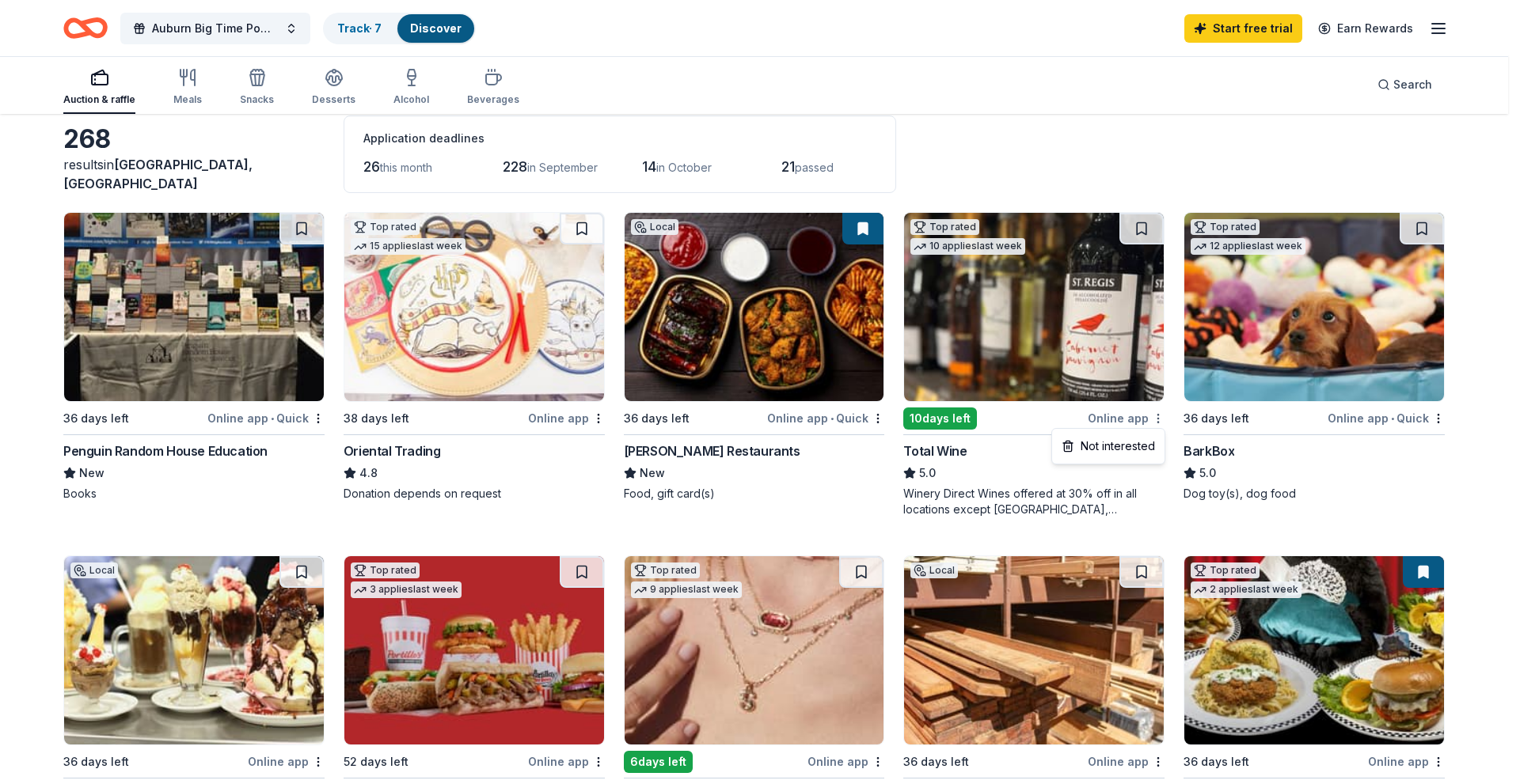
click at [1157, 419] on html "Auburn Big Time Pow Wow Track · 7 Discover Start free trial Earn Rewards Auctio…" at bounding box center [760, 313] width 1520 height 784
click at [1135, 441] on div "Not interested" at bounding box center [1108, 446] width 106 height 29
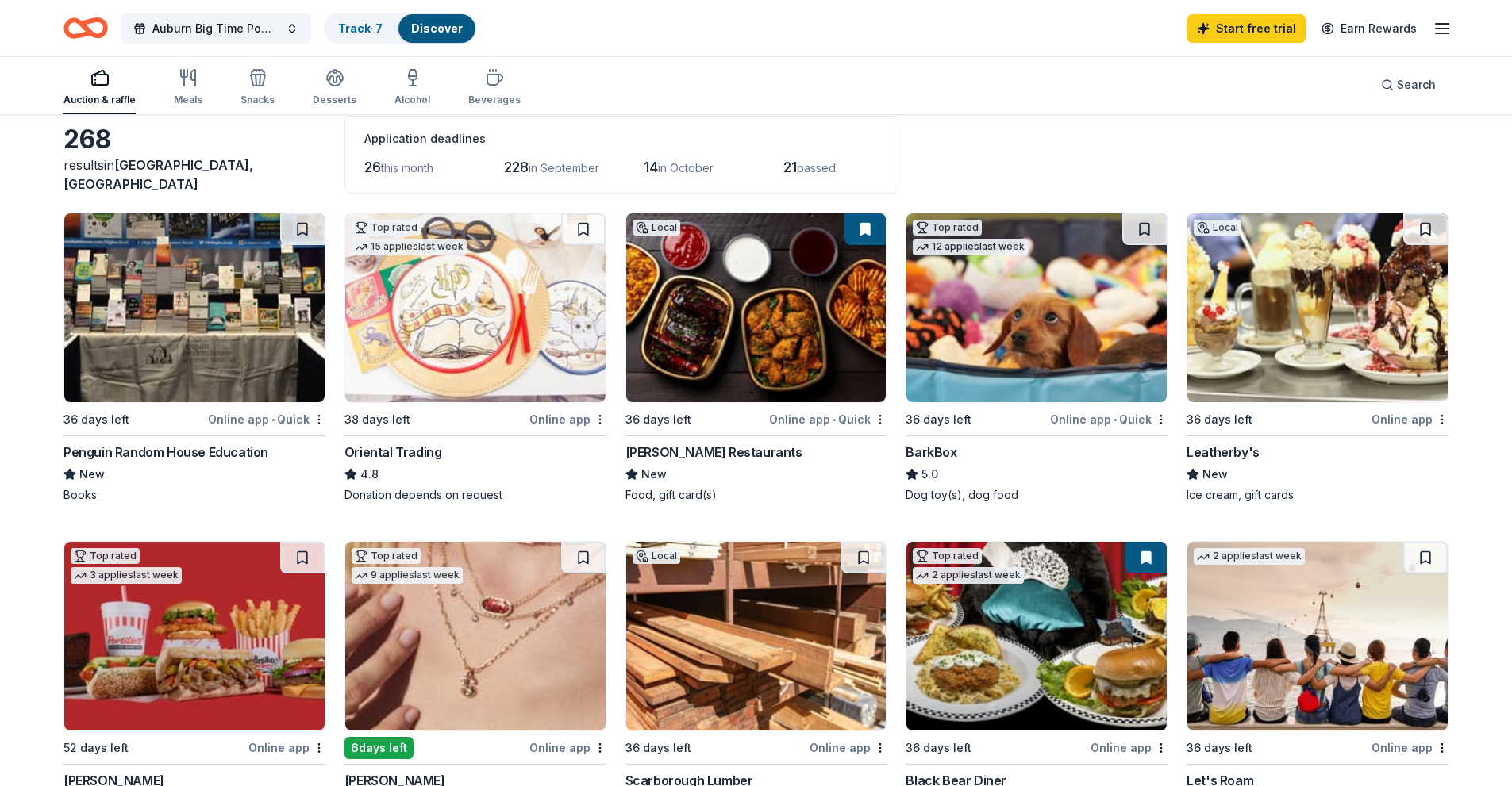
click at [1041, 338] on img at bounding box center [1035, 307] width 260 height 189
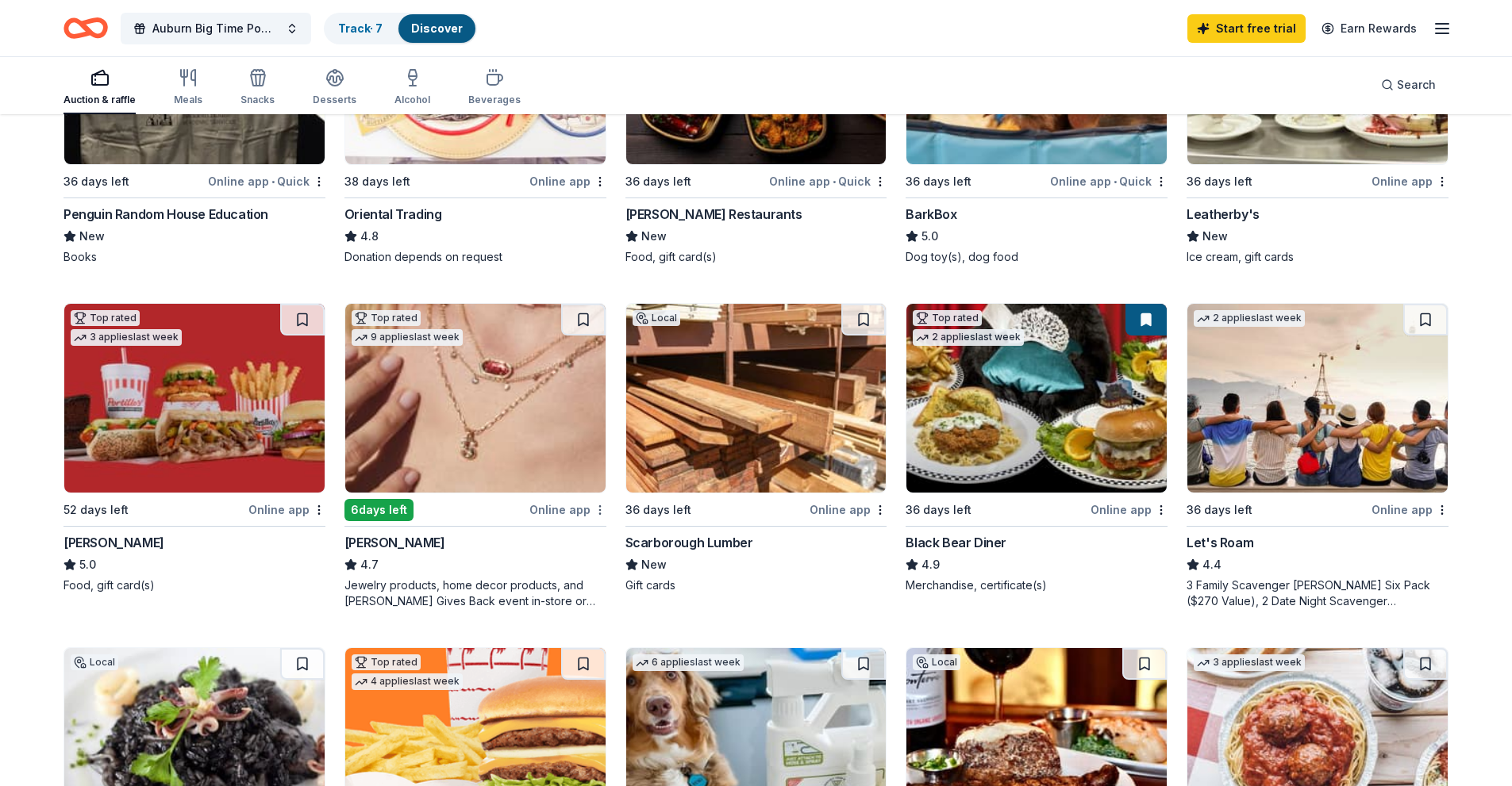
click at [599, 469] on html "Auburn Big Time Pow Wow Track · 7 Discover Start free trial Earn Rewards Auctio…" at bounding box center [756, 76] width 1512 height 786
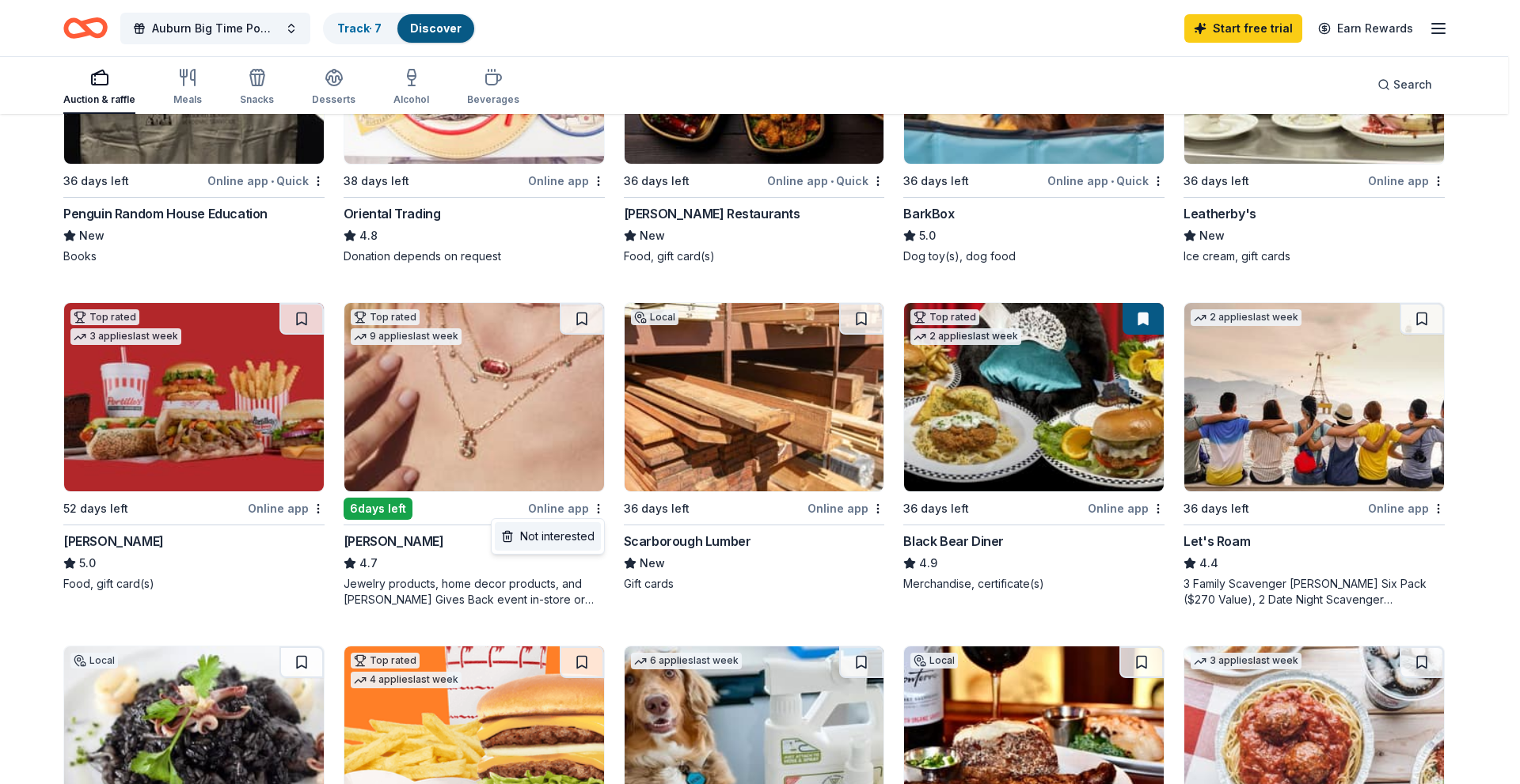
click at [568, 536] on div "Not interested" at bounding box center [547, 536] width 106 height 29
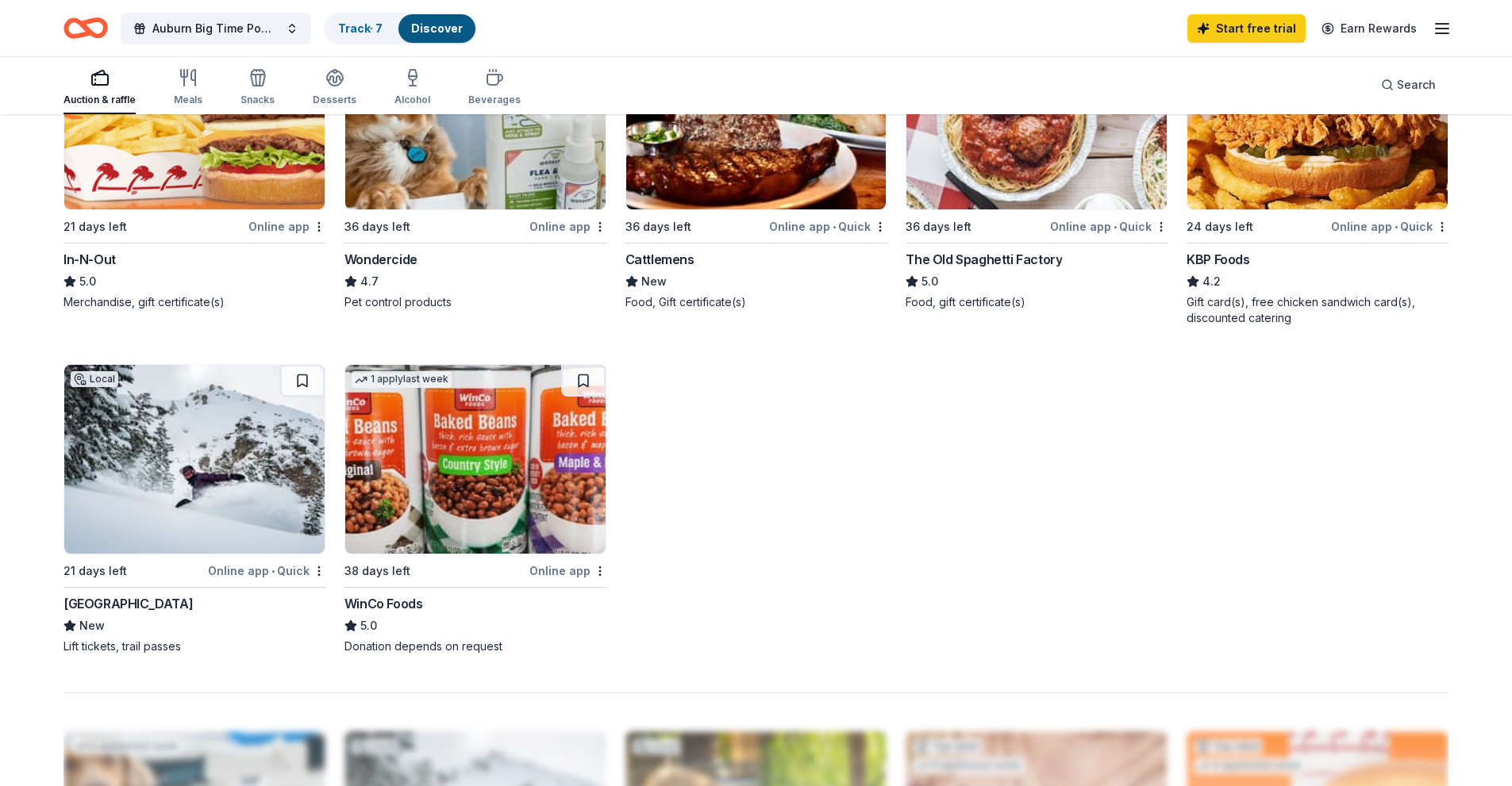
scroll to position [952, 0]
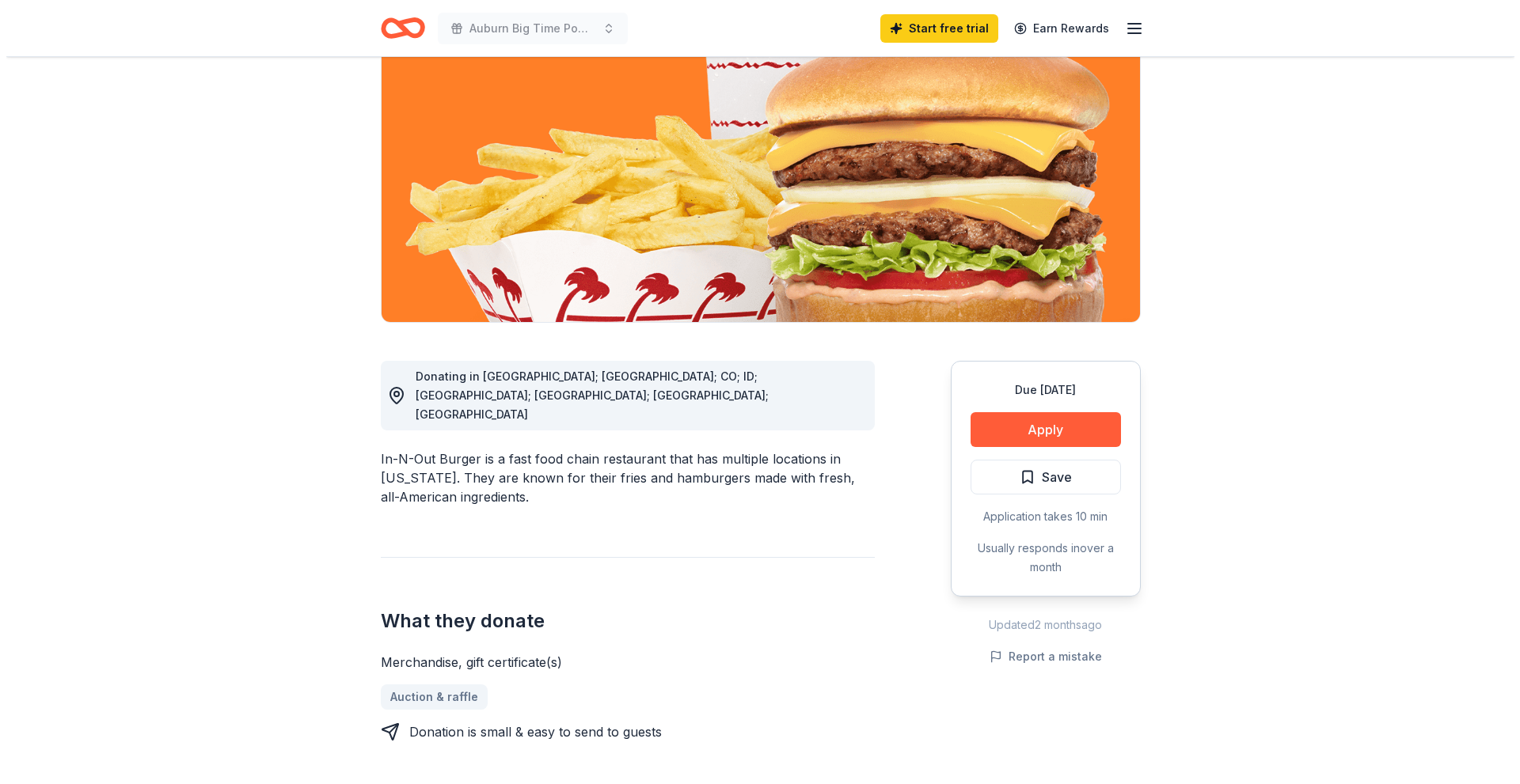
scroll to position [237, 0]
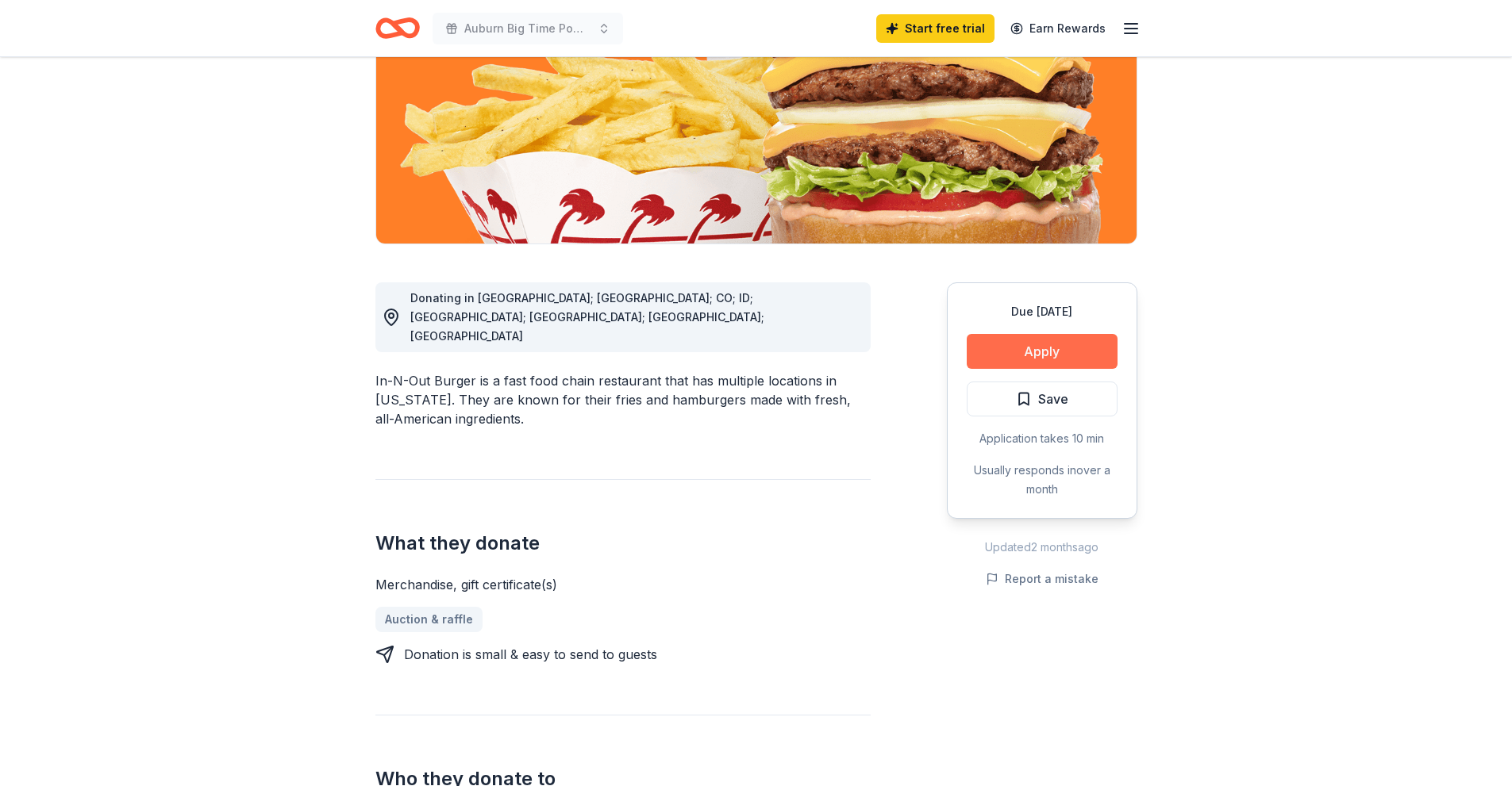
click at [1021, 354] on button "Apply" at bounding box center [1041, 351] width 150 height 35
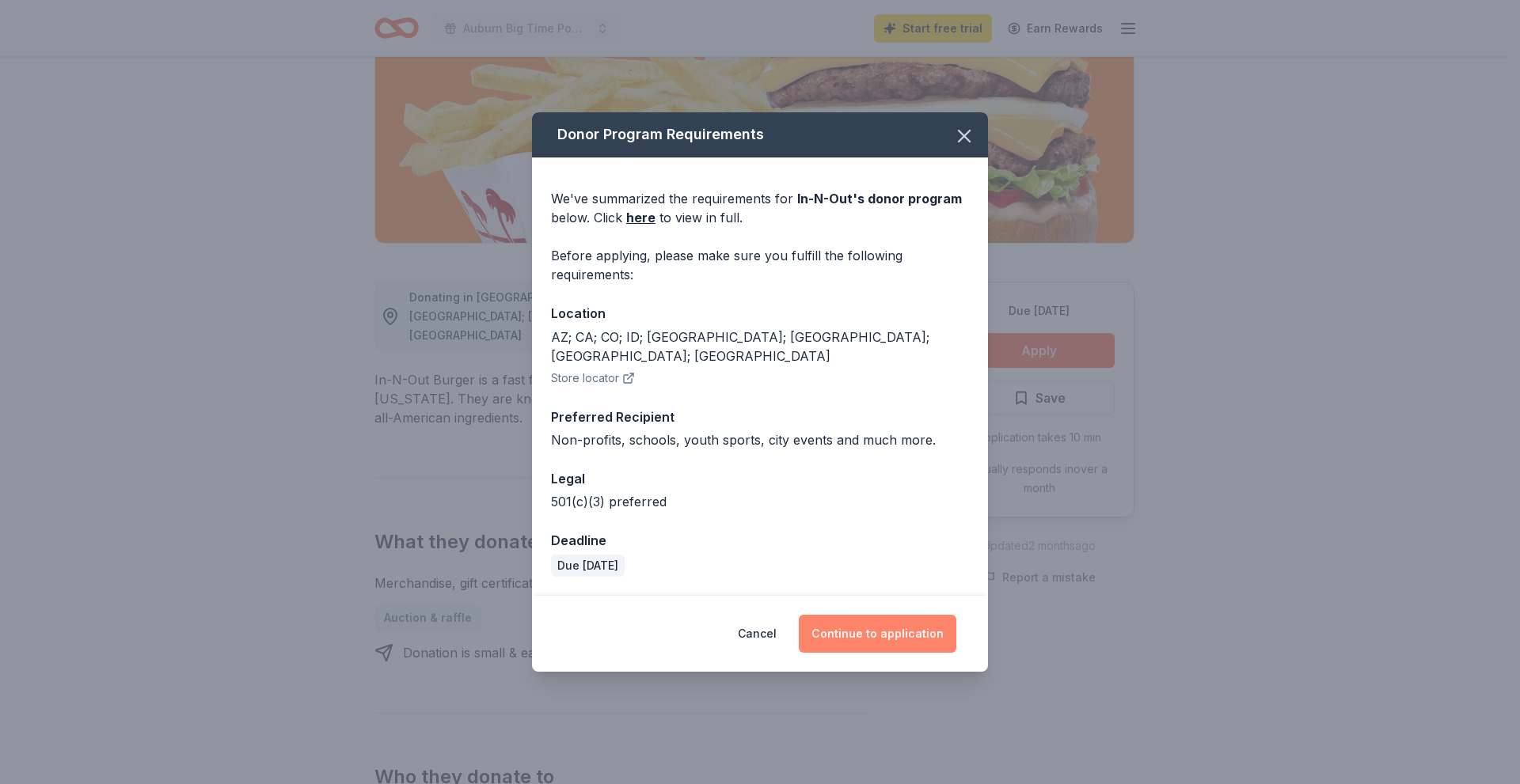
click at [897, 622] on button "Continue to application" at bounding box center [877, 633] width 158 height 38
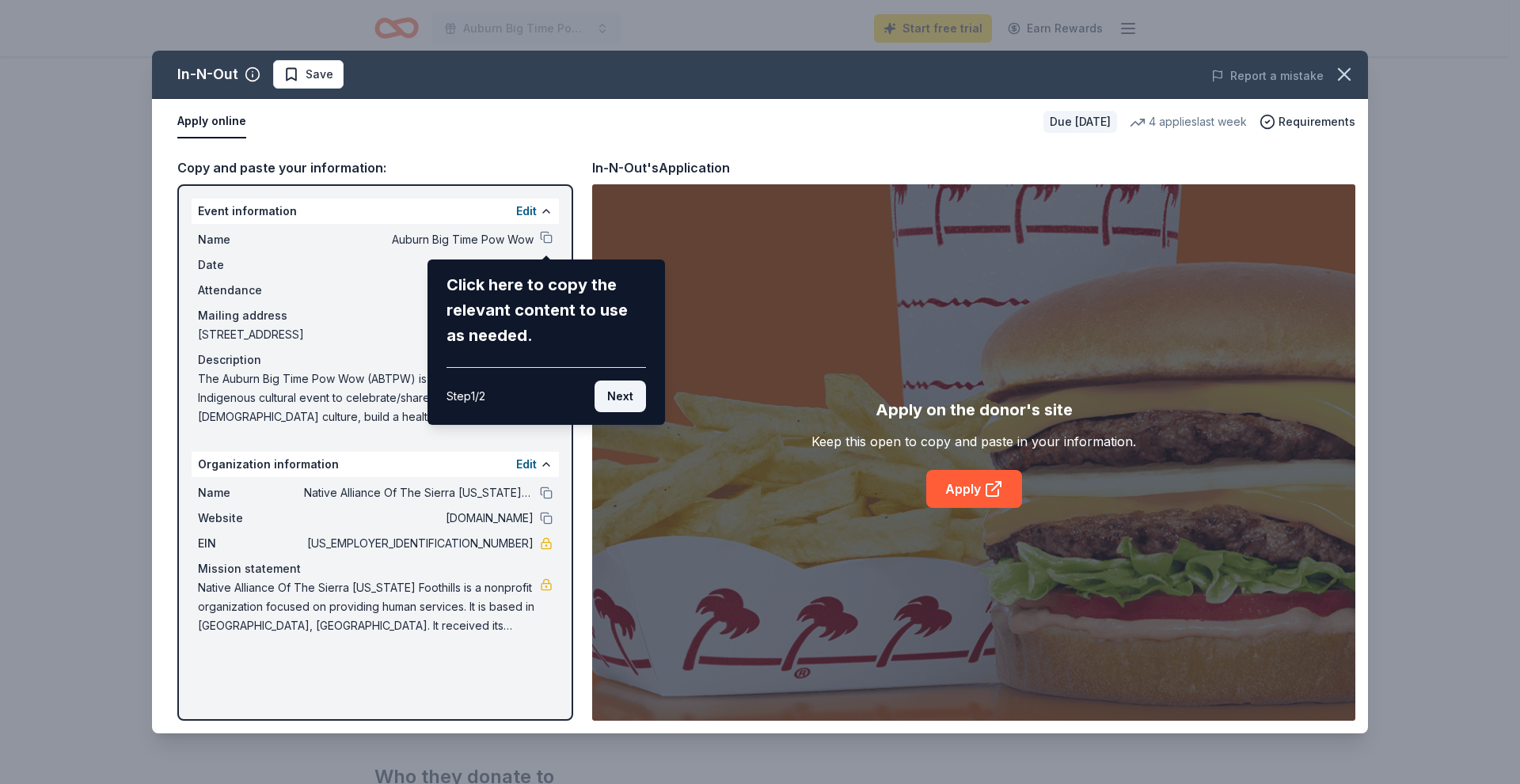
click at [620, 402] on button "Next" at bounding box center [621, 396] width 52 height 32
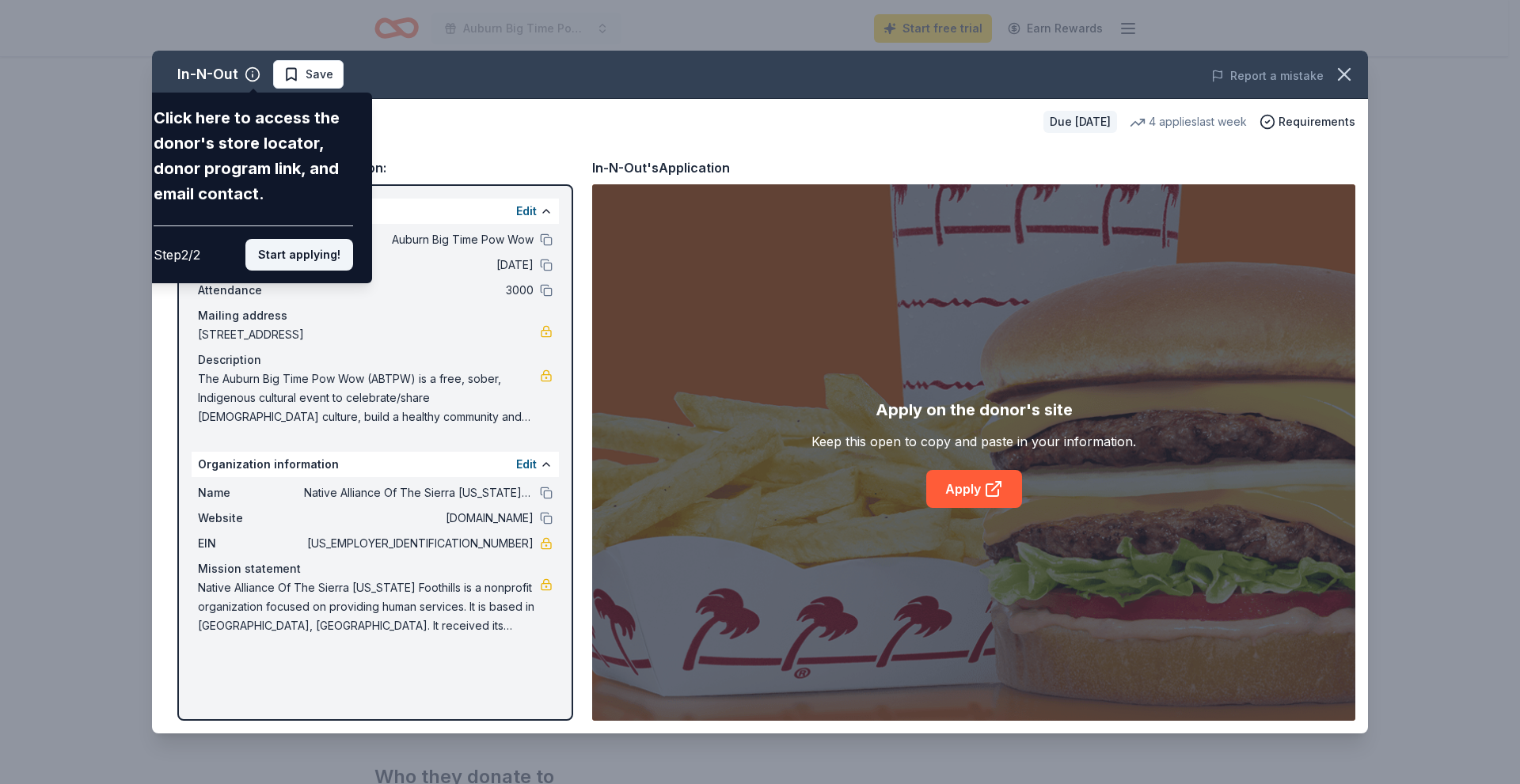
click at [314, 243] on button "Start applying!" at bounding box center [299, 255] width 107 height 32
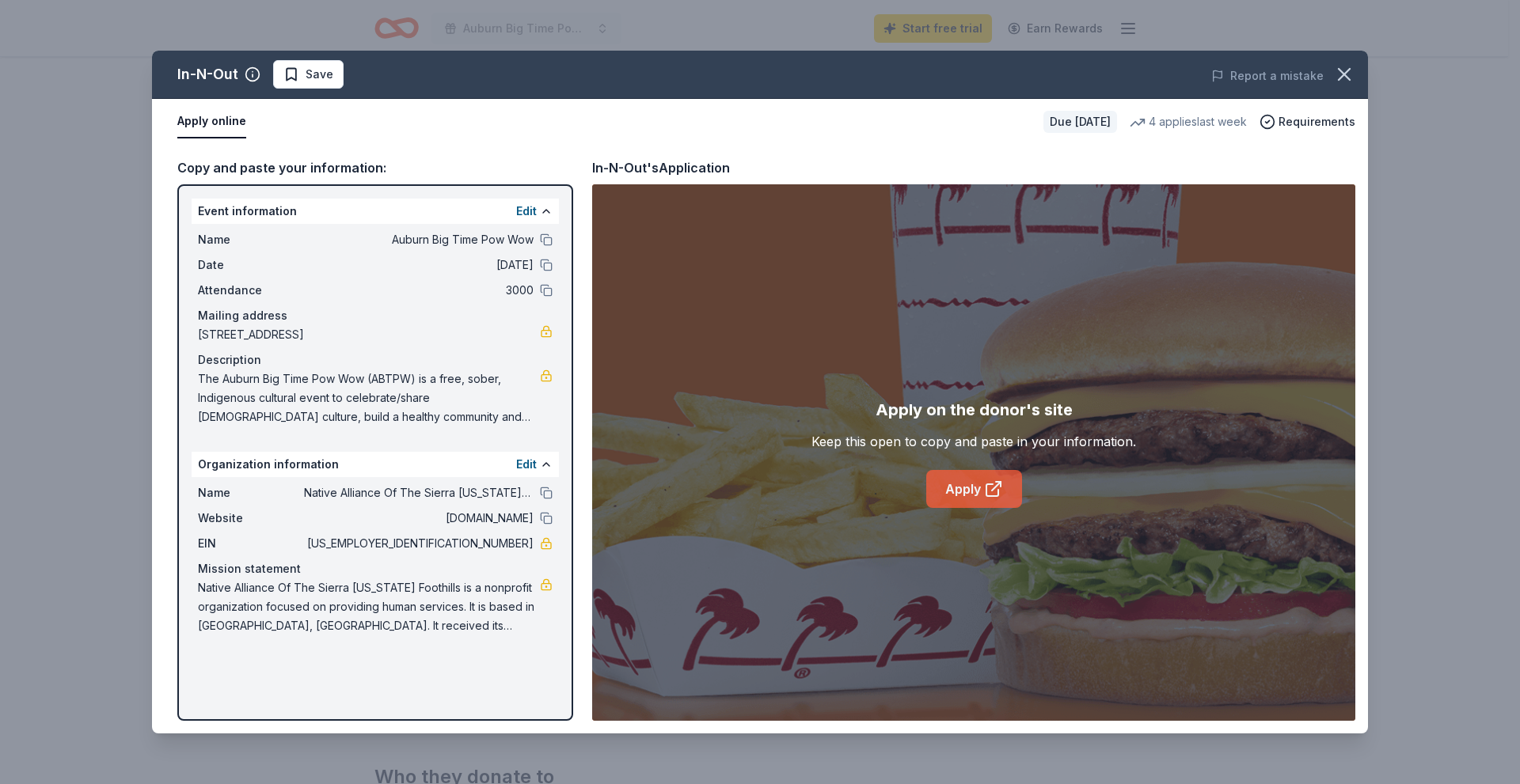
click at [968, 485] on link "Apply" at bounding box center [974, 489] width 95 height 38
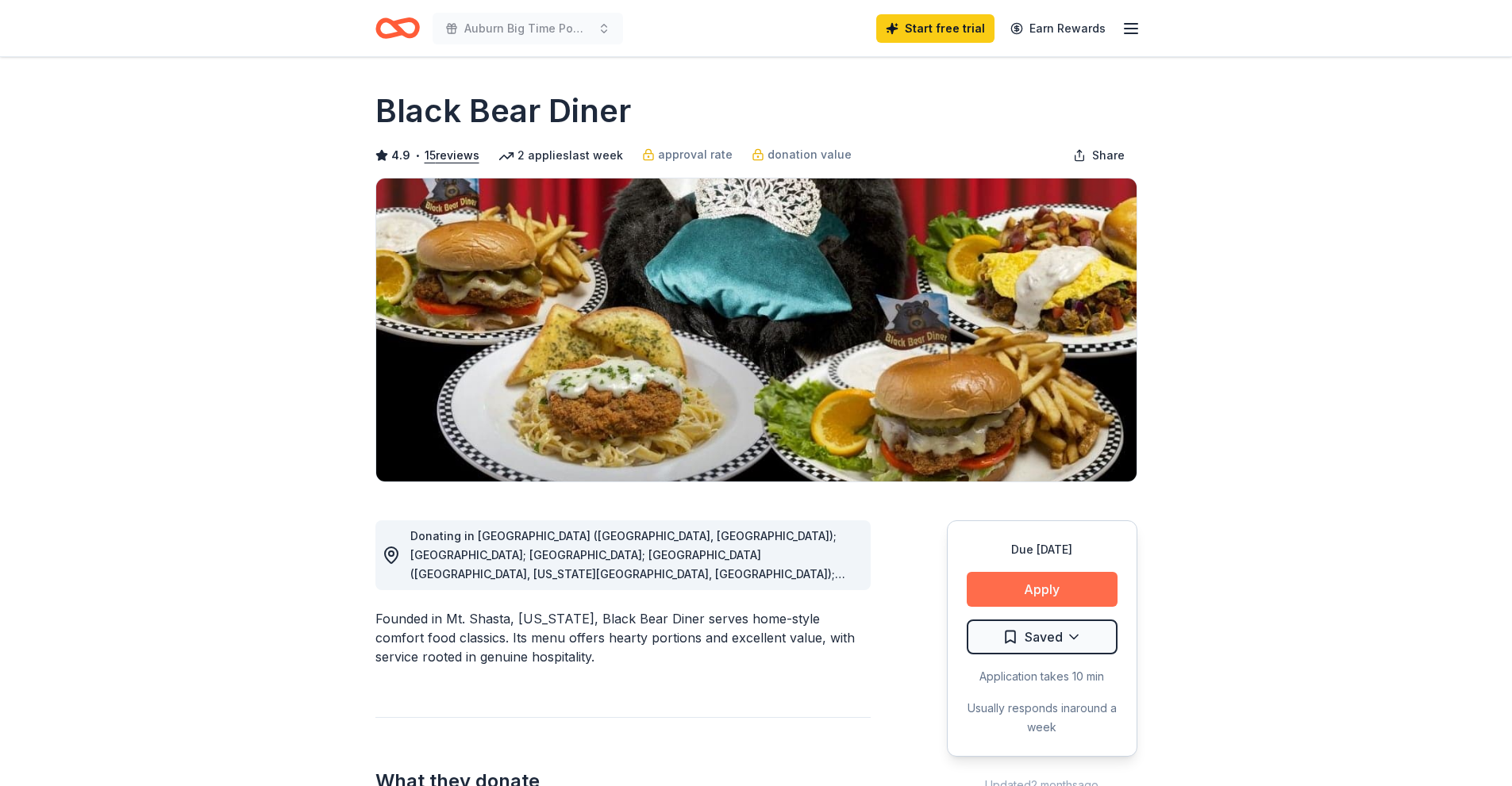
click at [1085, 591] on button "Apply" at bounding box center [1041, 589] width 150 height 35
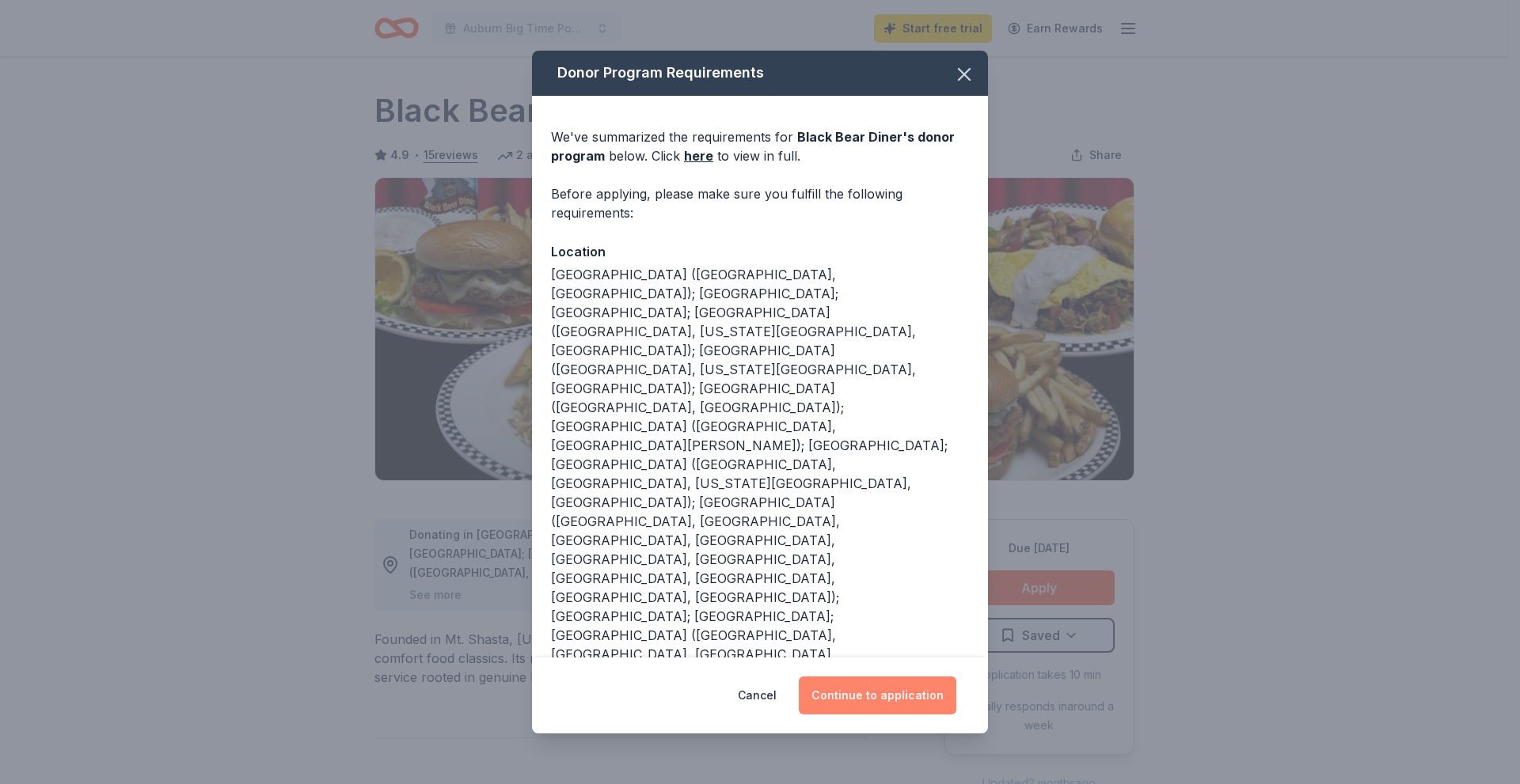
click at [856, 677] on button "Continue to application" at bounding box center [877, 696] width 158 height 38
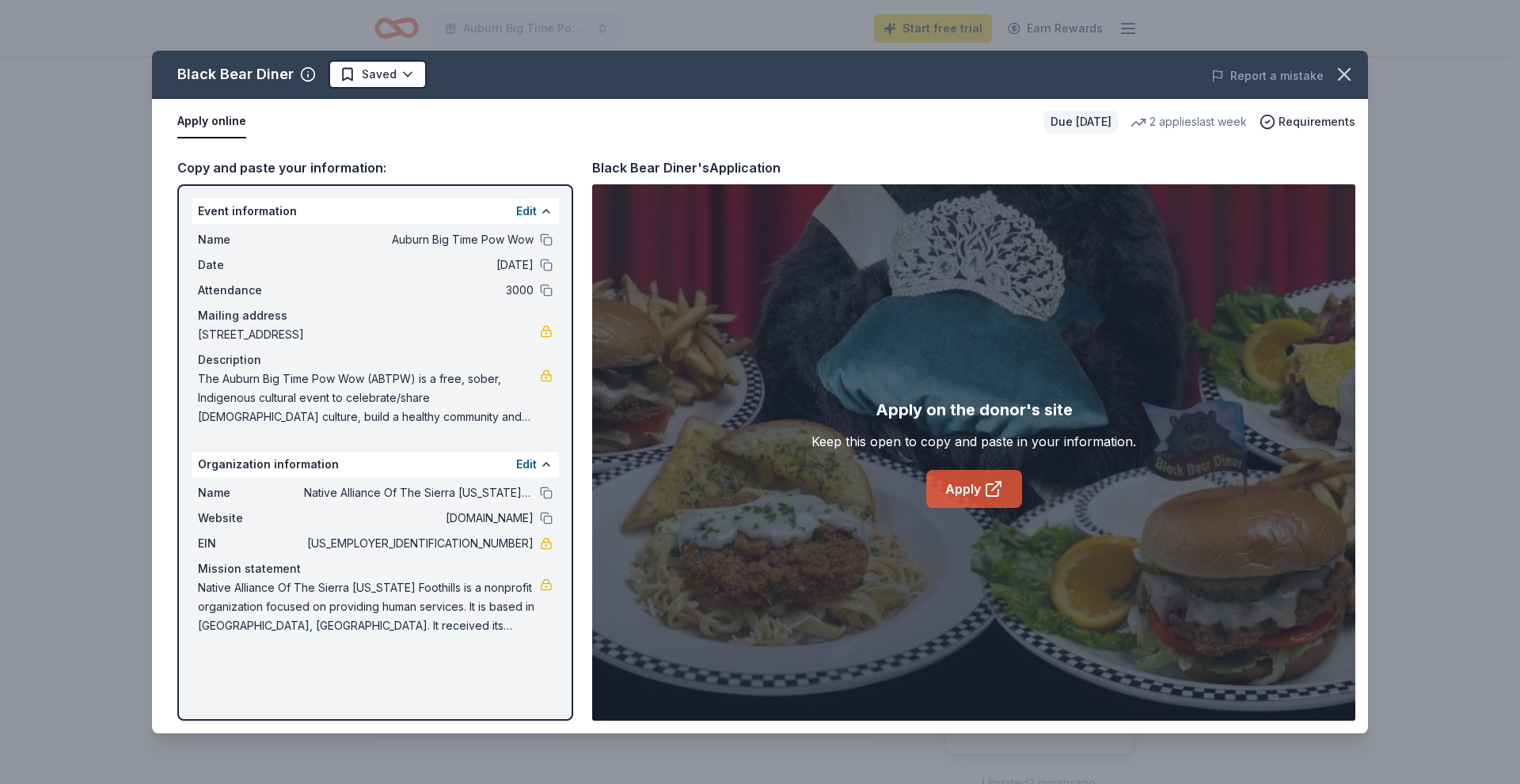
click at [990, 474] on link "Apply" at bounding box center [974, 489] width 95 height 38
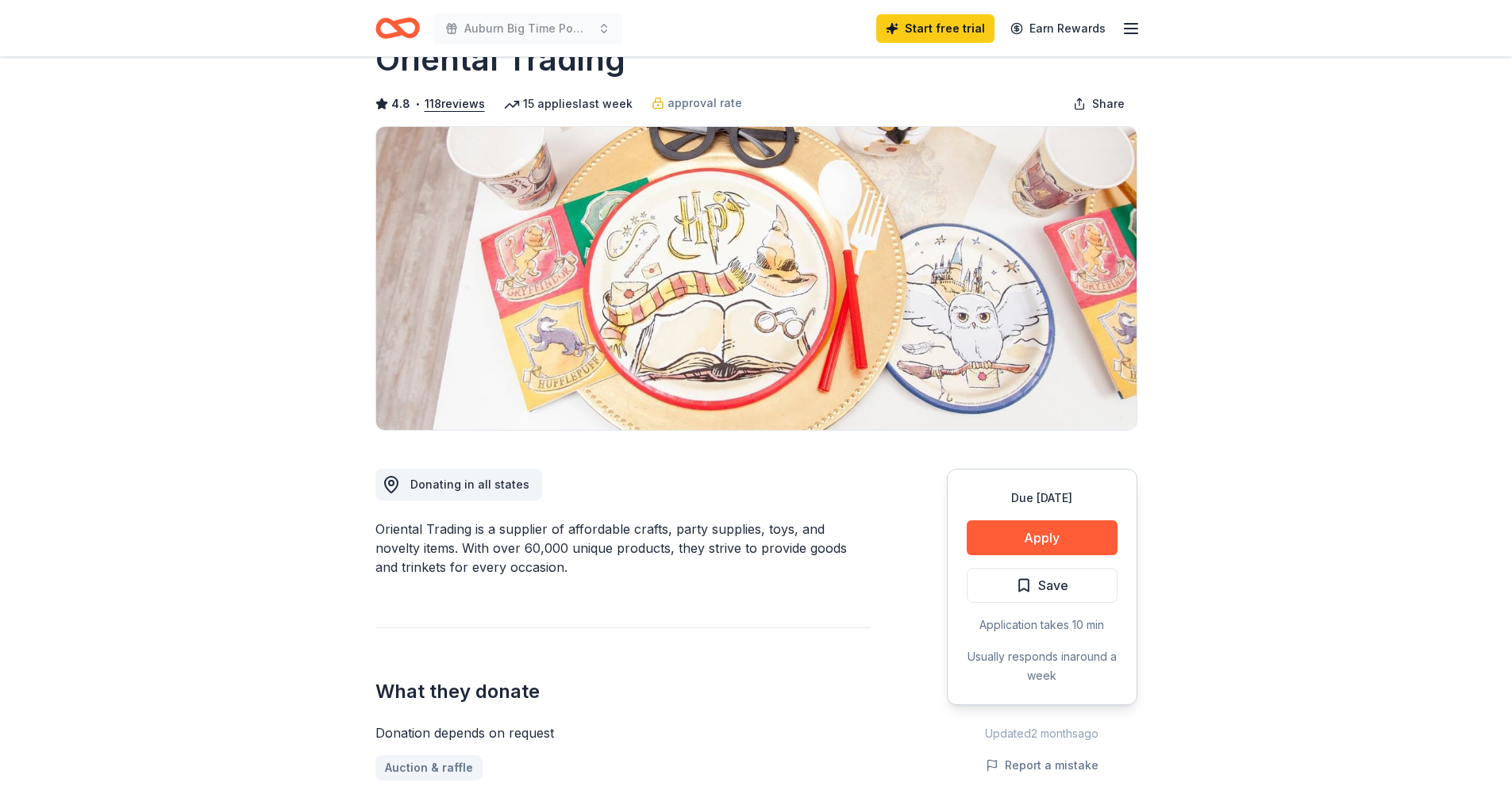
scroll to position [80, 0]
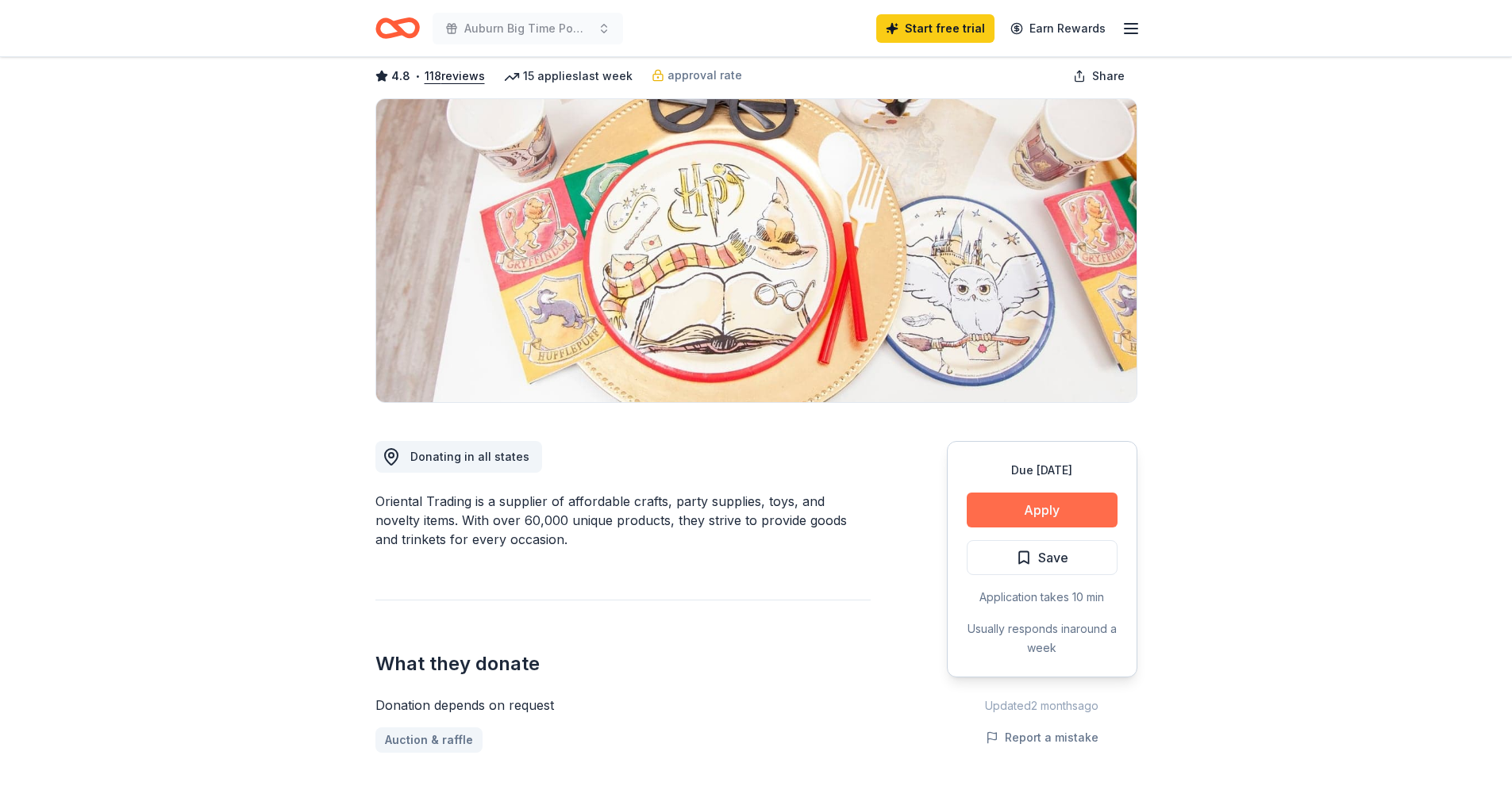
click at [1048, 512] on button "Apply" at bounding box center [1041, 509] width 150 height 35
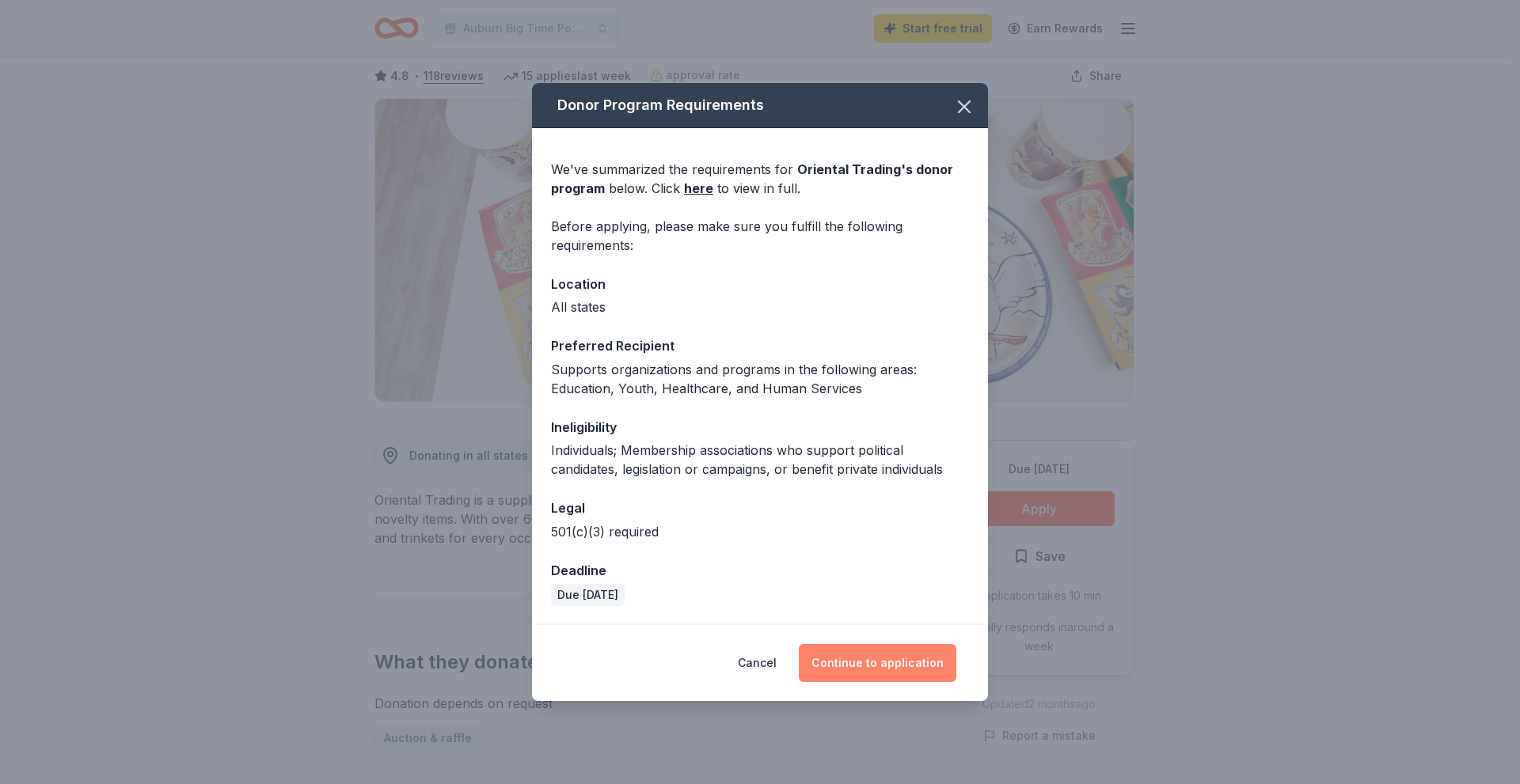
click at [871, 655] on button "Continue to application" at bounding box center [877, 663] width 158 height 38
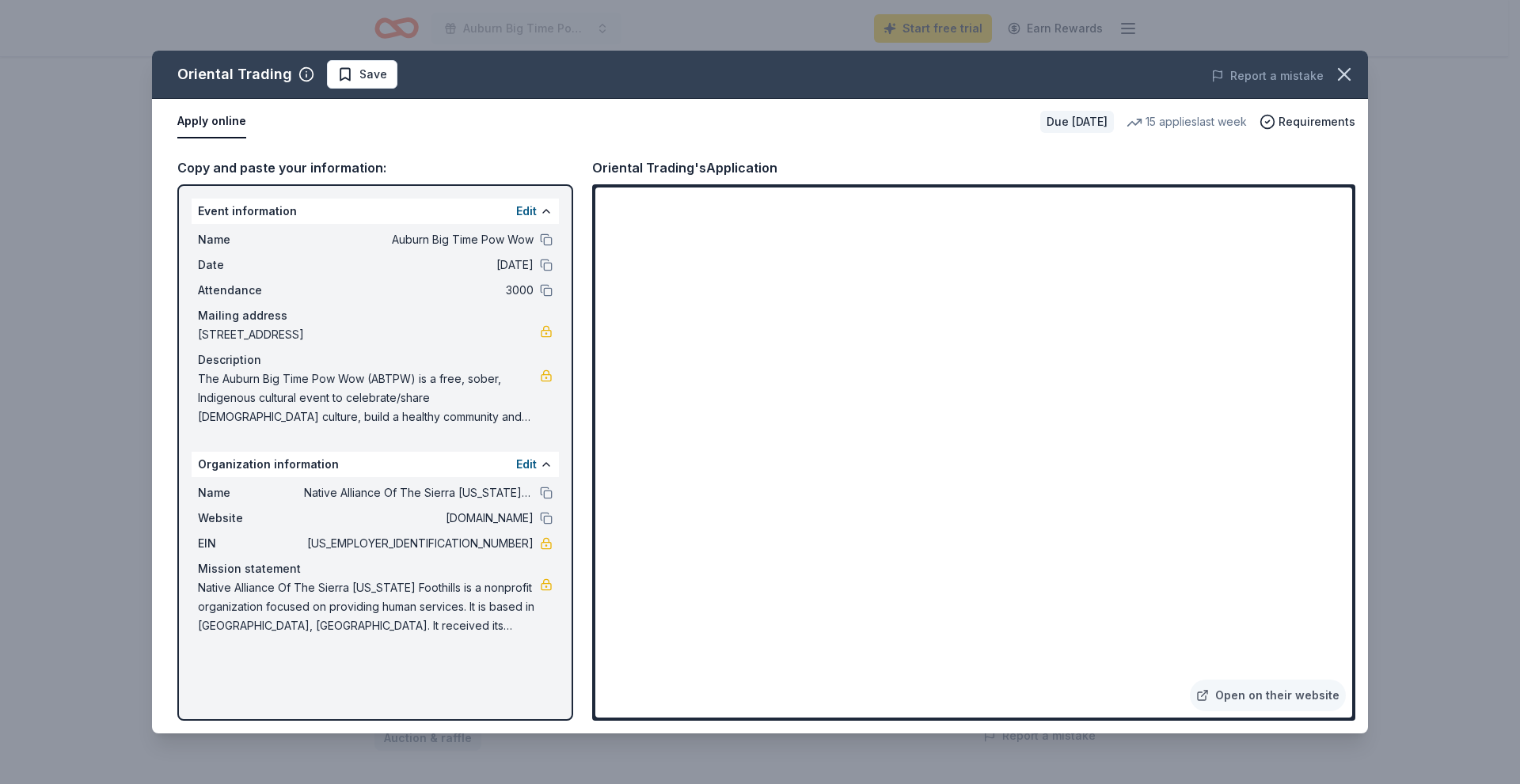
click at [1431, 311] on div "Oriental Trading Save Report a mistake Apply online Due in 38 days 15 applies l…" at bounding box center [760, 392] width 1520 height 784
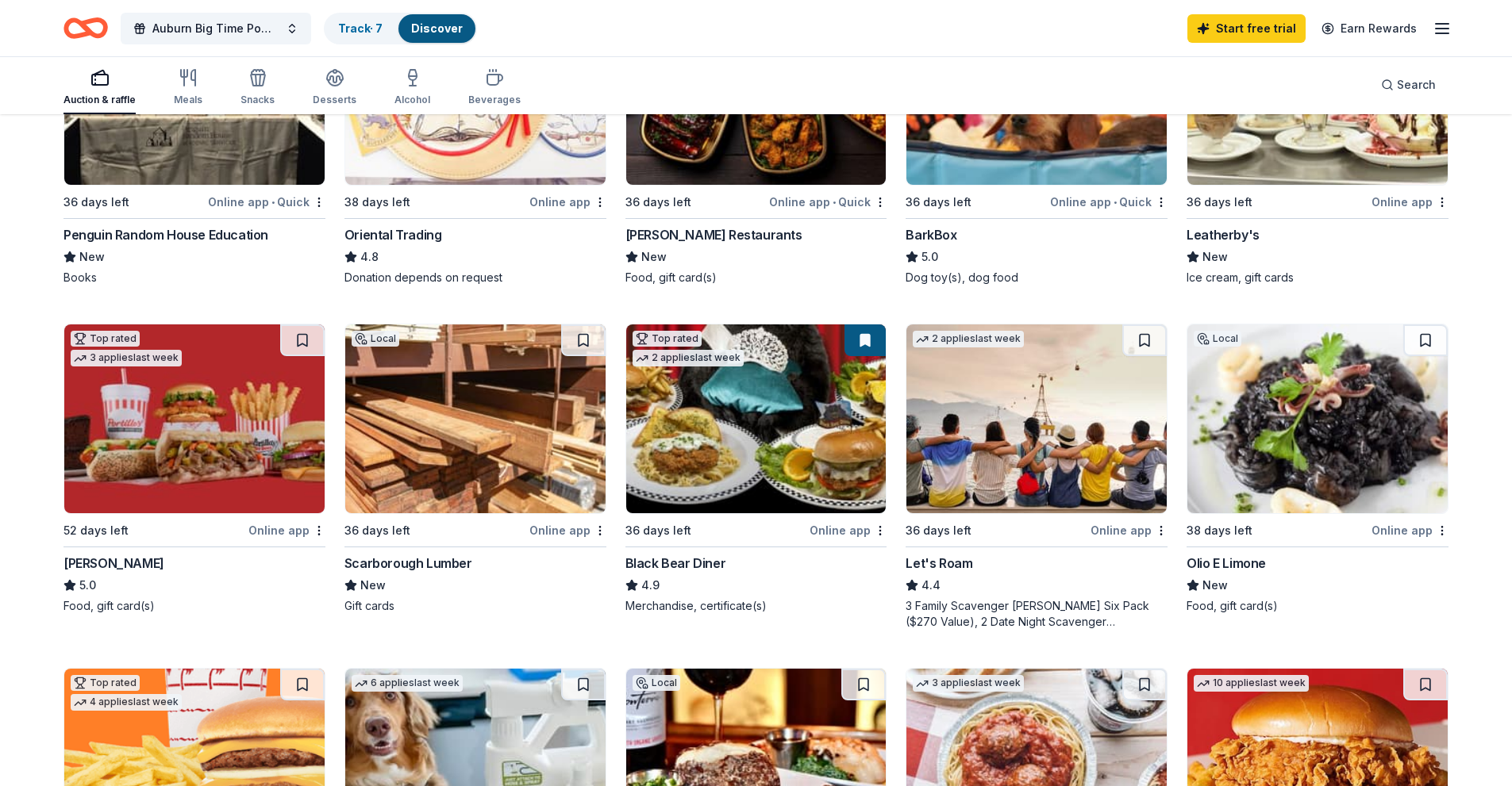
scroll to position [317, 0]
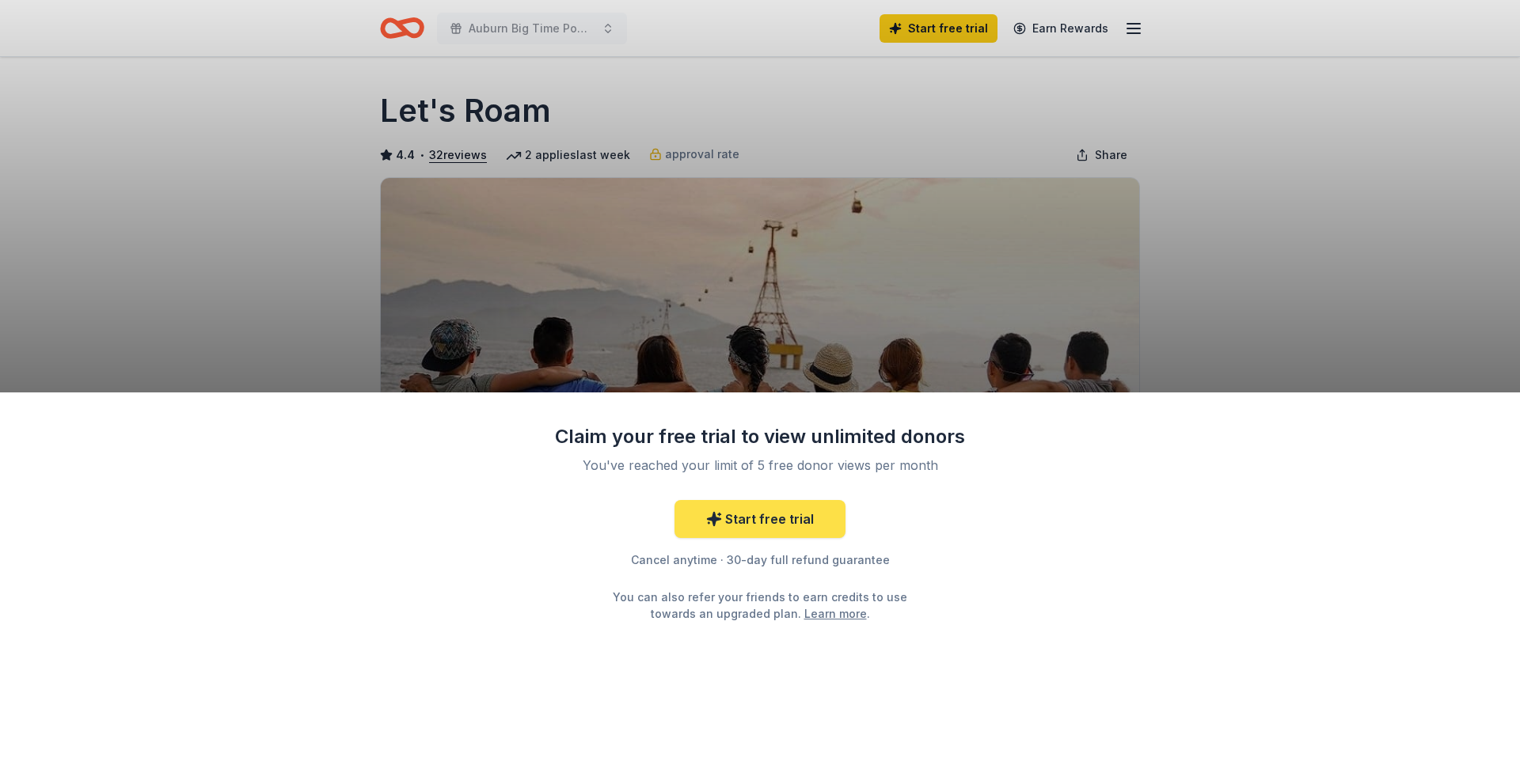
click at [786, 523] on link "Start free trial" at bounding box center [760, 519] width 171 height 38
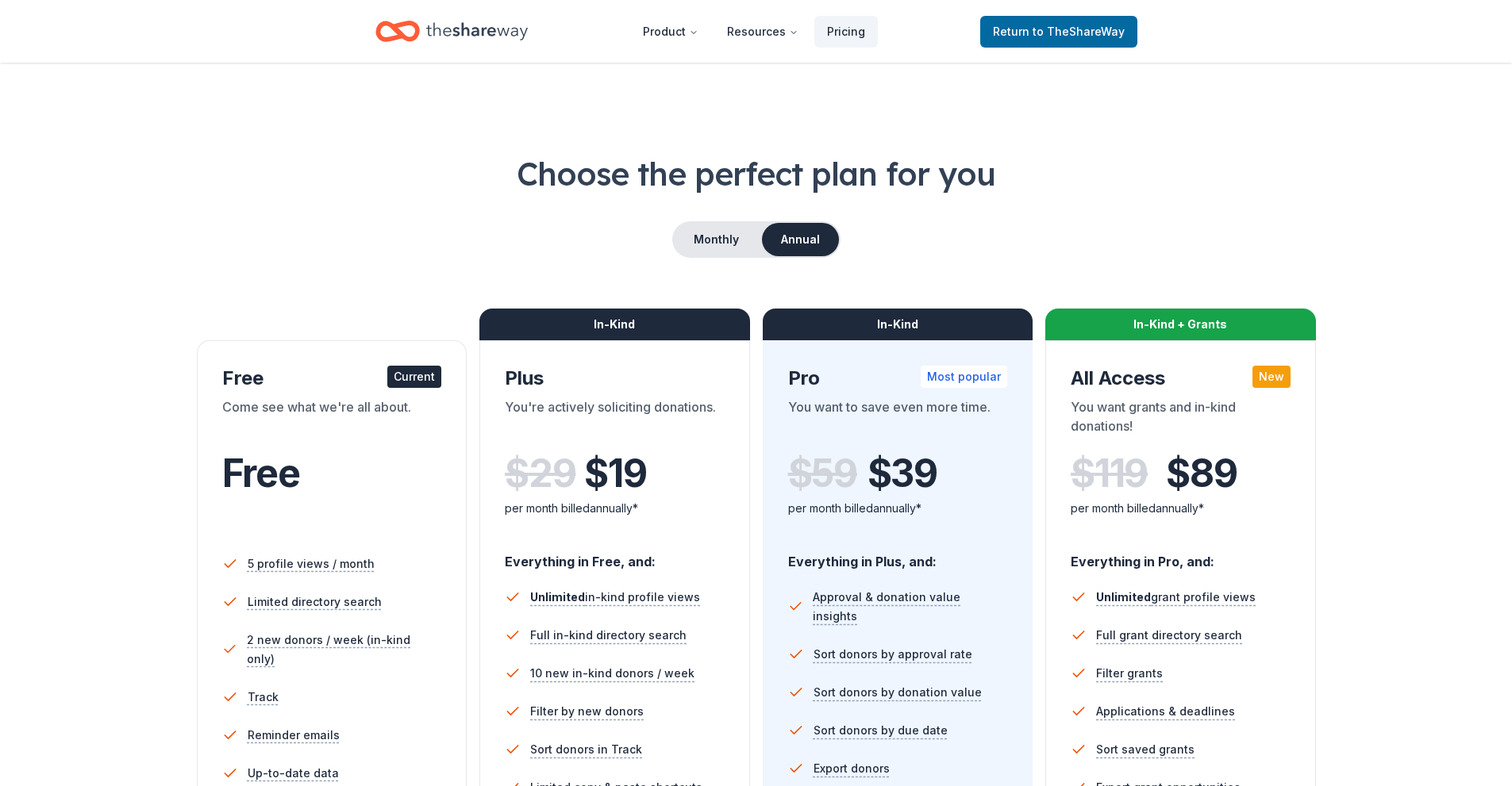
click at [282, 494] on span "Free" at bounding box center [261, 473] width 78 height 47
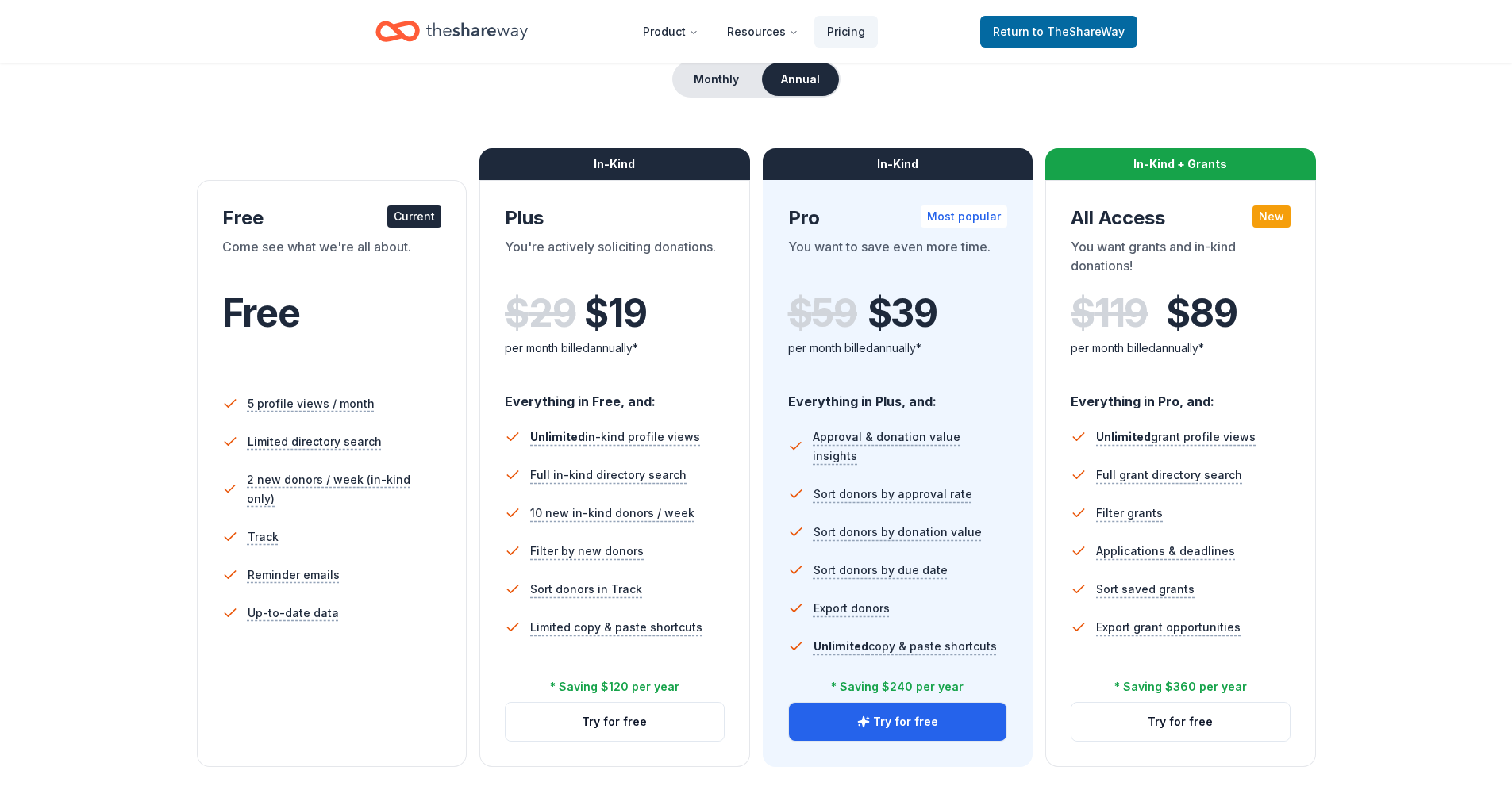
scroll to position [158, 0]
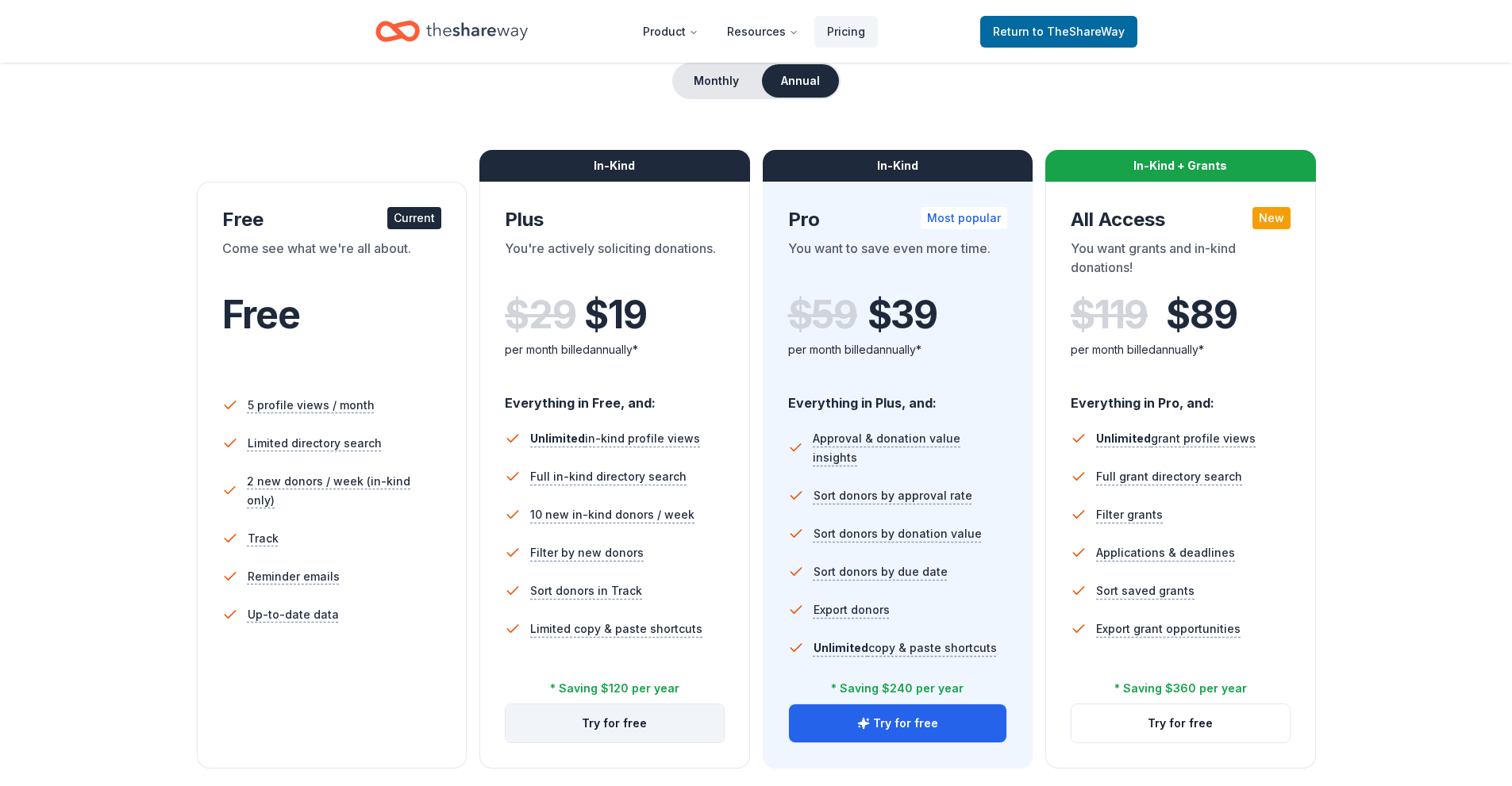
click at [582, 726] on button "Try for free" at bounding box center [614, 723] width 218 height 38
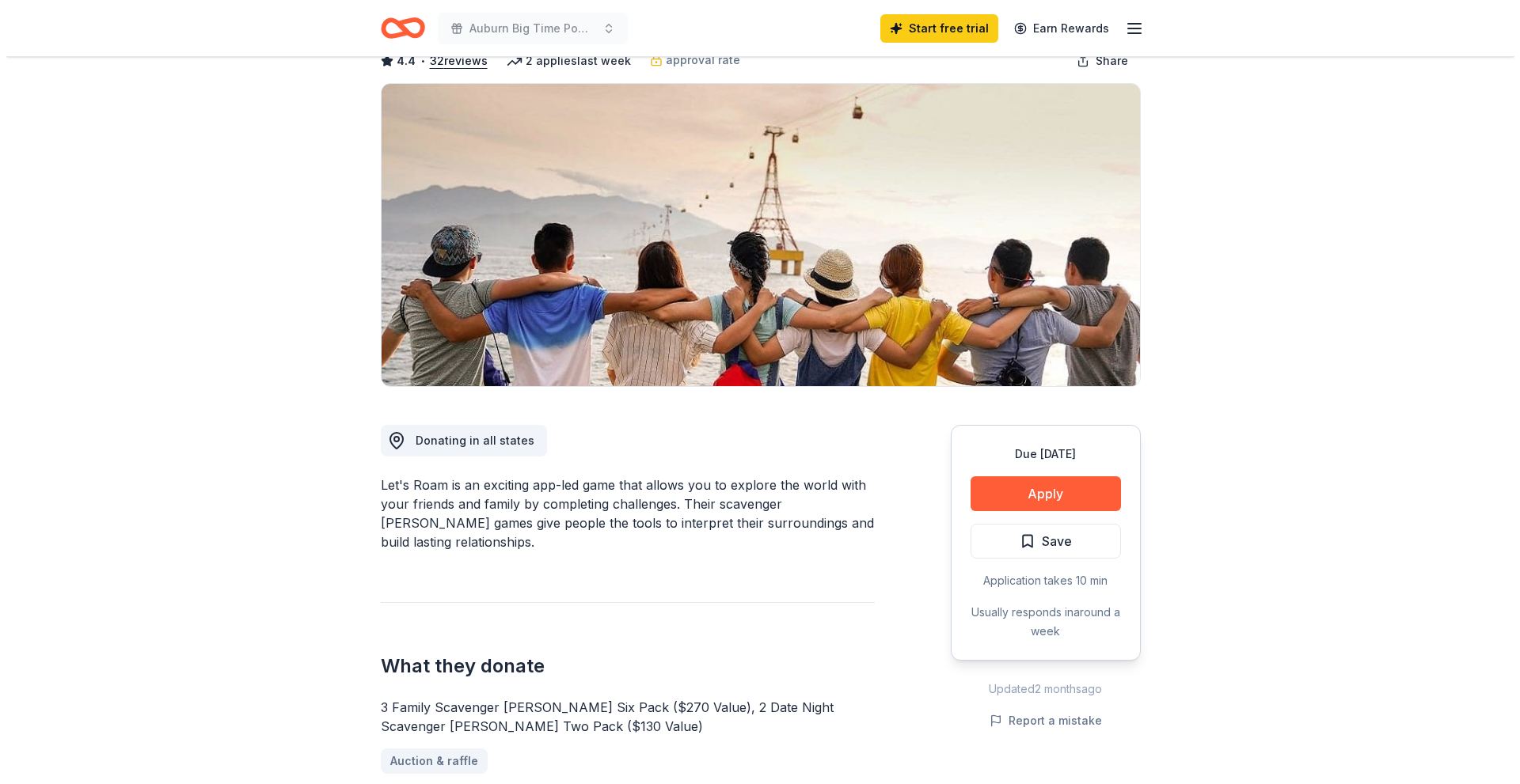
scroll to position [237, 0]
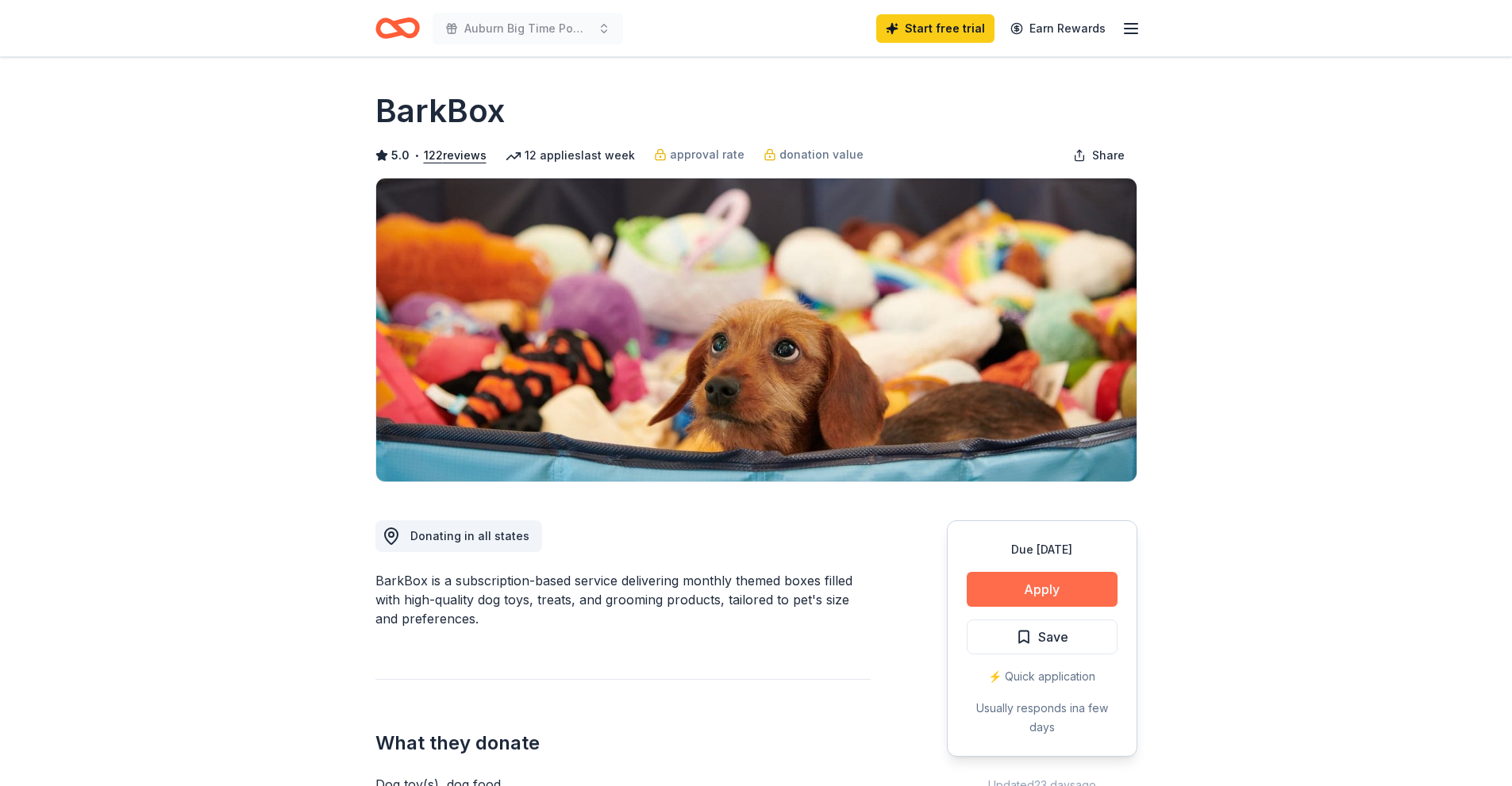
click at [1030, 589] on button "Apply" at bounding box center [1041, 589] width 150 height 35
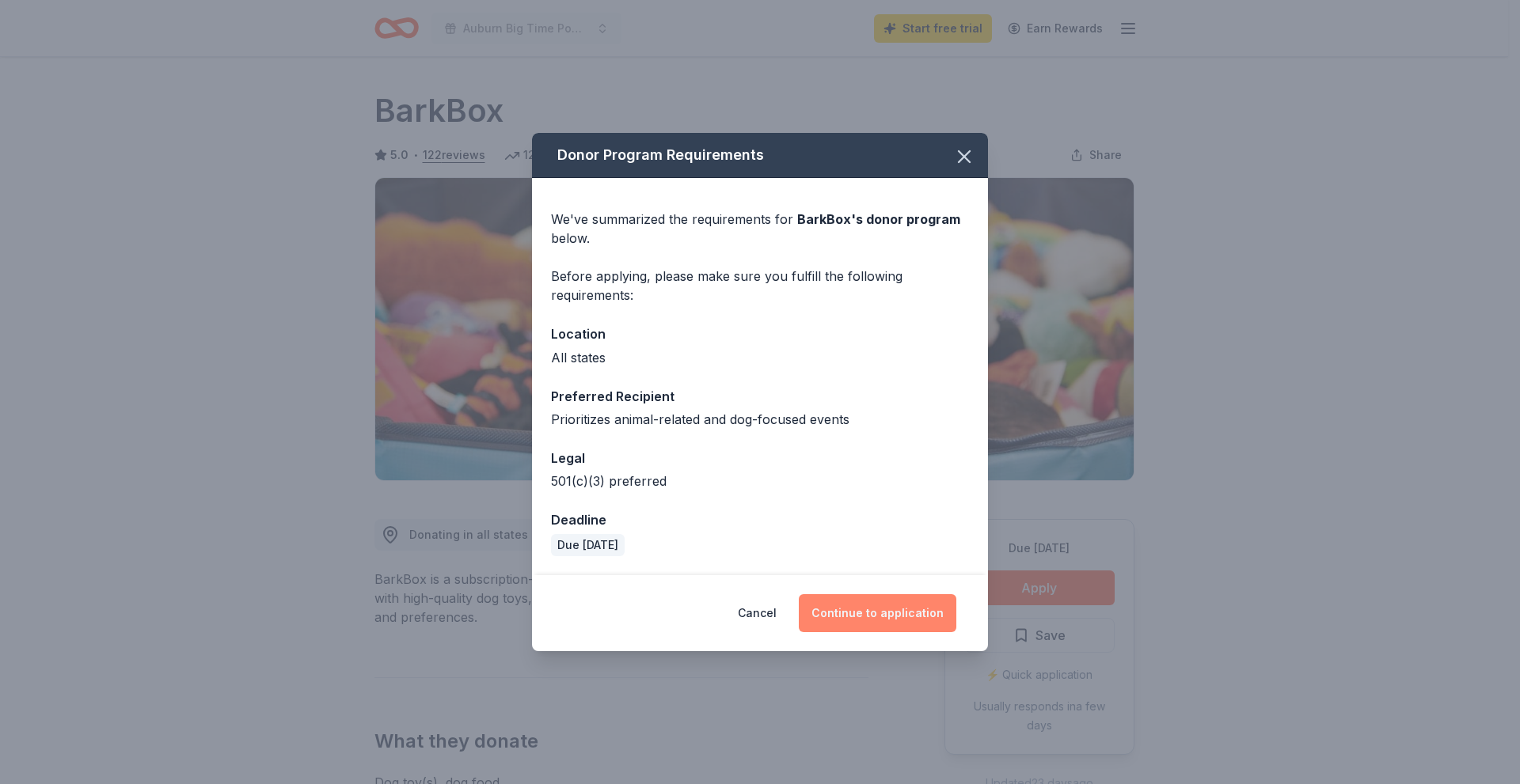
click at [884, 618] on button "Continue to application" at bounding box center [877, 613] width 158 height 38
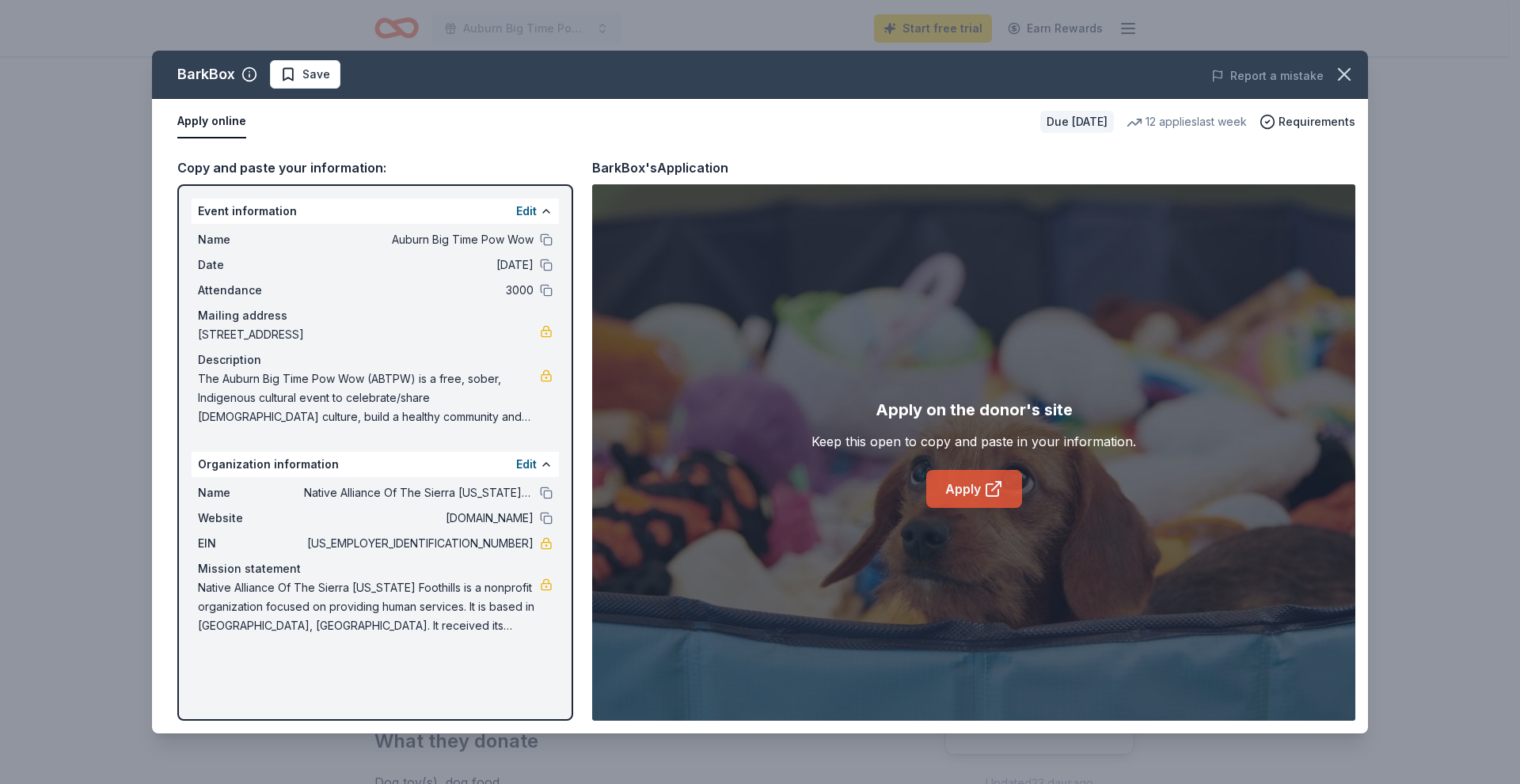
click at [989, 479] on icon at bounding box center [993, 488] width 19 height 19
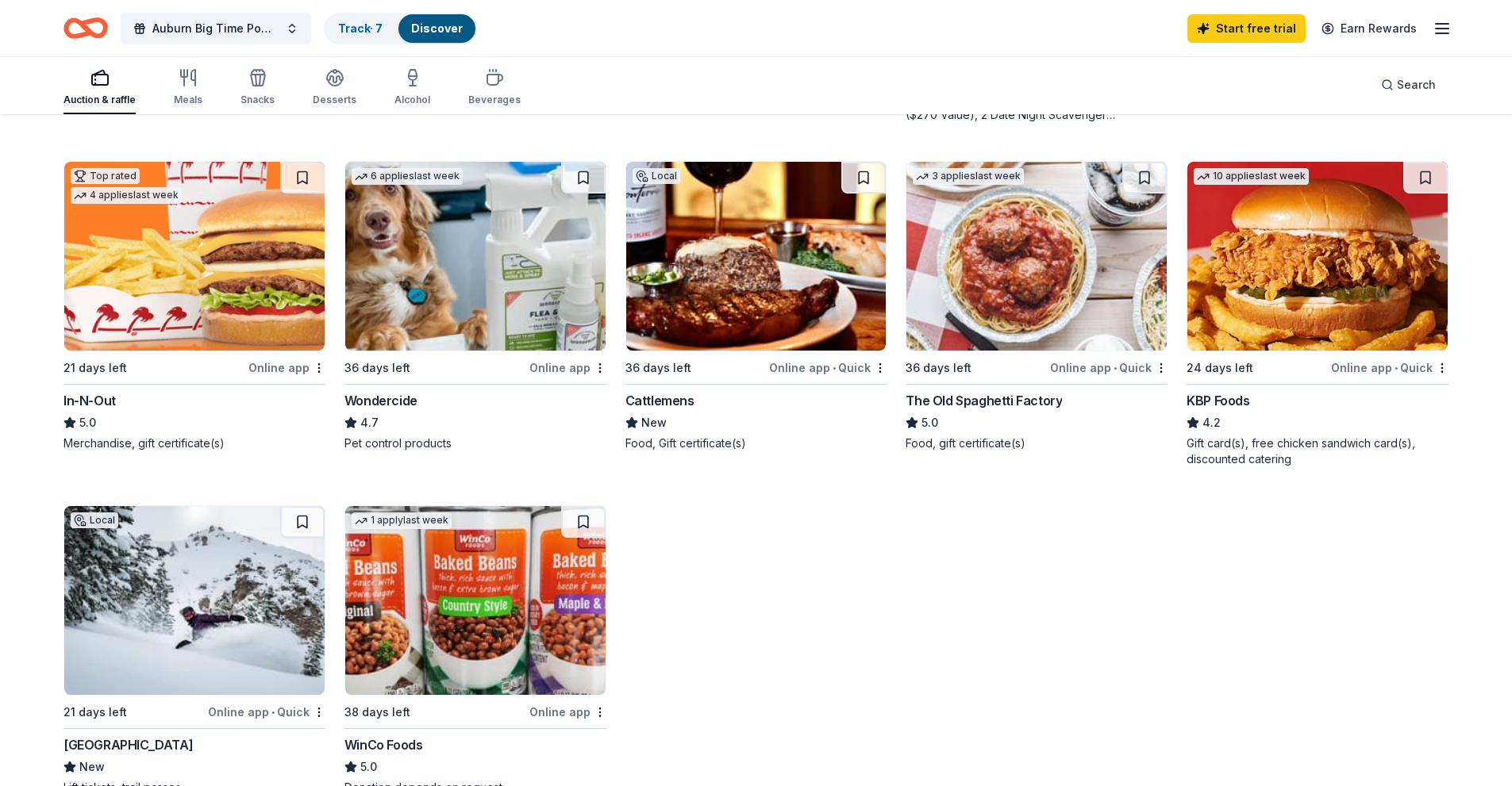
scroll to position [773, 0]
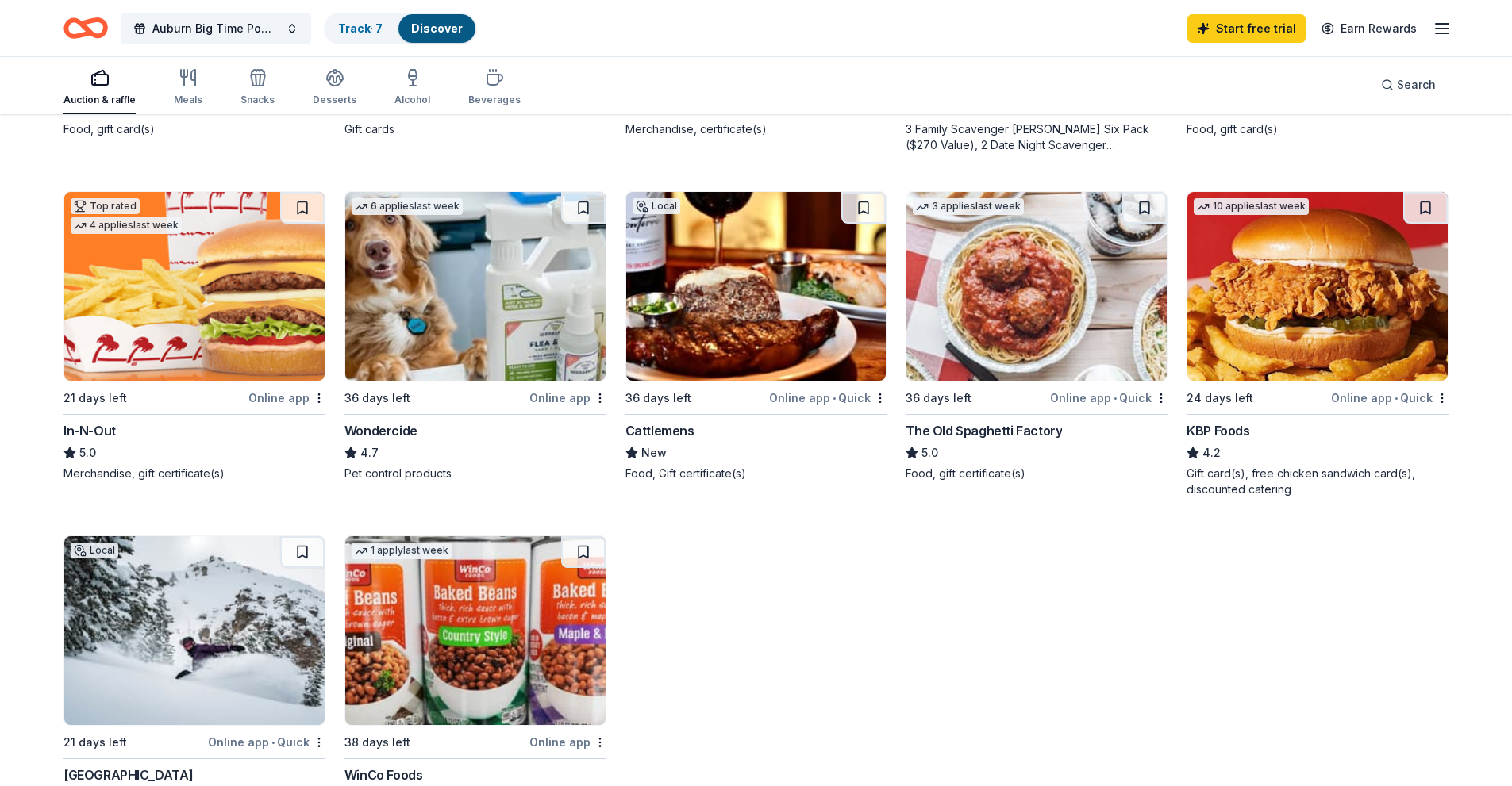
click at [183, 649] on img at bounding box center [194, 631] width 260 height 189
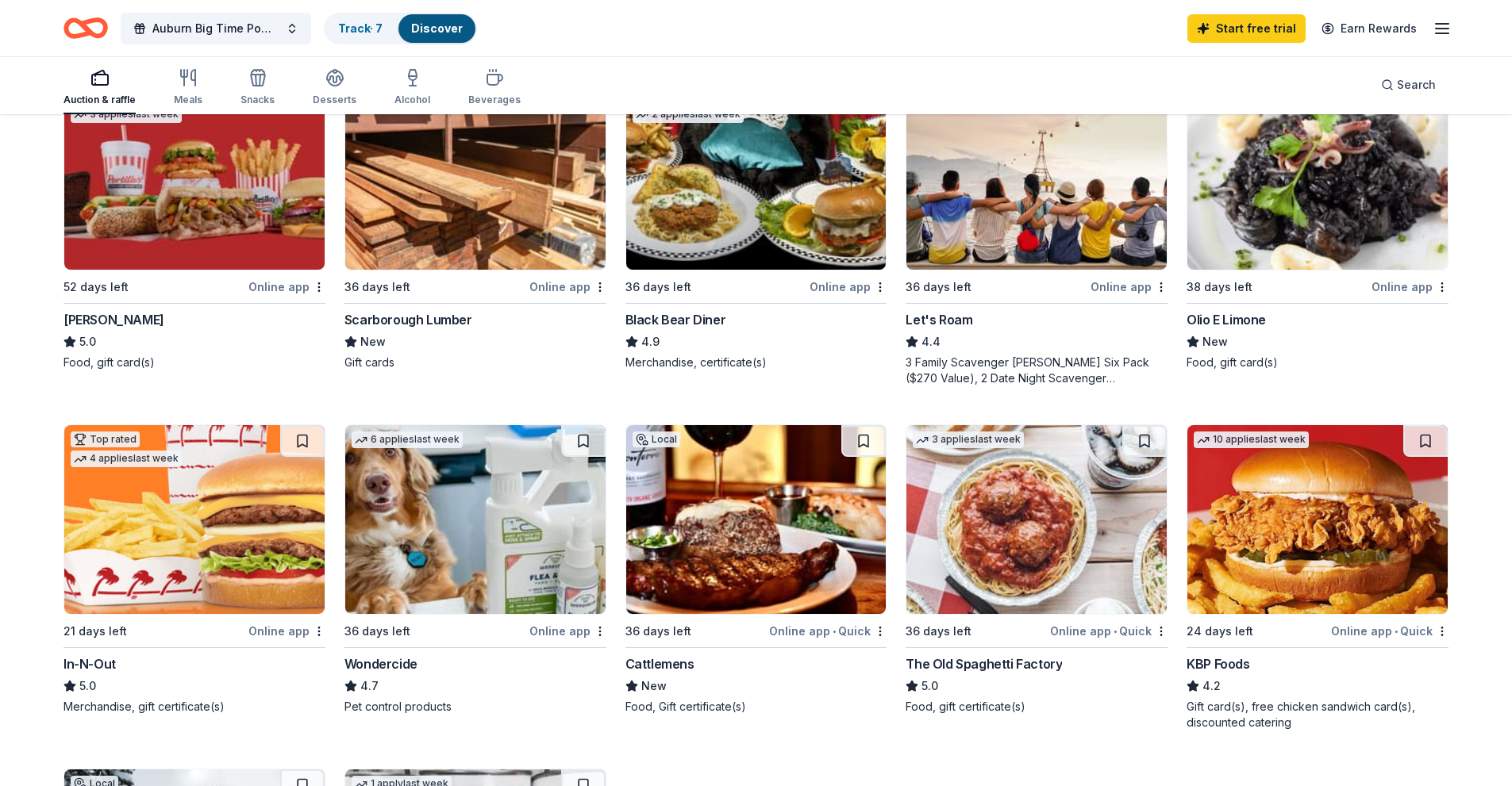
scroll to position [535, 0]
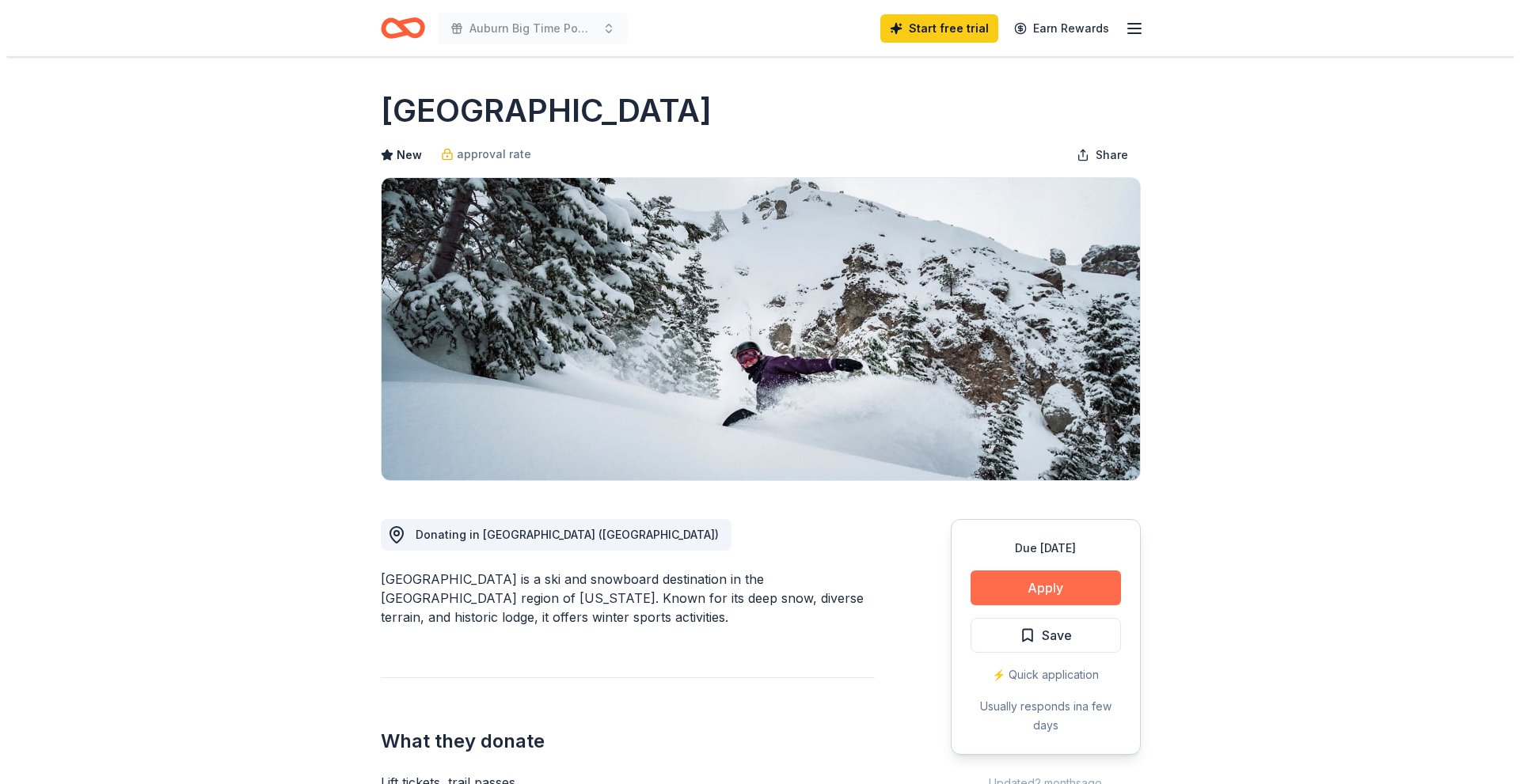
scroll to position [317, 0]
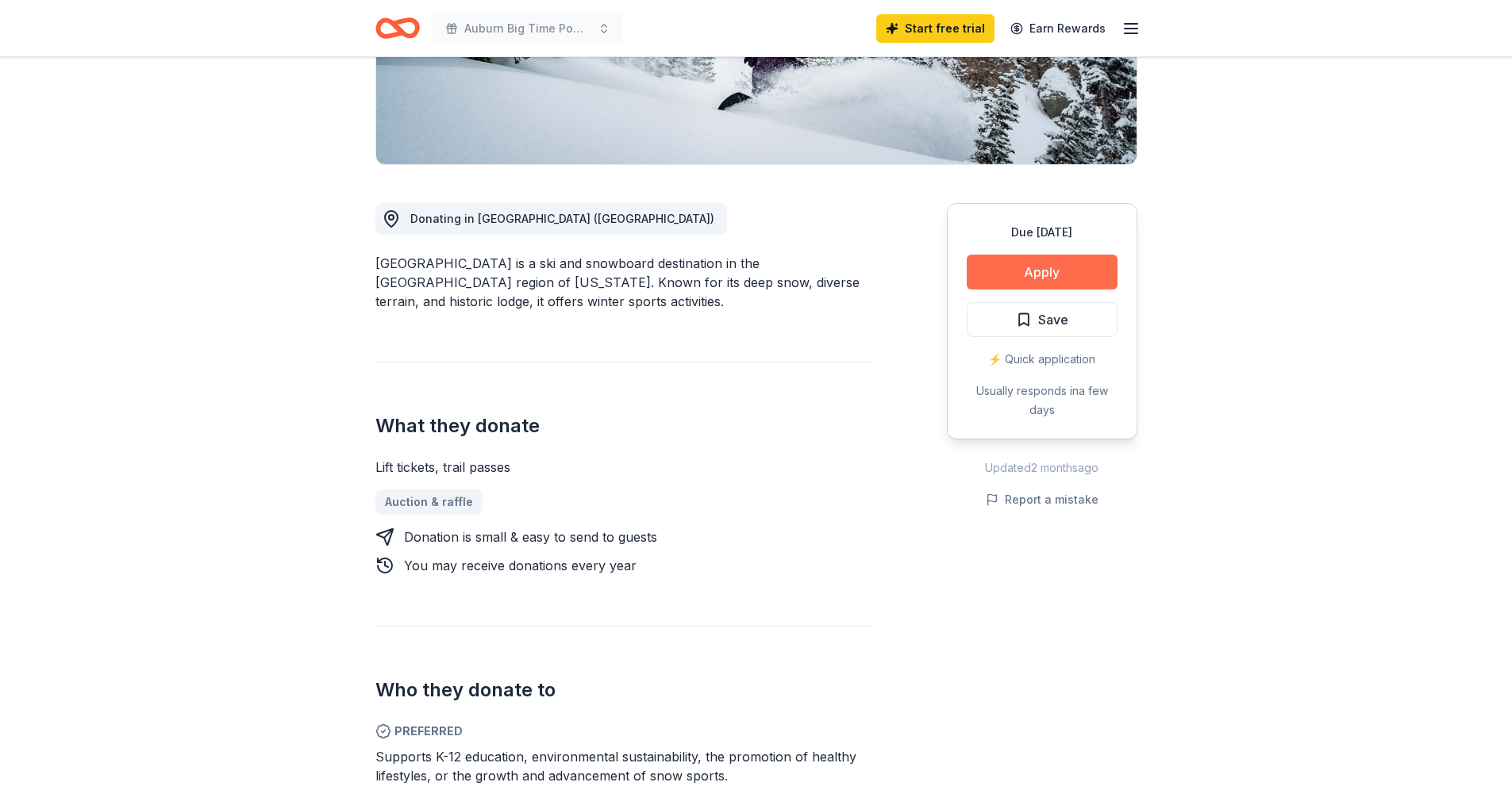
click at [996, 264] on button "Apply" at bounding box center [1041, 272] width 150 height 35
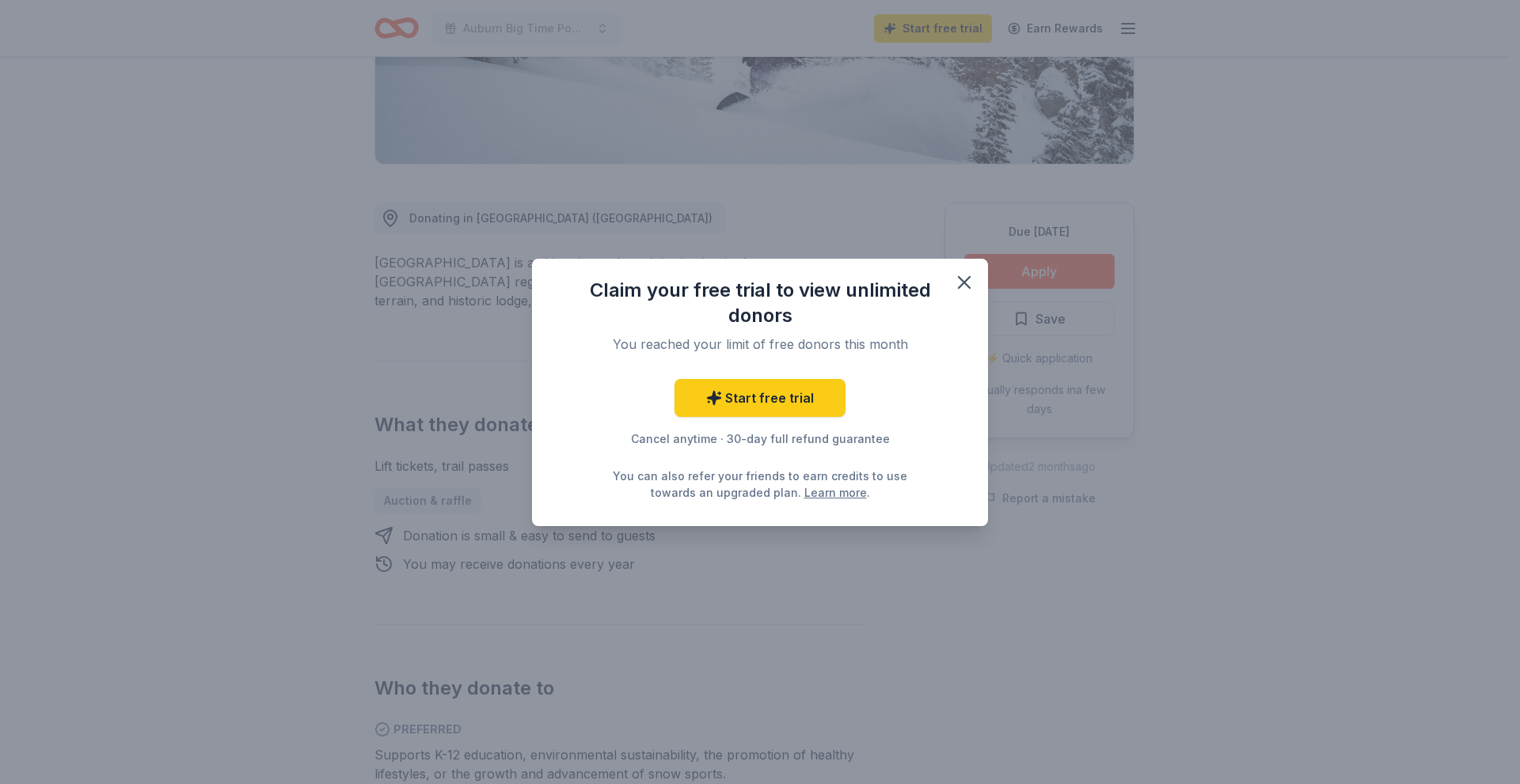
scroll to position [0, 0]
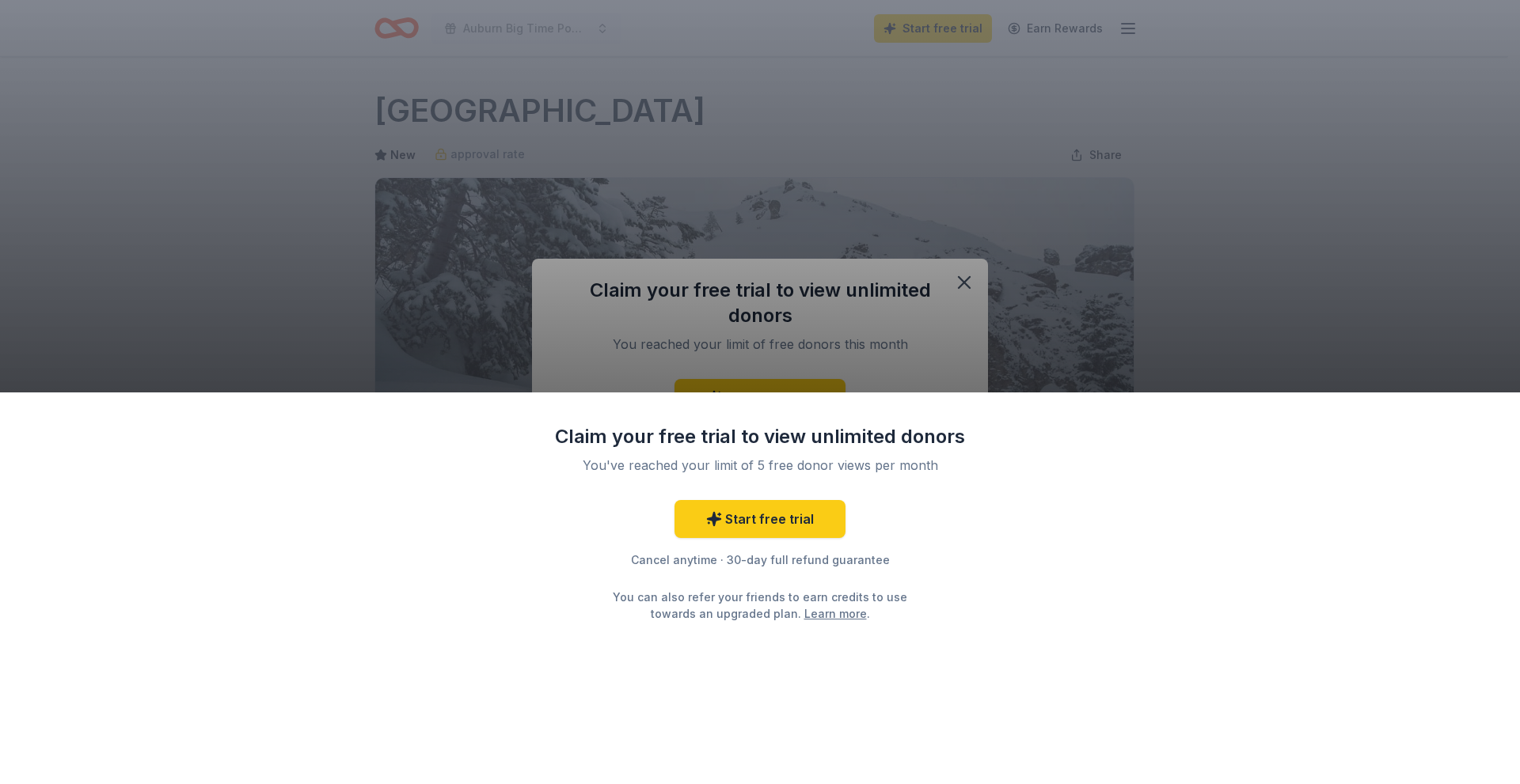
click at [963, 282] on div "Claim your free trial to view unlimited donors You've reached your limit of 5 f…" at bounding box center [760, 392] width 1520 height 784
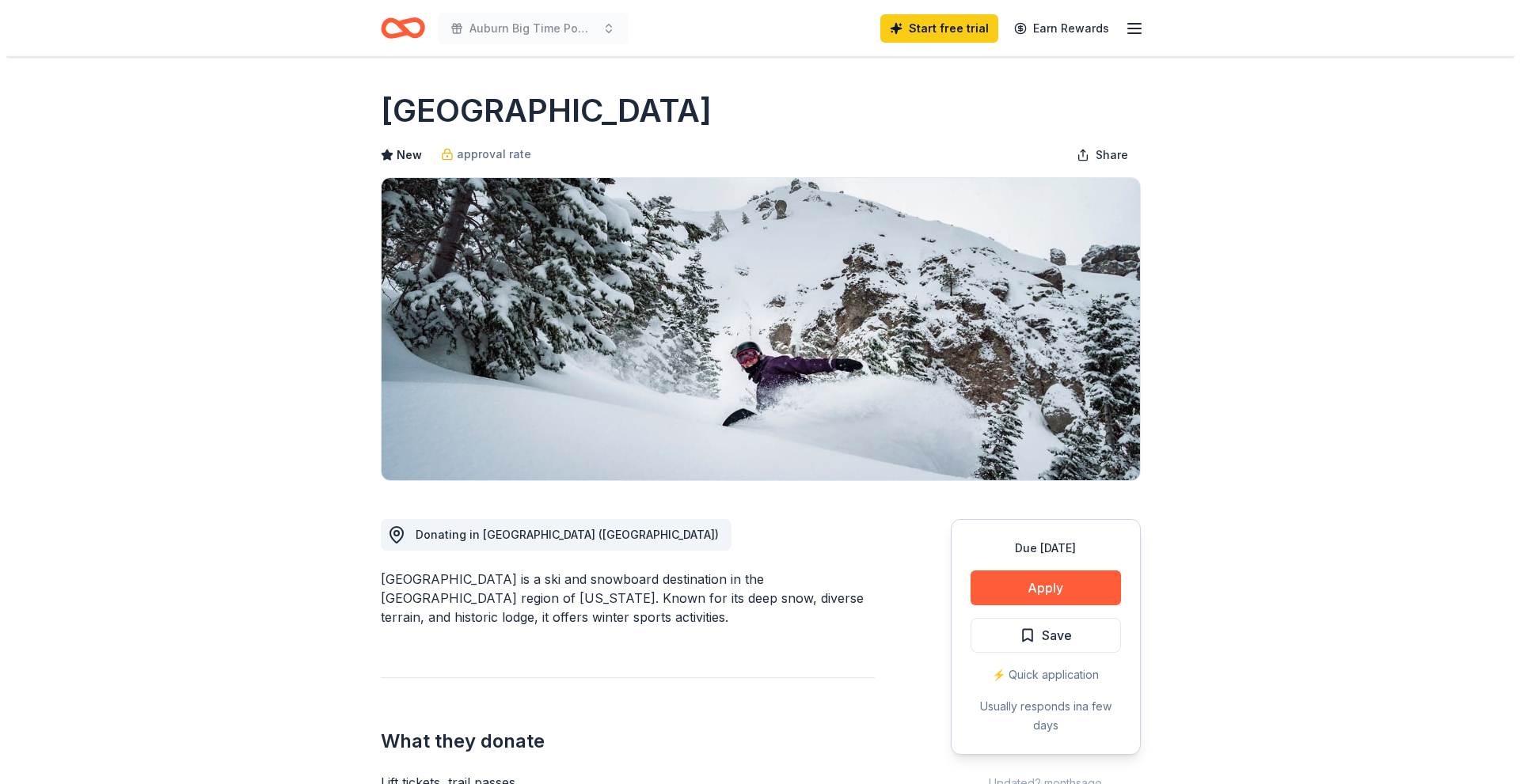
scroll to position [158, 0]
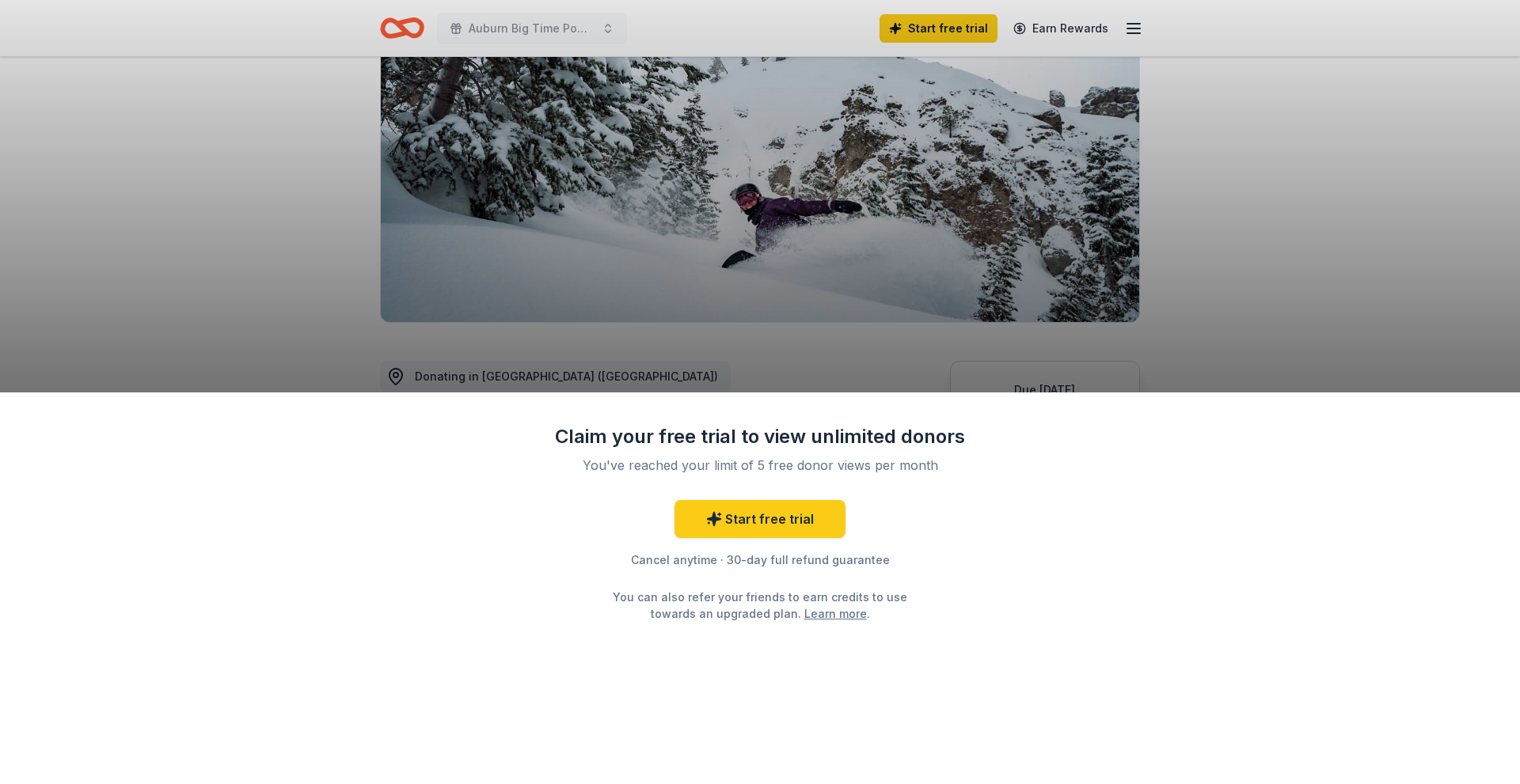
click at [1047, 429] on div "Claim your free trial to view unlimited donors You've reached your limit of 5 f…" at bounding box center [760, 588] width 1520 height 392
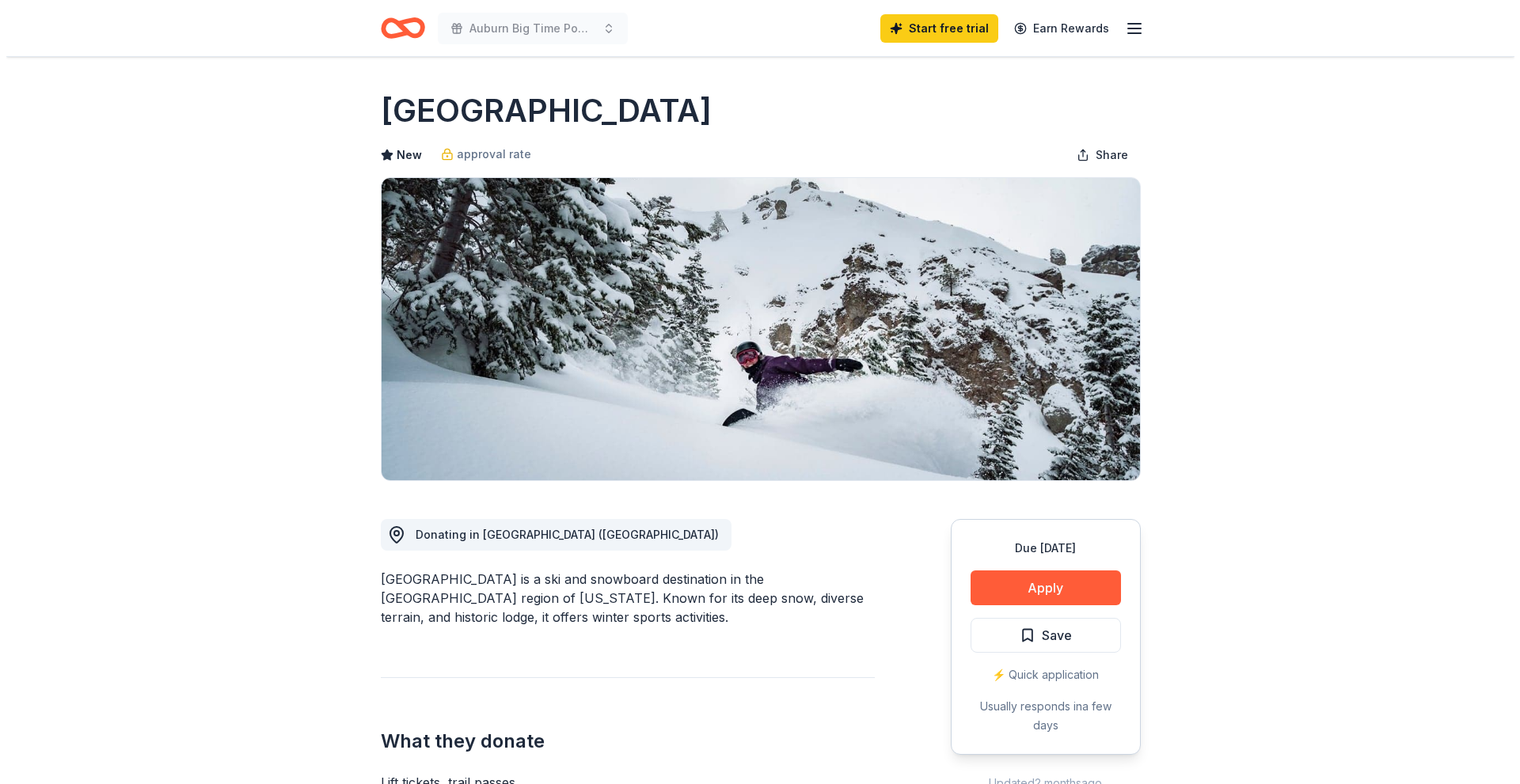
scroll to position [158, 0]
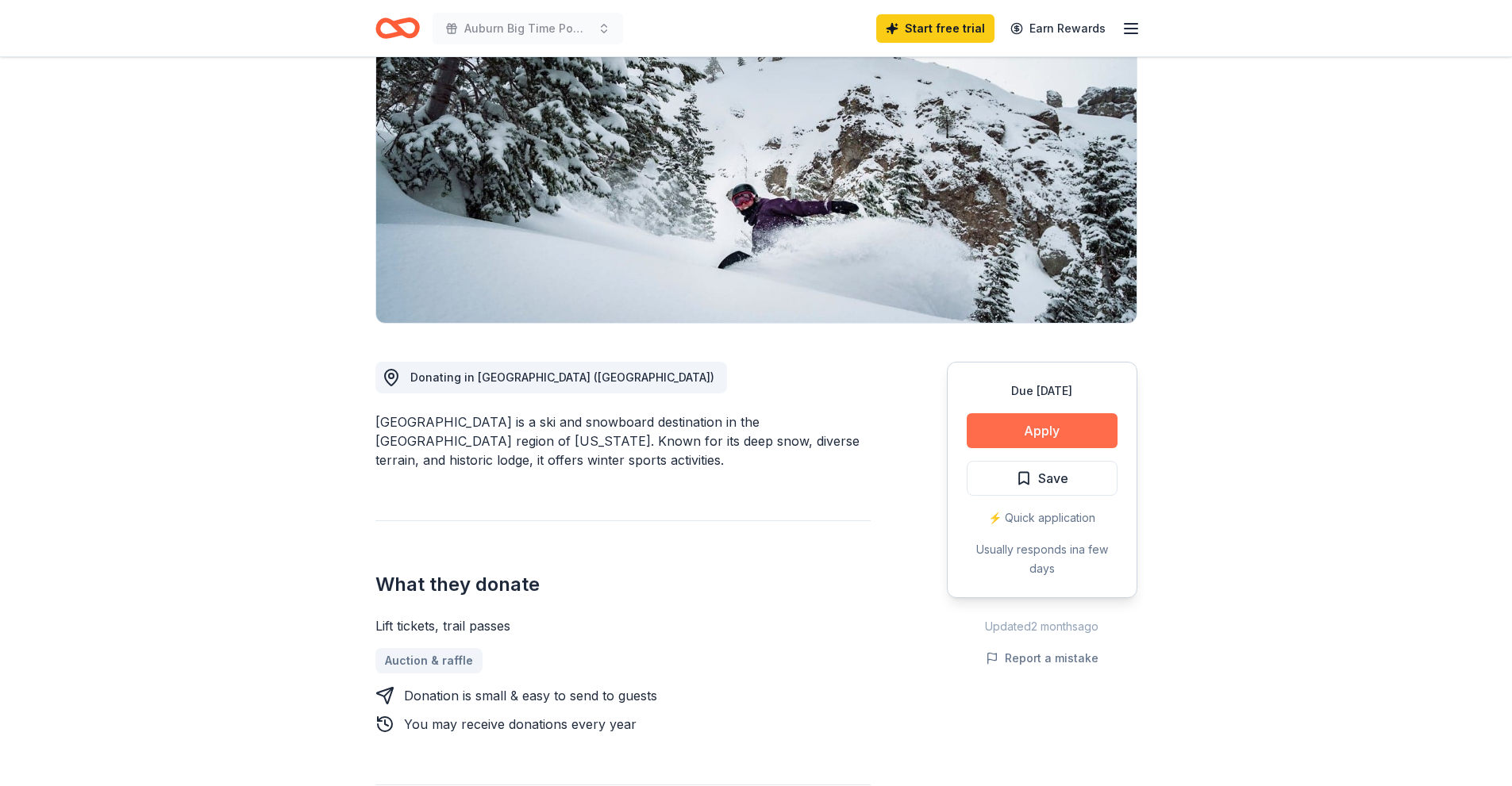
click at [1002, 436] on button "Apply" at bounding box center [1041, 430] width 150 height 35
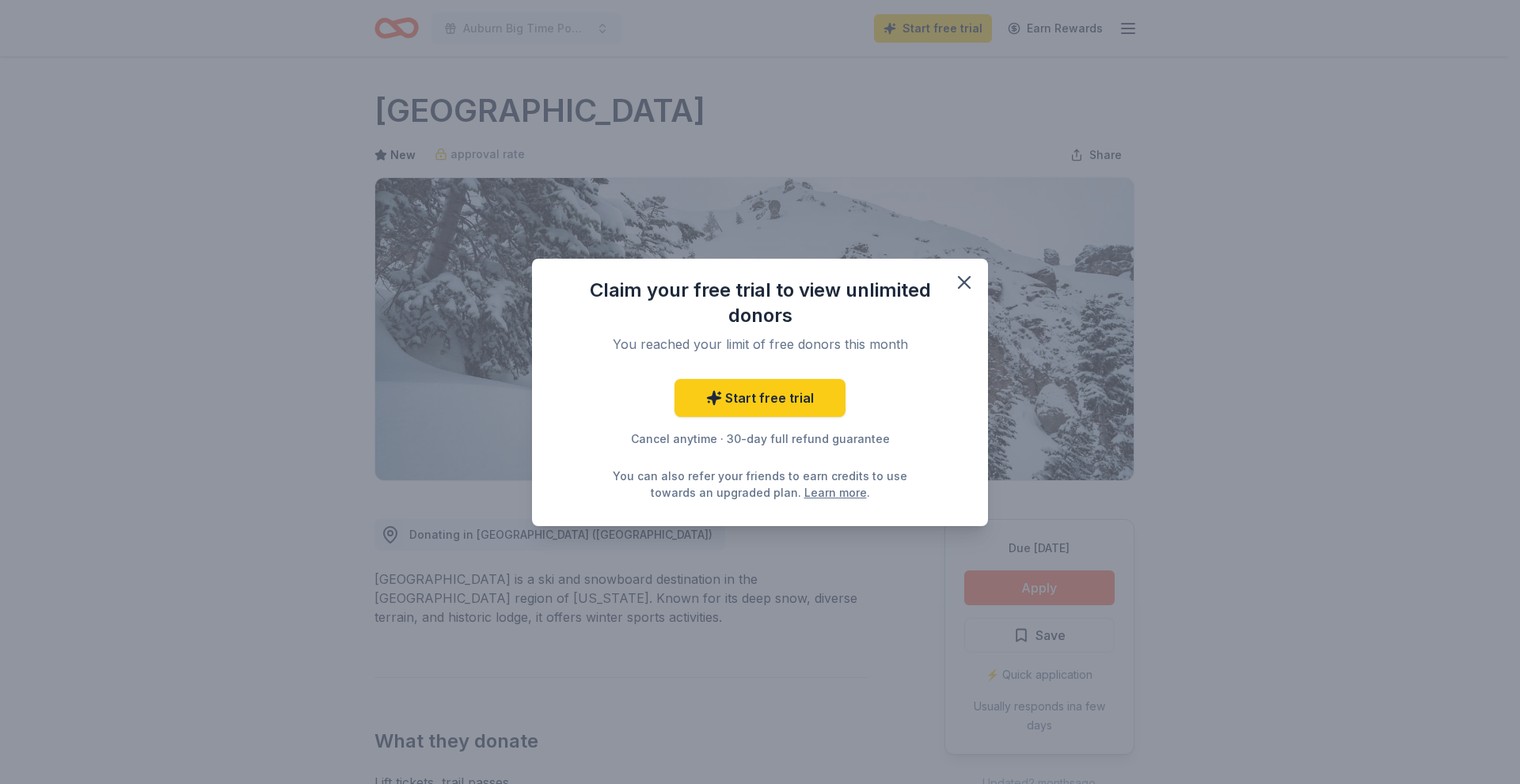
scroll to position [0, 0]
